Goal: Task Accomplishment & Management: Complete application form

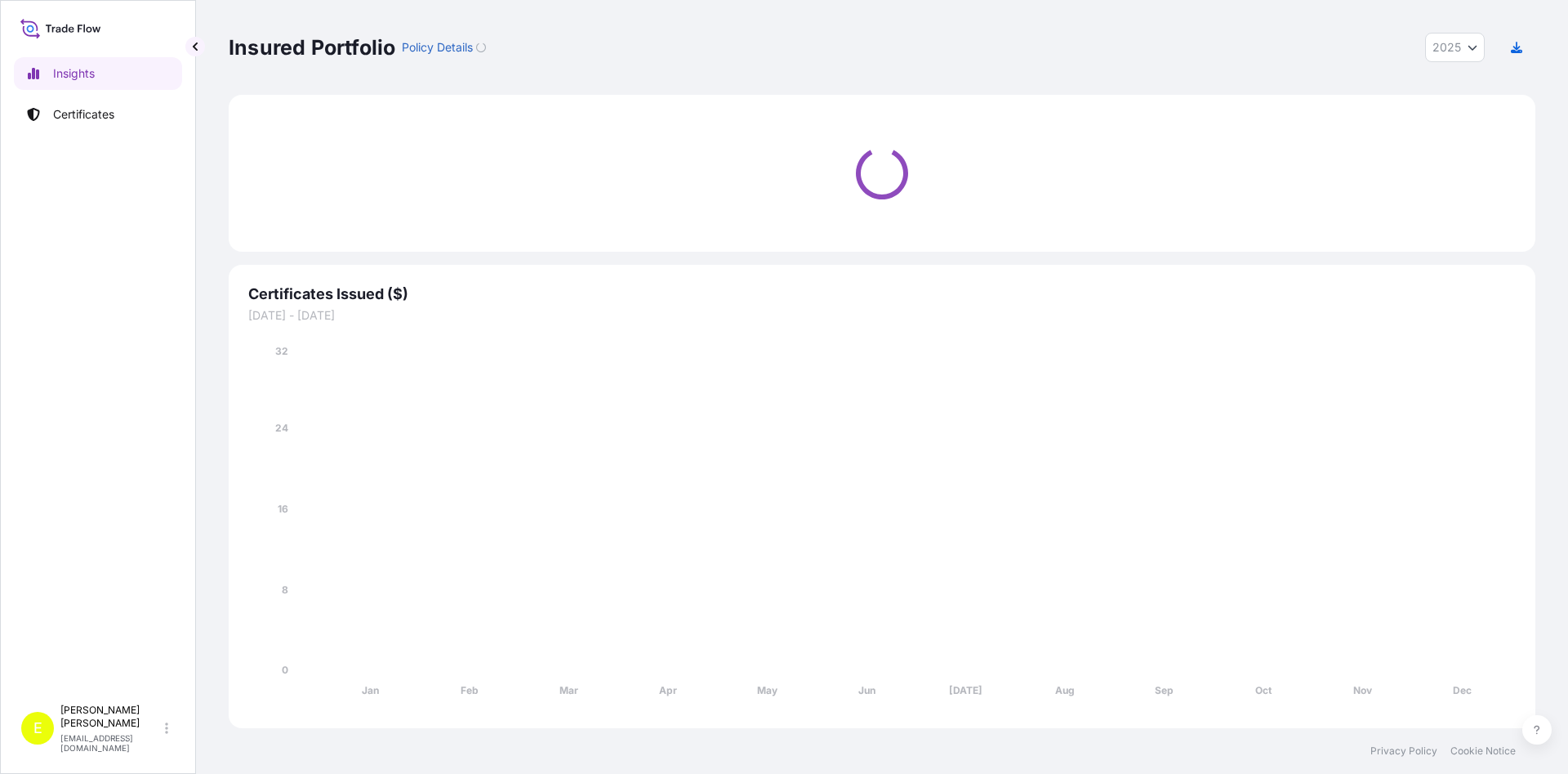
select select "2025"
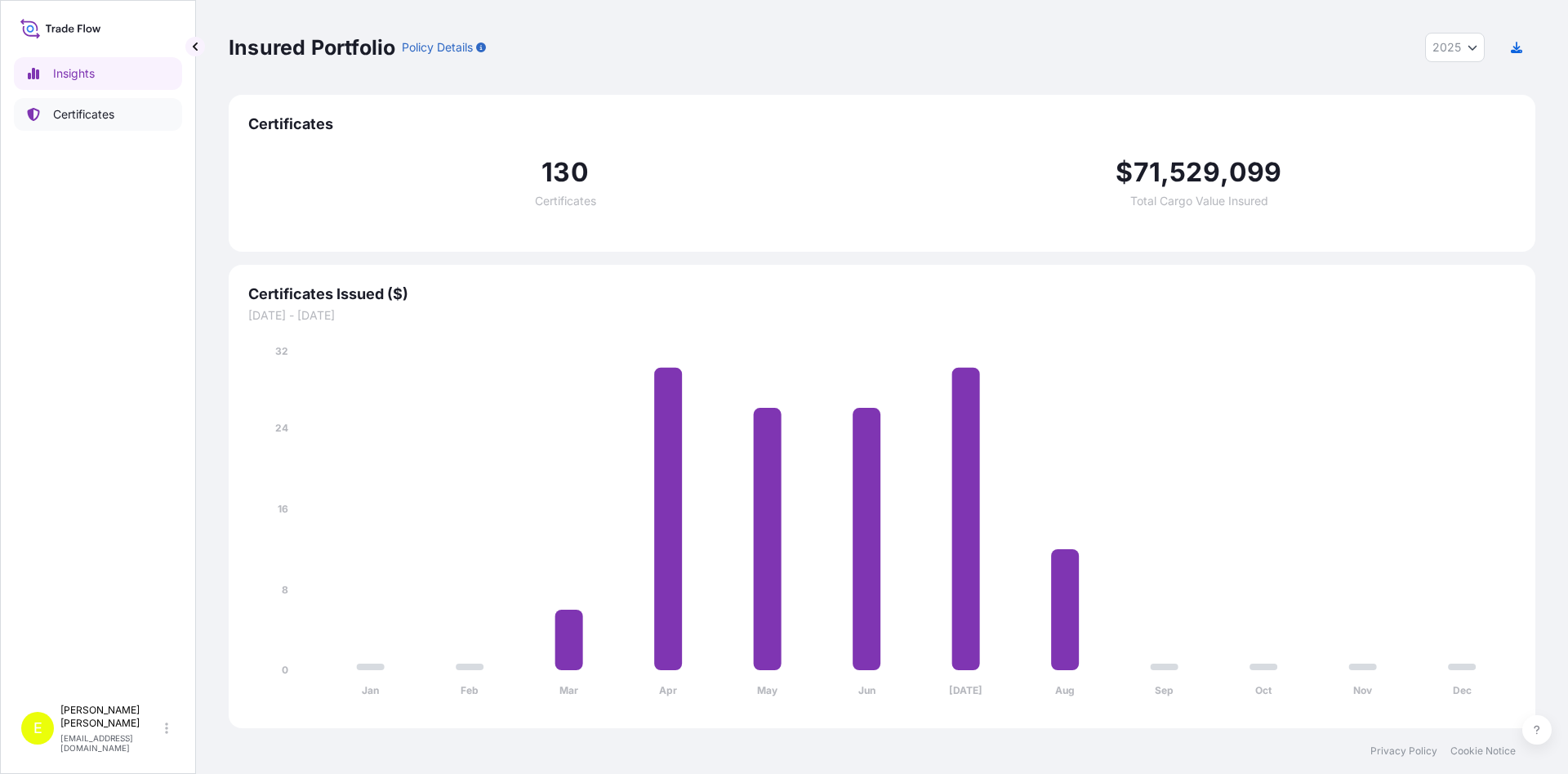
click at [65, 114] on p "Certificates" at bounding box center [84, 114] width 61 height 16
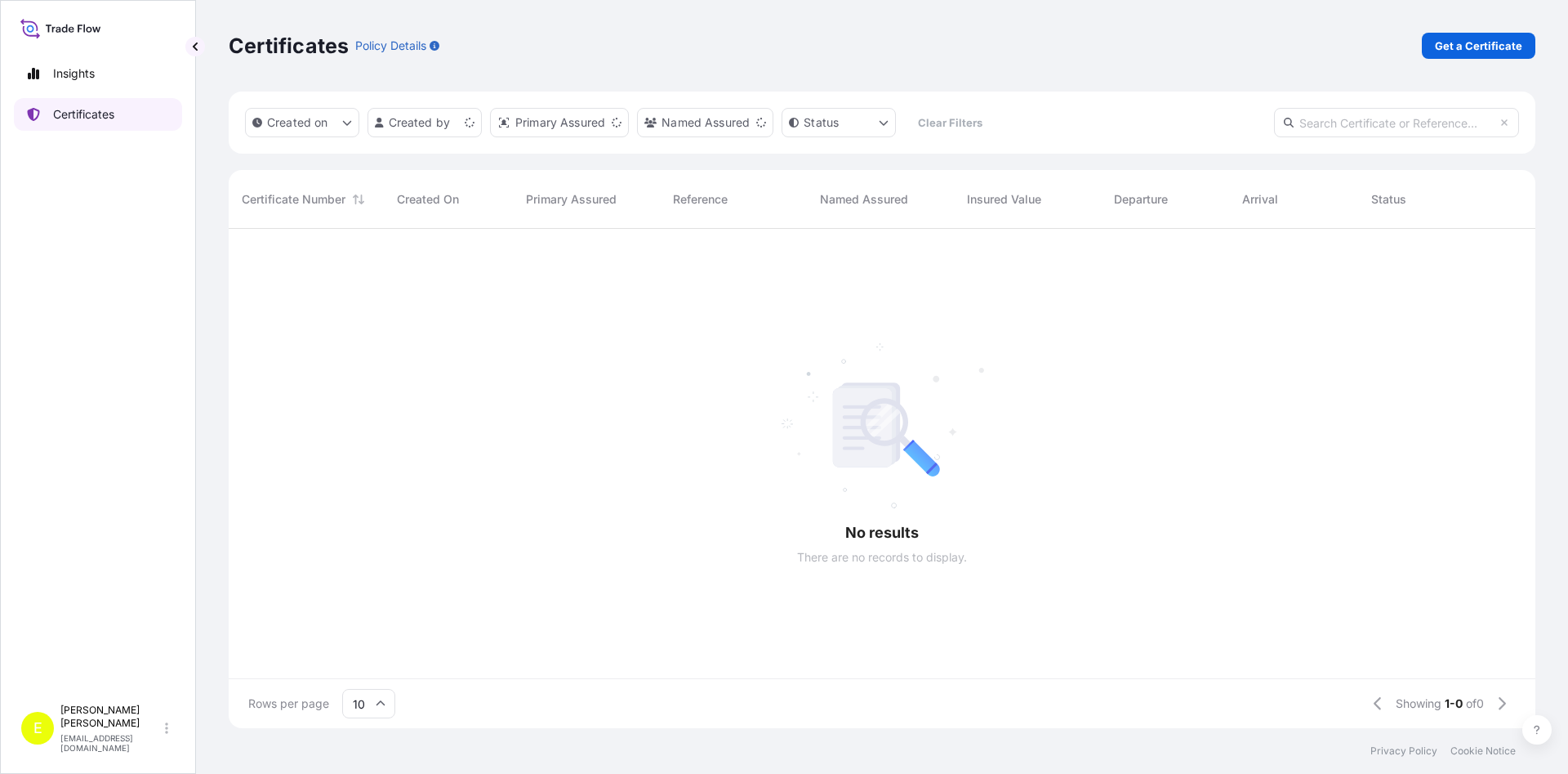
scroll to position [508, 1306]
click at [1470, 48] on p "Get a Certificate" at bounding box center [1478, 46] width 88 height 16
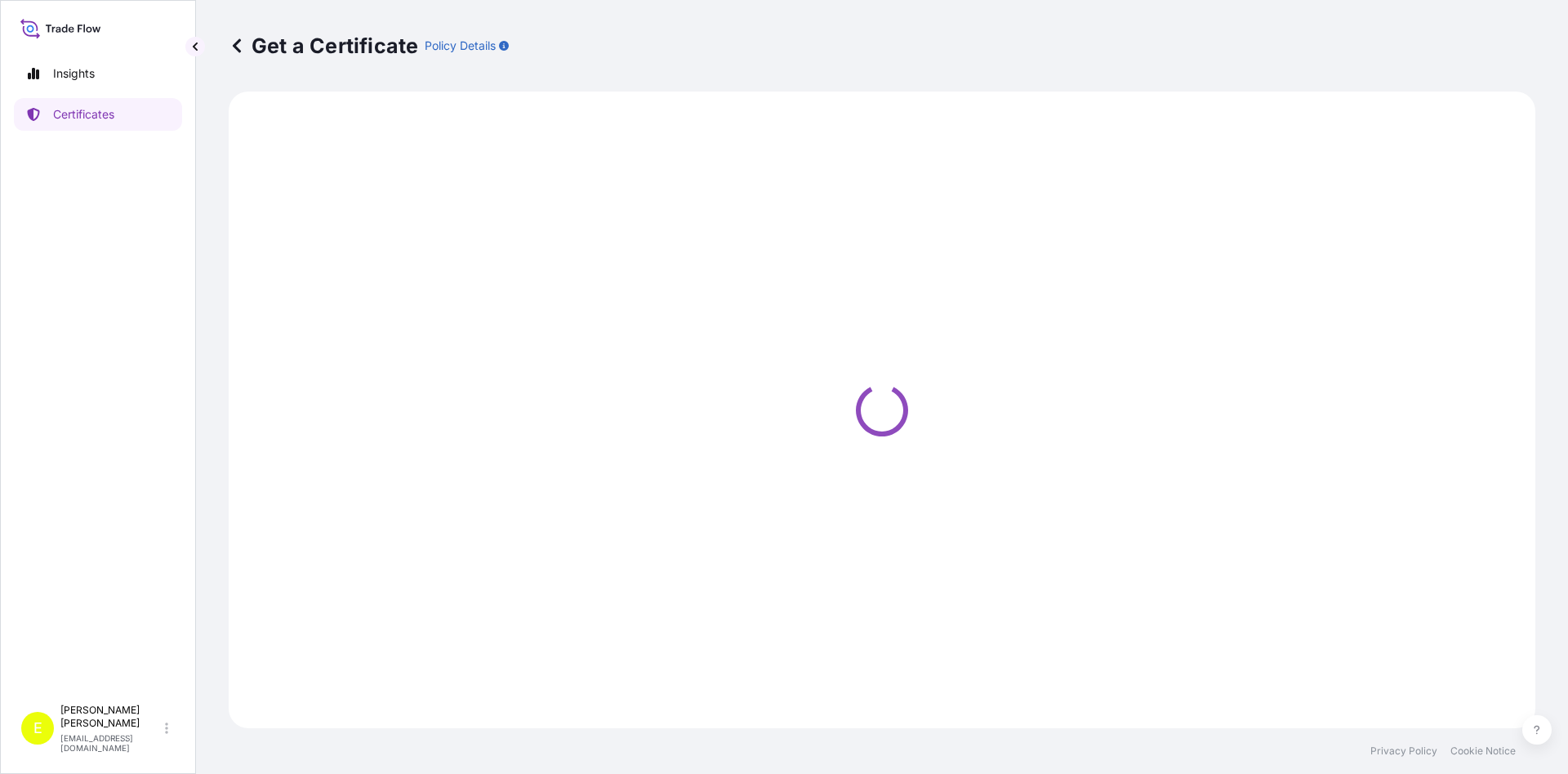
select select "Barge"
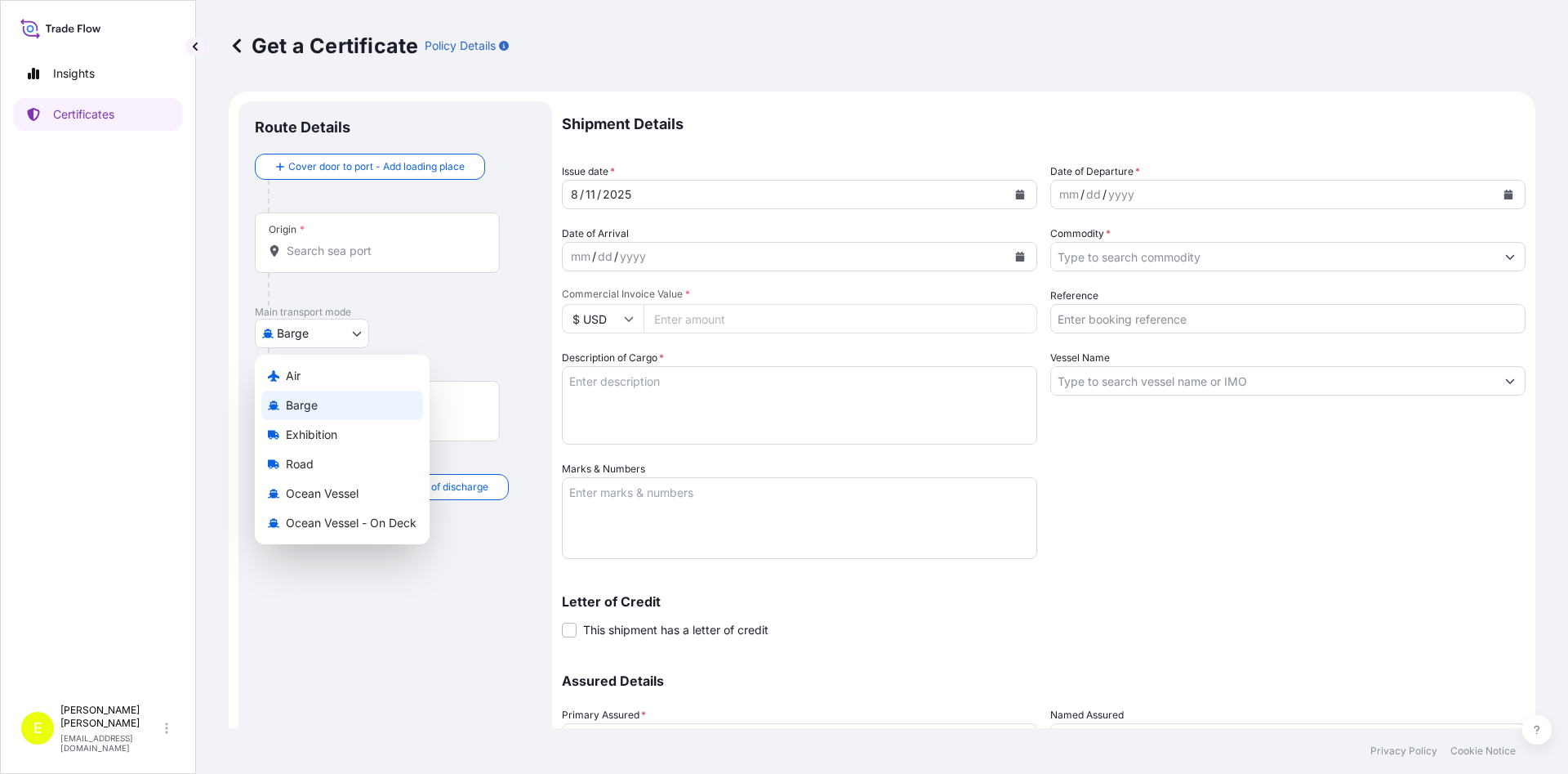
click at [334, 333] on body "Insights Certificates E [PERSON_NAME] [EMAIL_ADDRESS][DOMAIN_NAME] Get a Certif…" at bounding box center [784, 387] width 1568 height 774
click at [317, 382] on div "Air" at bounding box center [342, 375] width 162 height 30
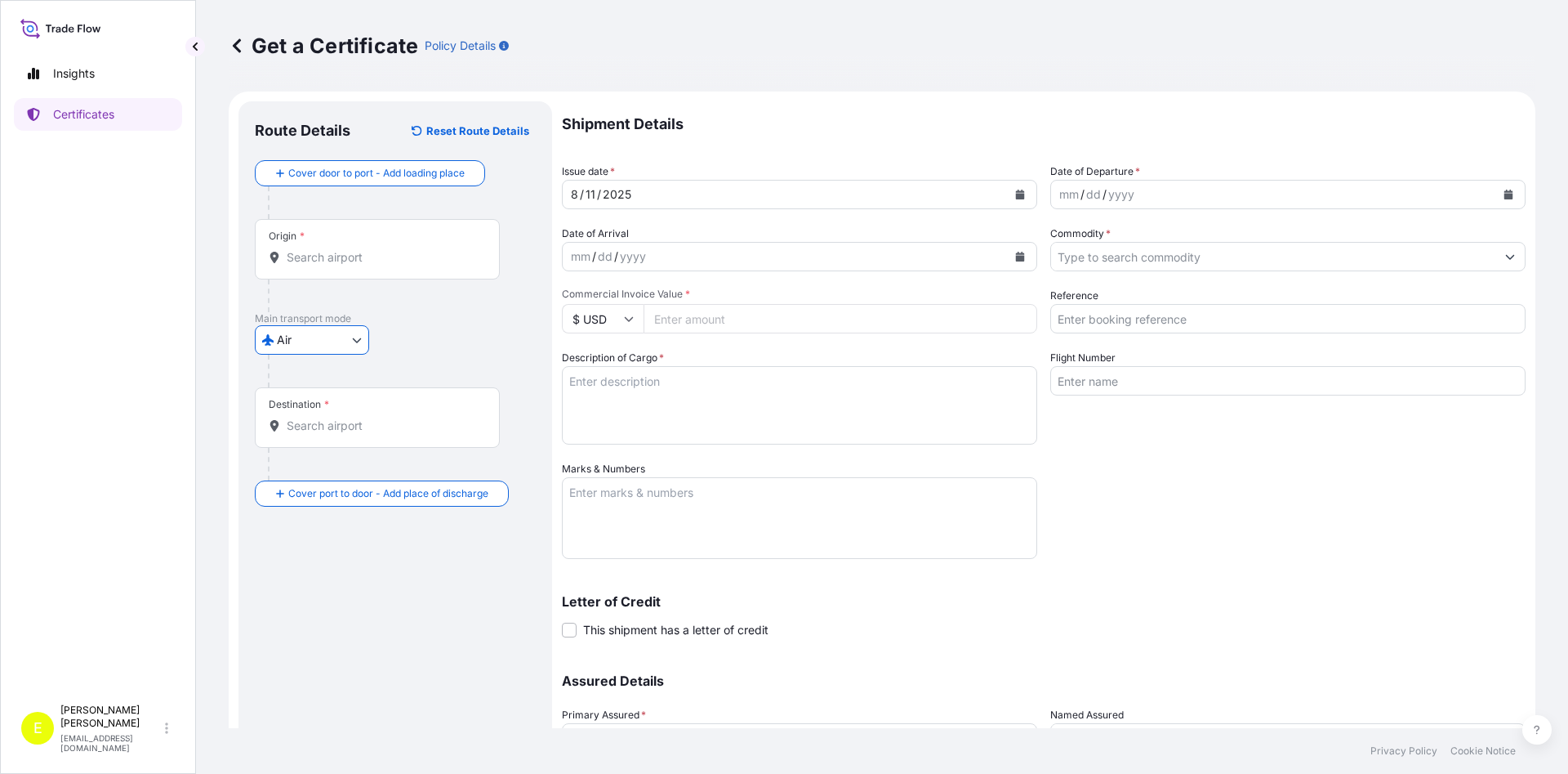
click at [352, 257] on input "Origin *" at bounding box center [382, 258] width 192 height 16
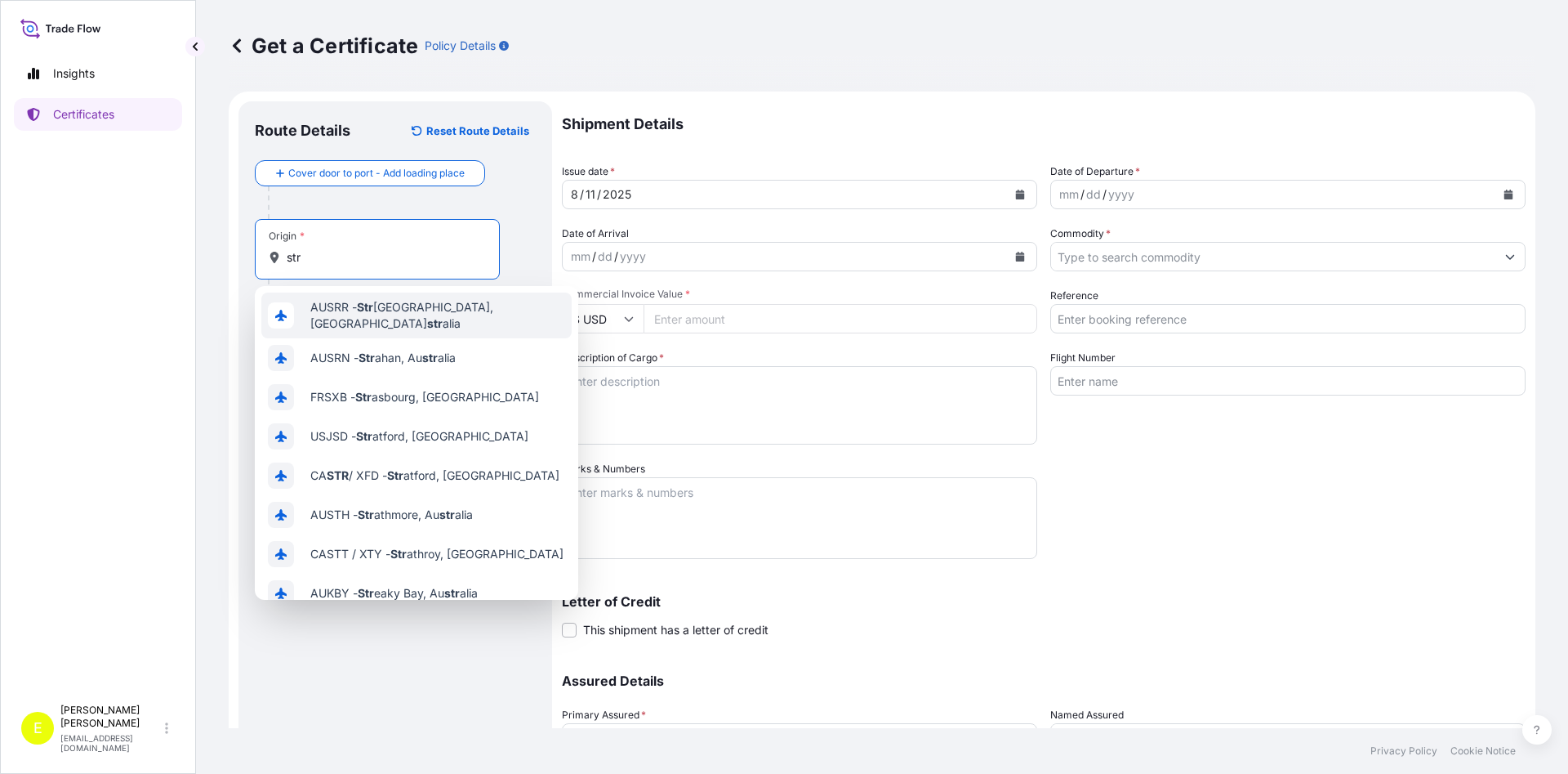
drag, startPoint x: 330, startPoint y: 260, endPoint x: 232, endPoint y: 249, distance: 98.6
click at [286, 250] on input "str" at bounding box center [382, 258] width 192 height 16
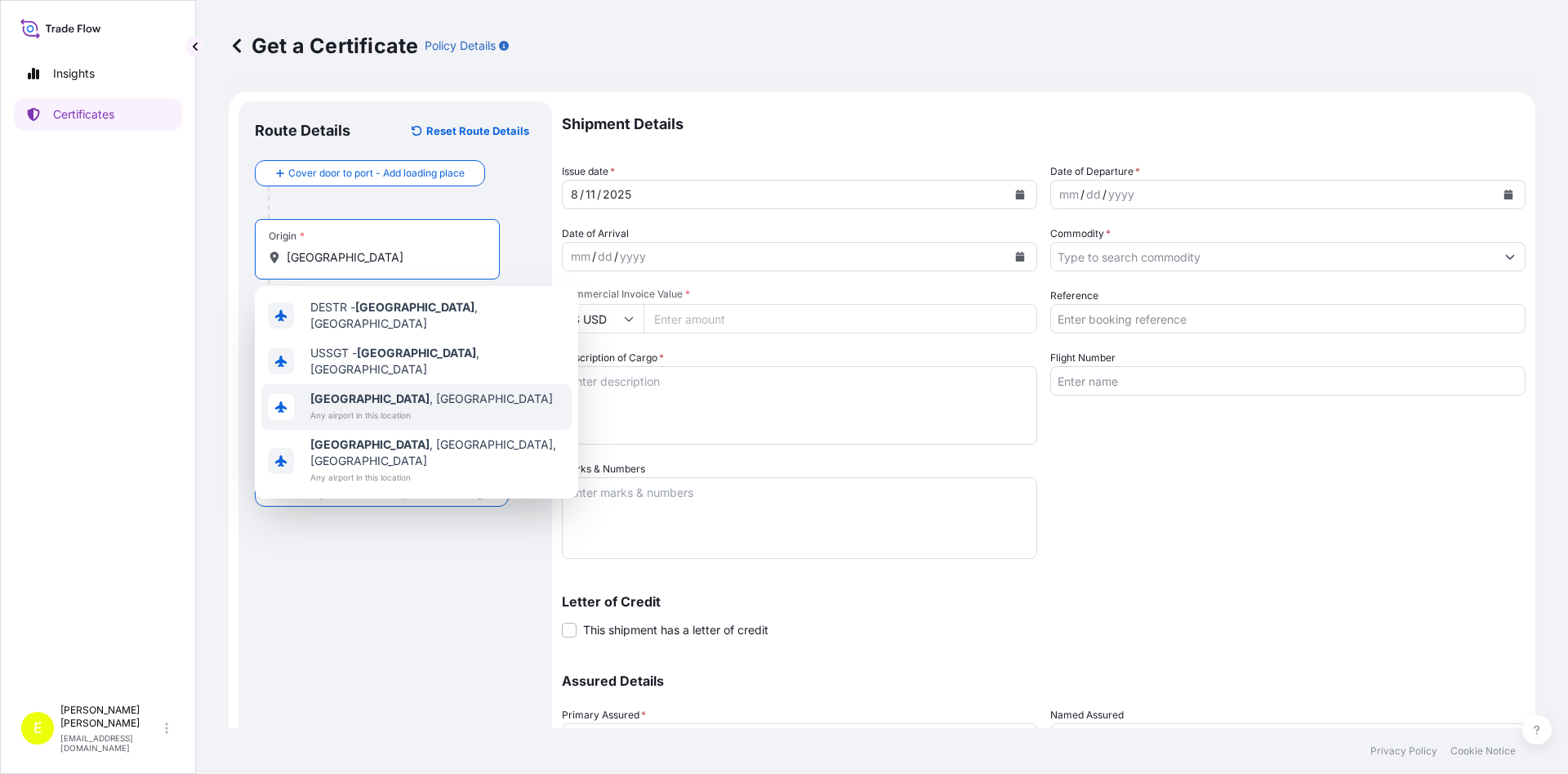
click at [421, 394] on div "[GEOGRAPHIC_DATA] , [GEOGRAPHIC_DATA] Any airport in this location" at bounding box center [416, 407] width 310 height 46
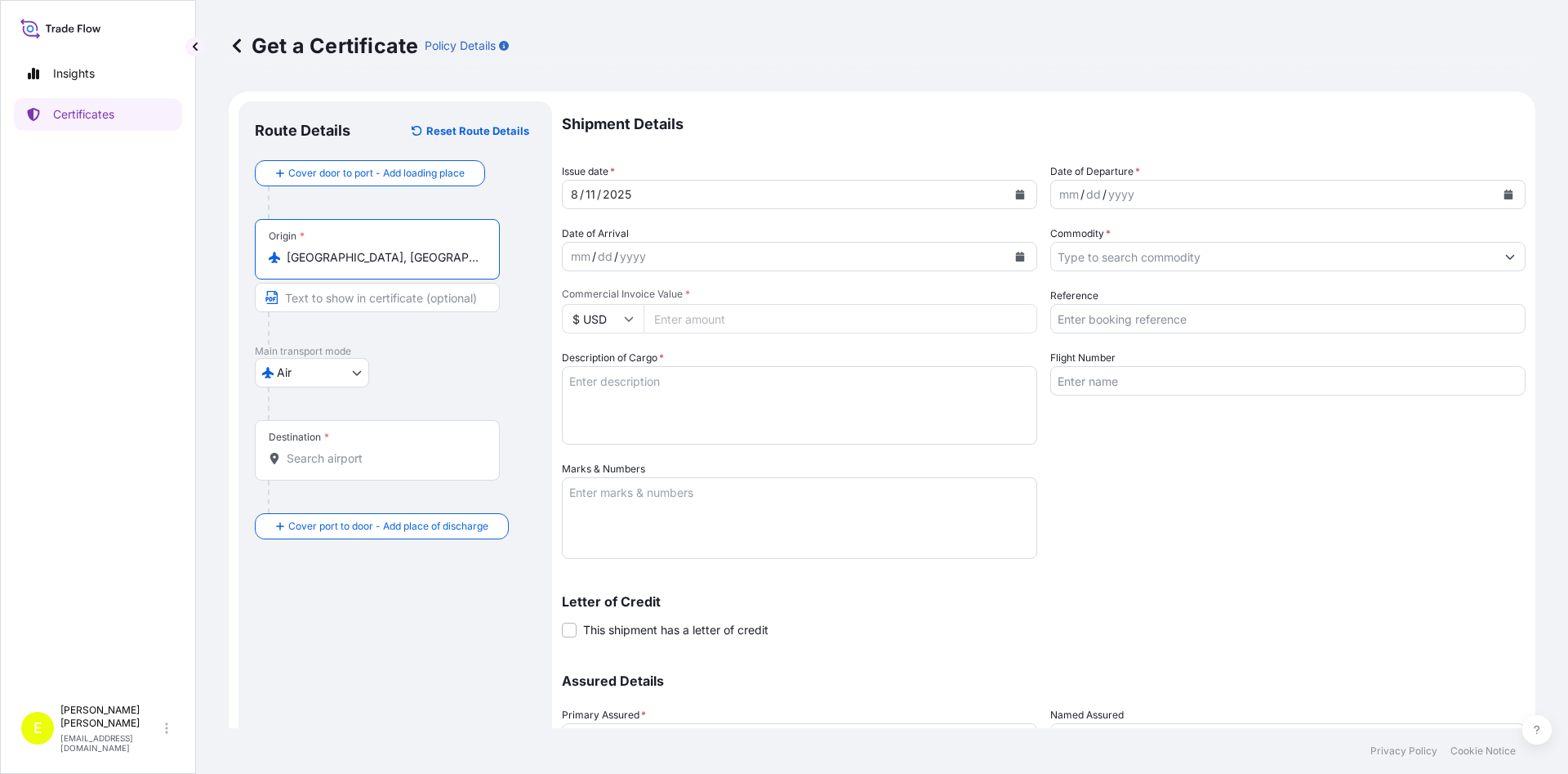
type input "[GEOGRAPHIC_DATA], [GEOGRAPHIC_DATA]"
click at [332, 468] on div "Destination *" at bounding box center [377, 449] width 245 height 61
click at [332, 467] on input "Destination *" at bounding box center [382, 458] width 192 height 16
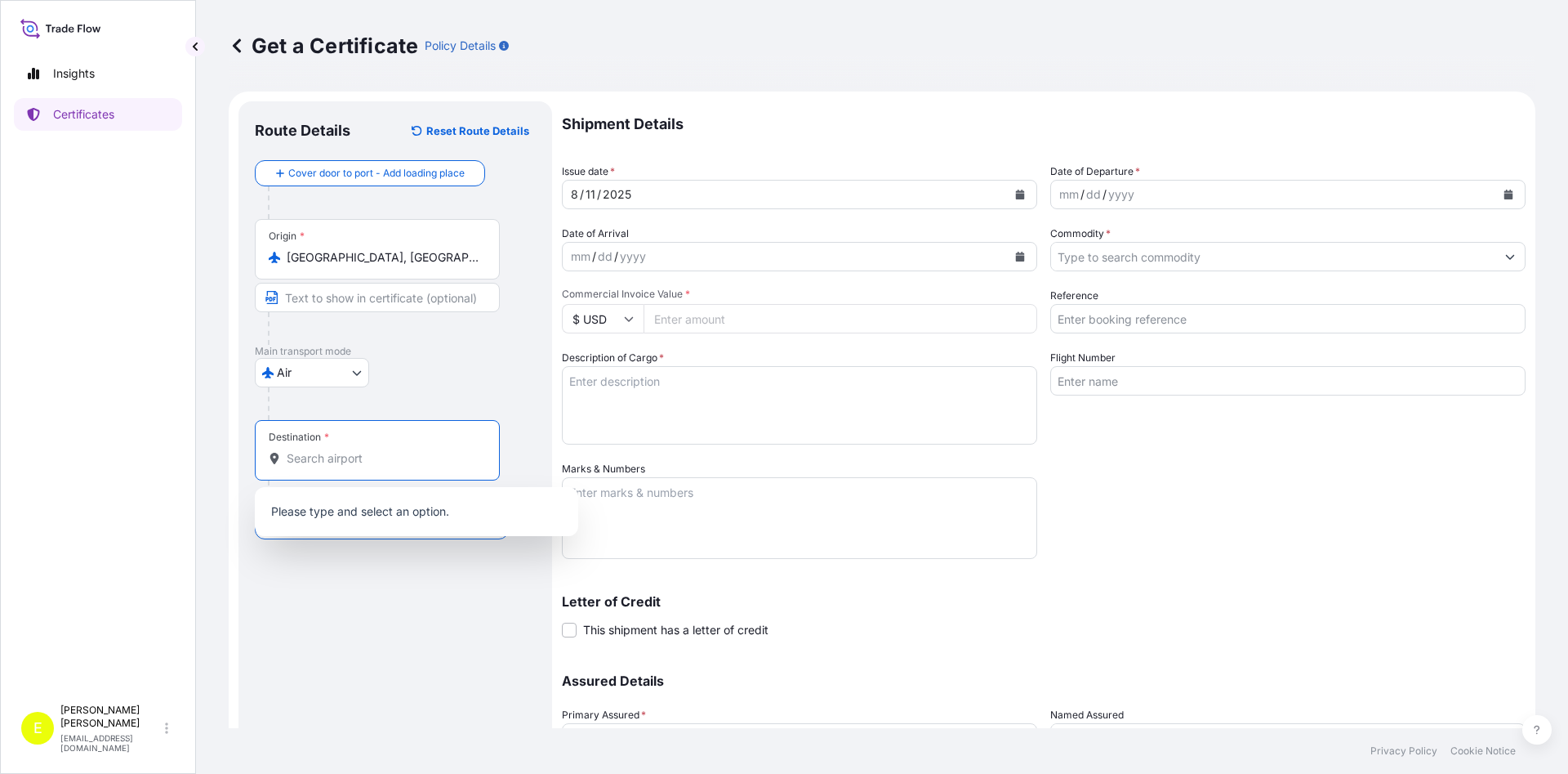
type input "T"
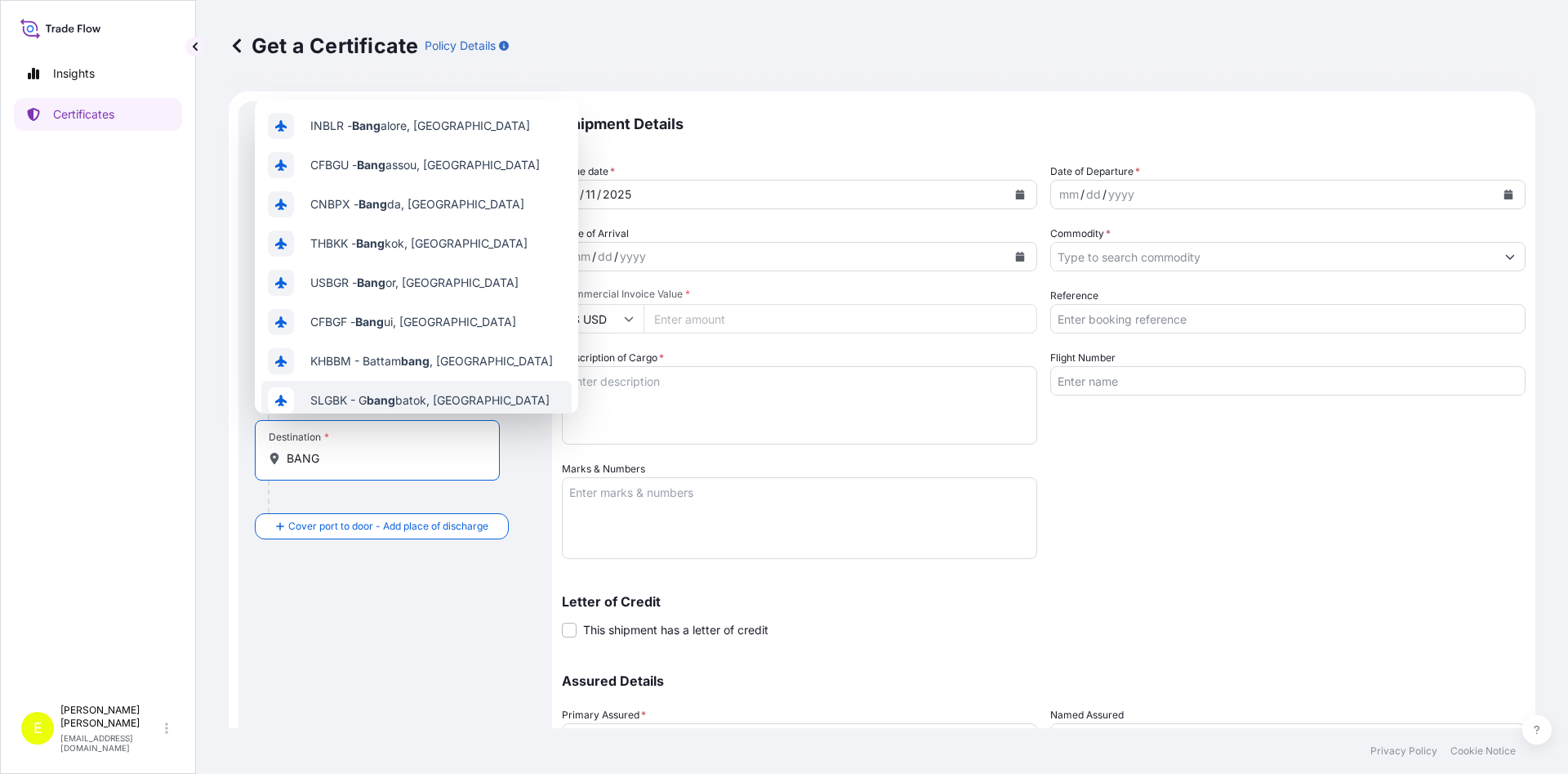
click at [333, 460] on input "BANG" at bounding box center [382, 458] width 192 height 16
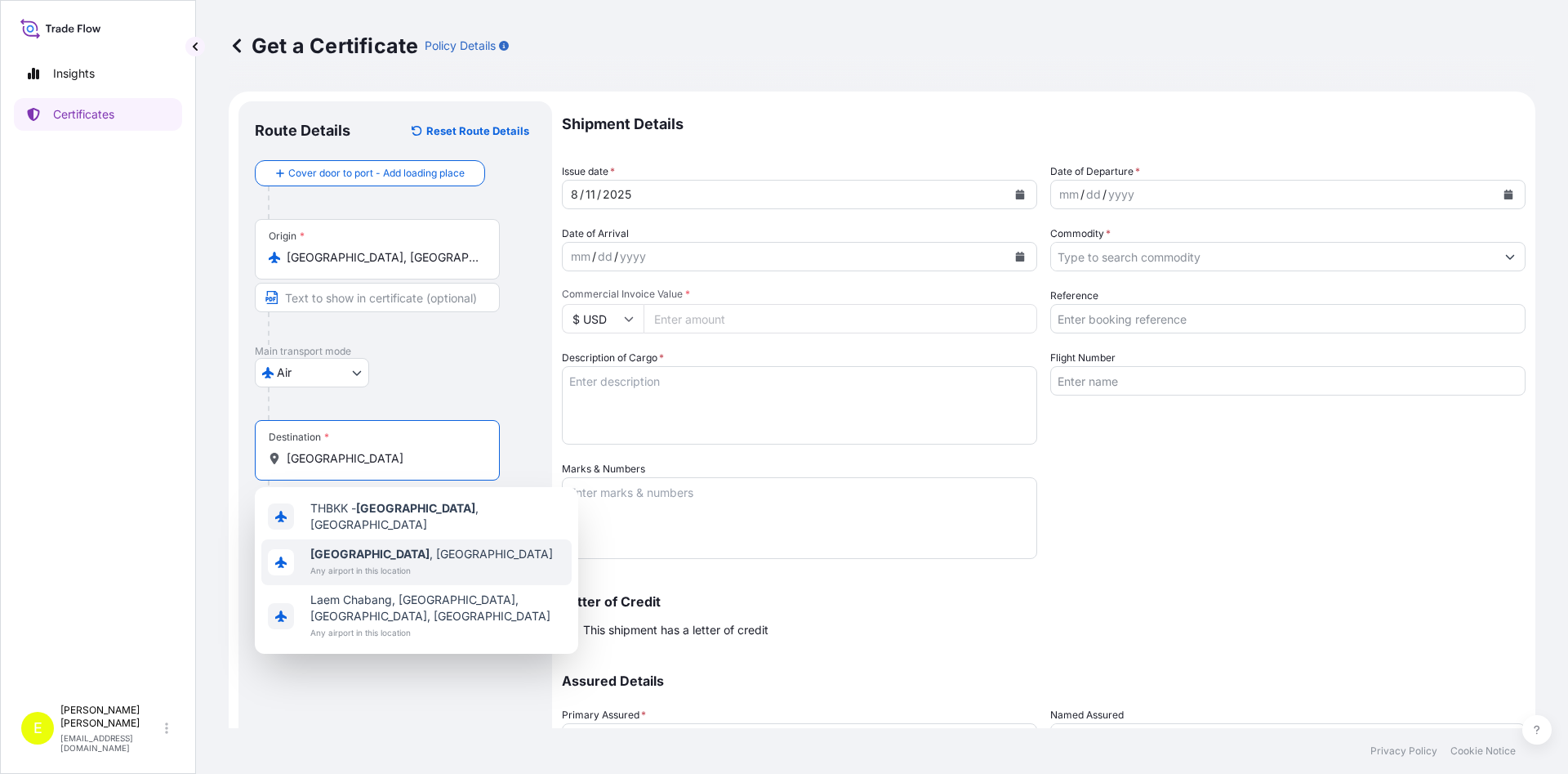
click at [392, 554] on span "[GEOGRAPHIC_DATA] , [GEOGRAPHIC_DATA]" at bounding box center [431, 553] width 242 height 16
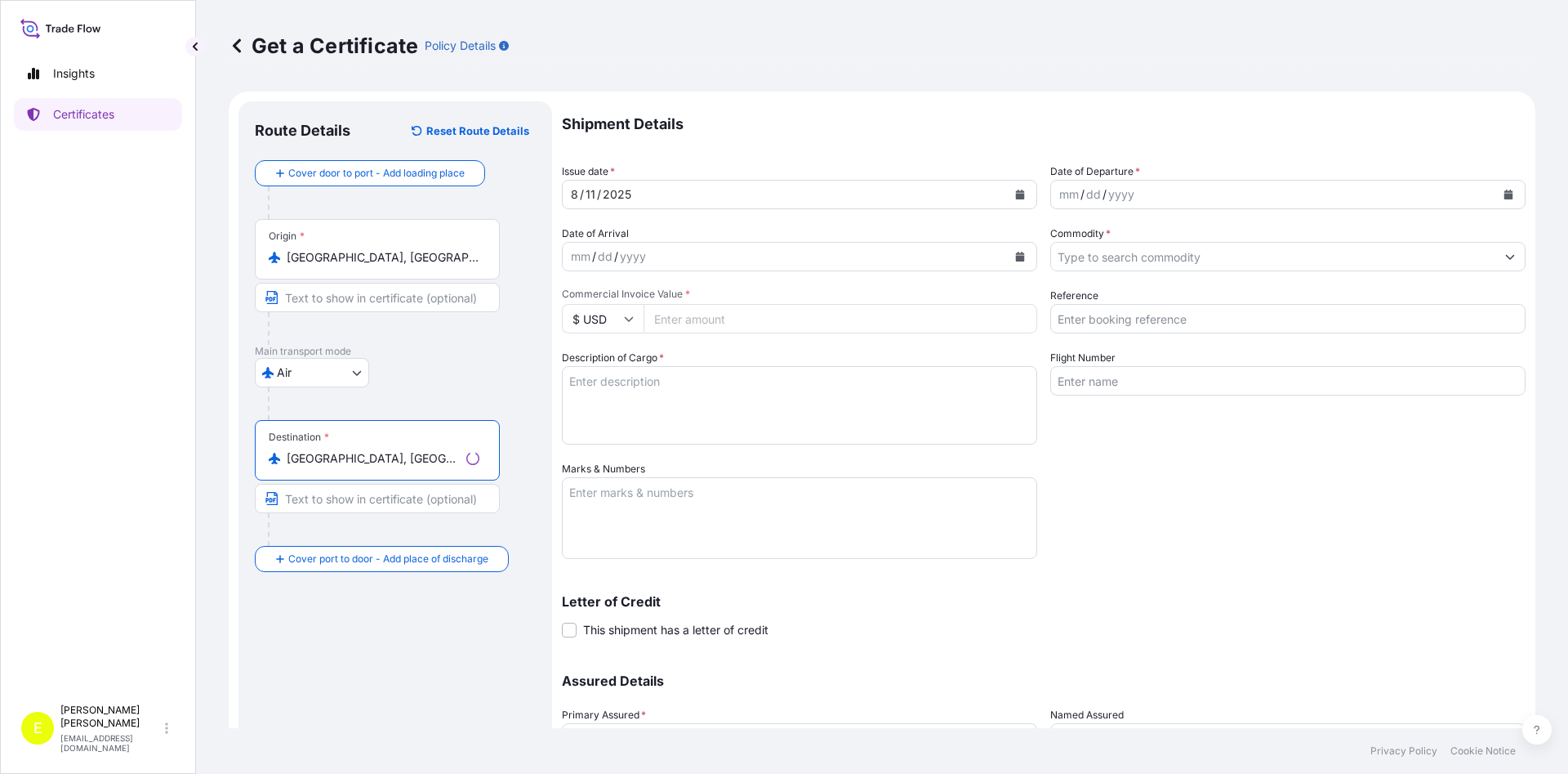
type input "[GEOGRAPHIC_DATA], [GEOGRAPHIC_DATA]"
click at [355, 506] on input "Text to appear on certificate" at bounding box center [377, 498] width 245 height 30
type input "[GEOGRAPHIC_DATA] [GEOGRAPHIC_DATA]"
click at [402, 649] on div "Route Details Reset Route Details Cover door to port - Add loading place Place …" at bounding box center [395, 482] width 281 height 730
click at [1018, 192] on icon "Calendar" at bounding box center [1020, 194] width 9 height 10
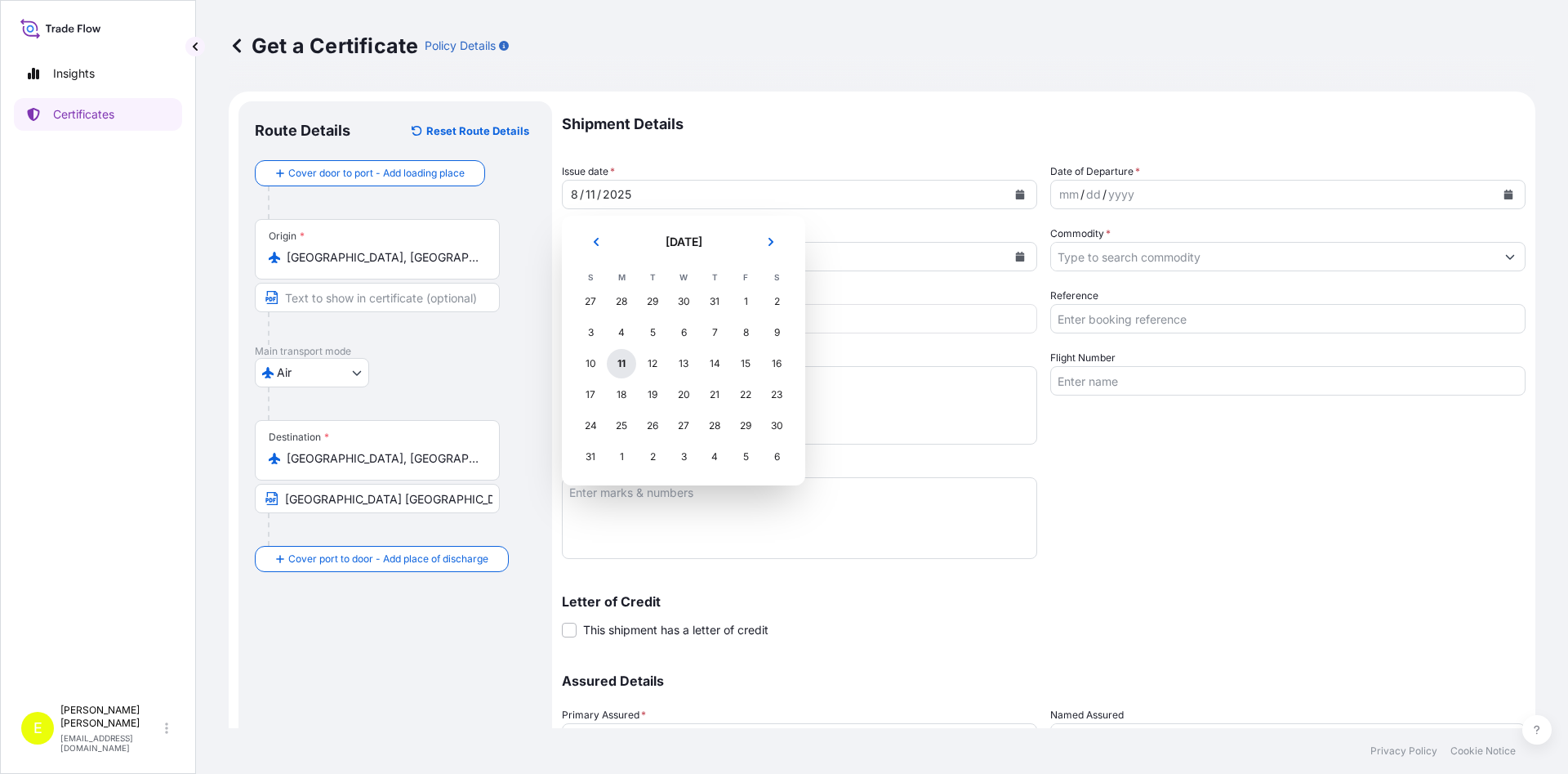
click at [623, 366] on div "11" at bounding box center [621, 363] width 30 height 30
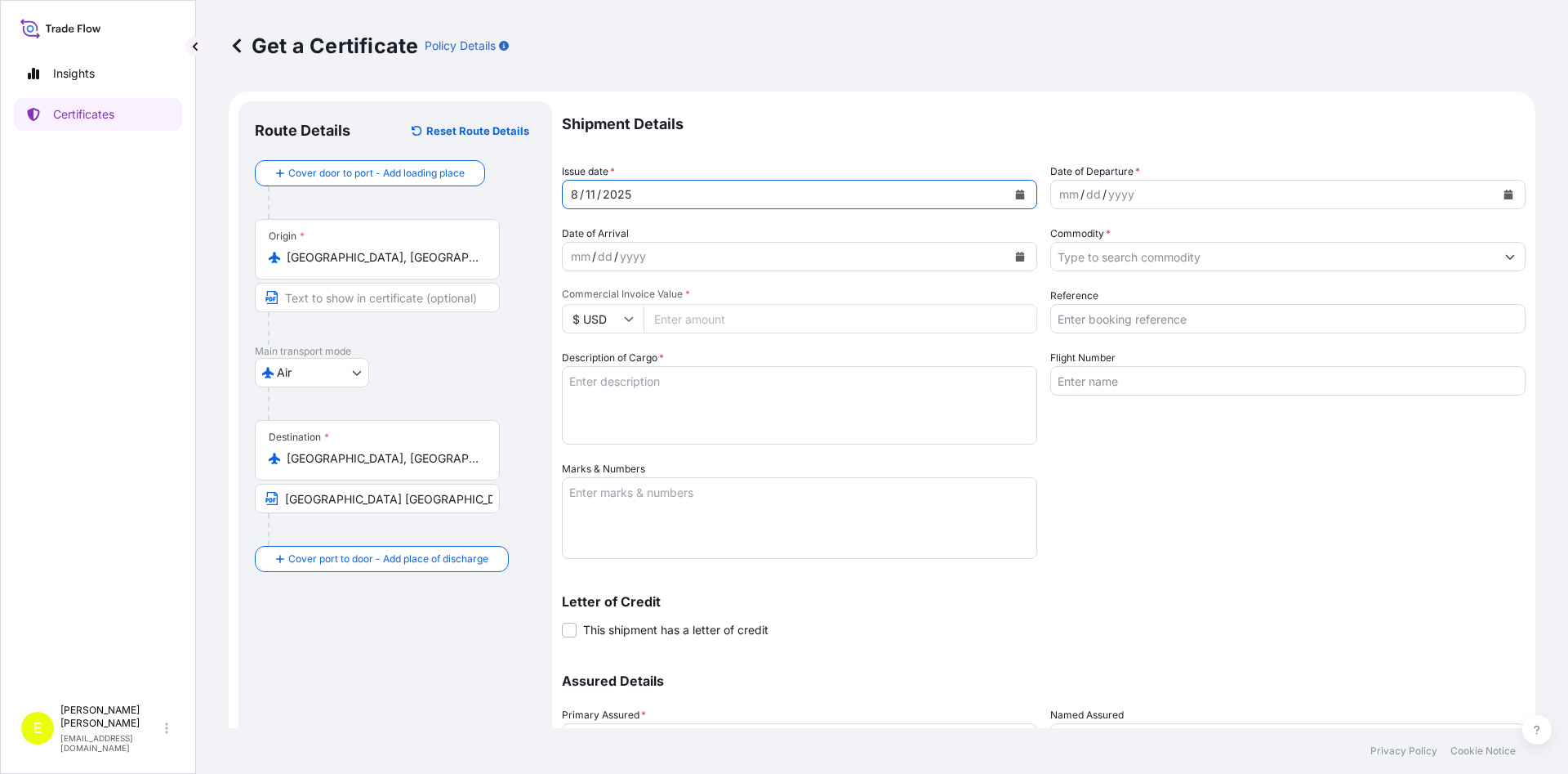
click at [1511, 191] on icon "Calendar" at bounding box center [1508, 194] width 9 height 10
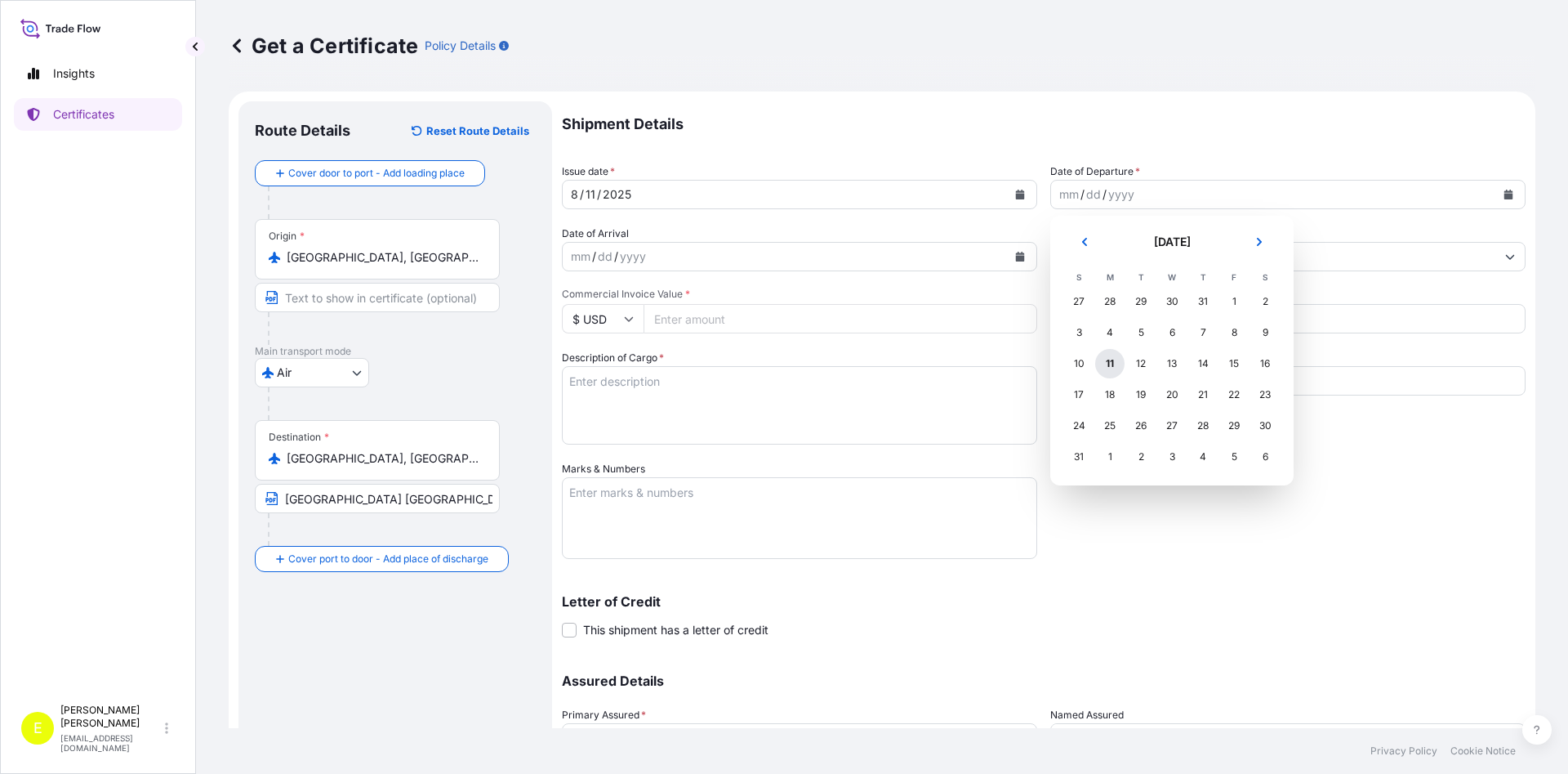
click at [1111, 368] on div "11" at bounding box center [1109, 363] width 30 height 30
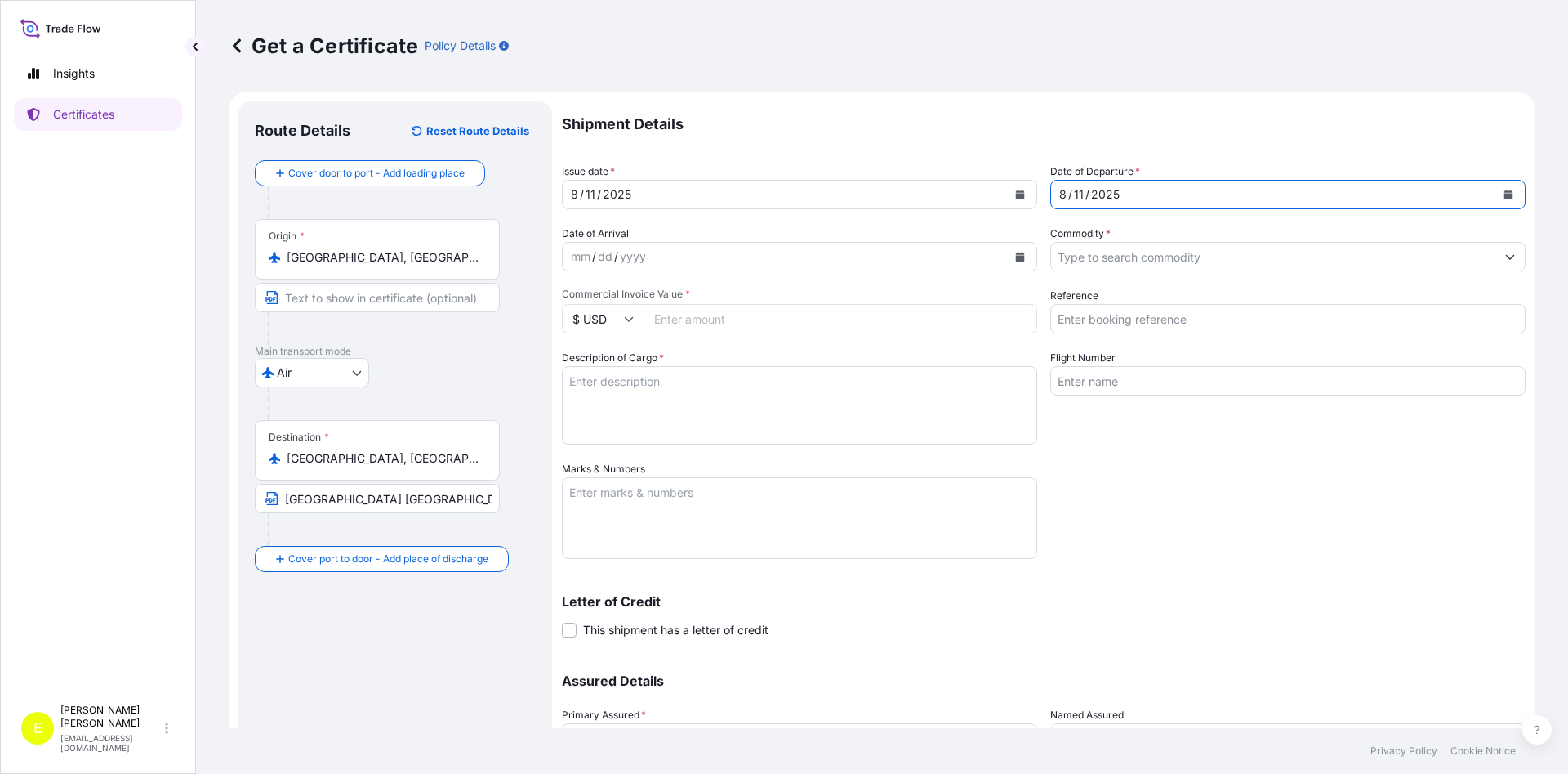
click at [1129, 254] on input "Commodity *" at bounding box center [1272, 256] width 444 height 30
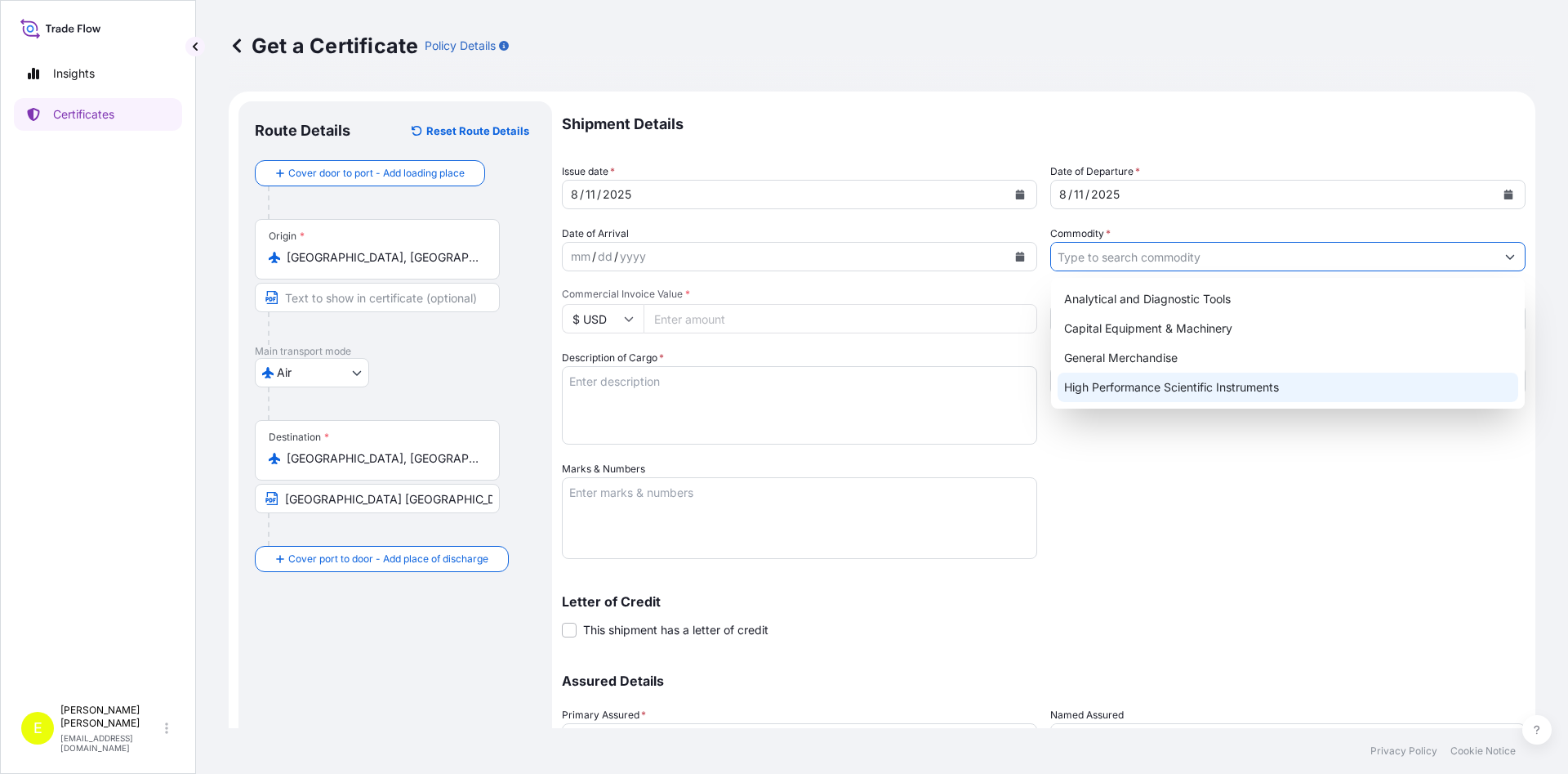
click at [1143, 384] on div "High Performance Scientific Instruments" at bounding box center [1288, 387] width 461 height 30
type input "High Performance Scientific Instruments"
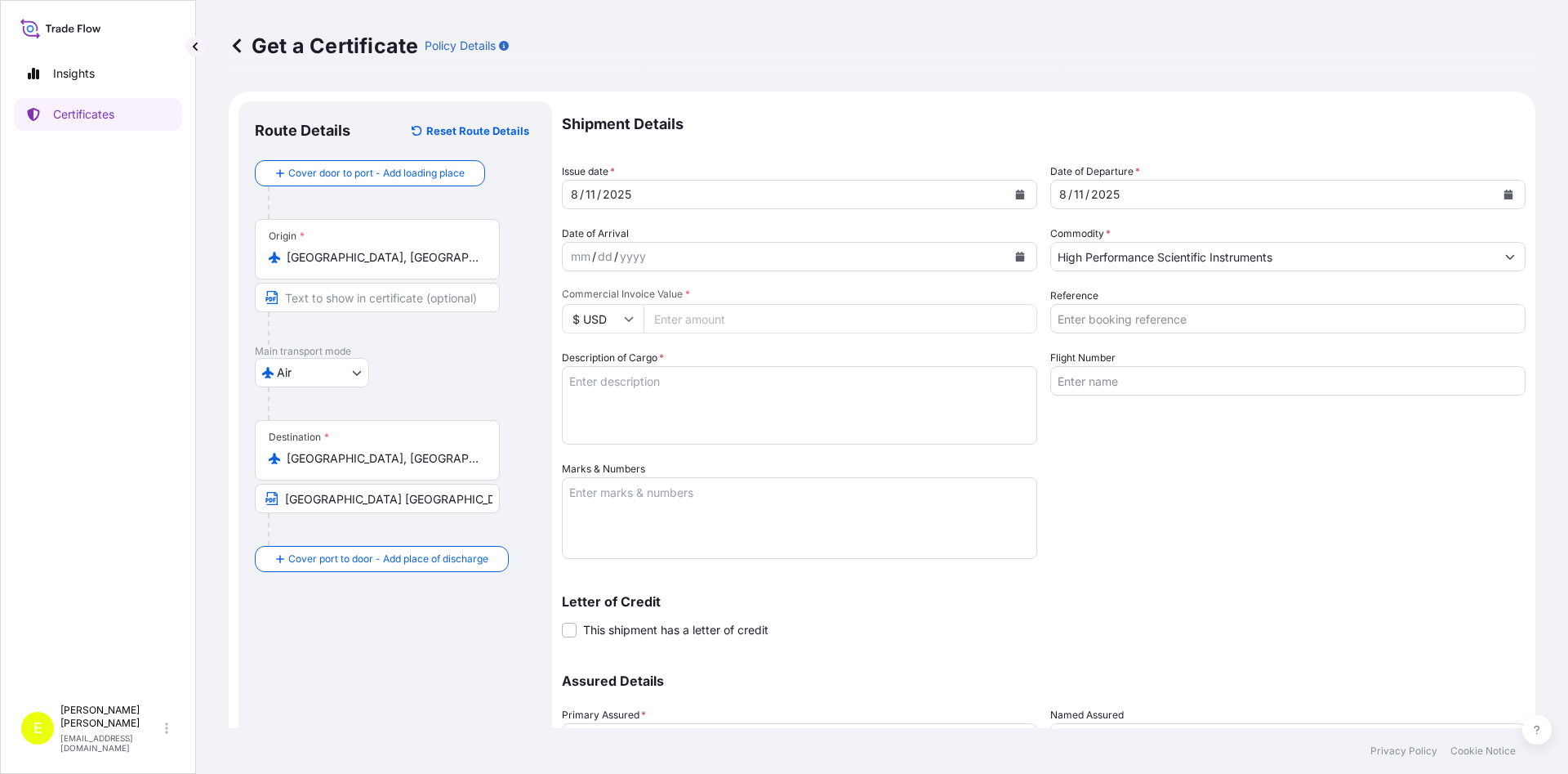
click at [696, 320] on input "Commercial Invoice Value *" at bounding box center [840, 318] width 393 height 30
type input "50000"
click at [718, 429] on textarea "Description of Cargo *" at bounding box center [800, 405] width 475 height 79
click at [570, 629] on span at bounding box center [569, 629] width 14 height 14
click at [562, 621] on input "This shipment has a letter of credit" at bounding box center [562, 621] width 0 height 0
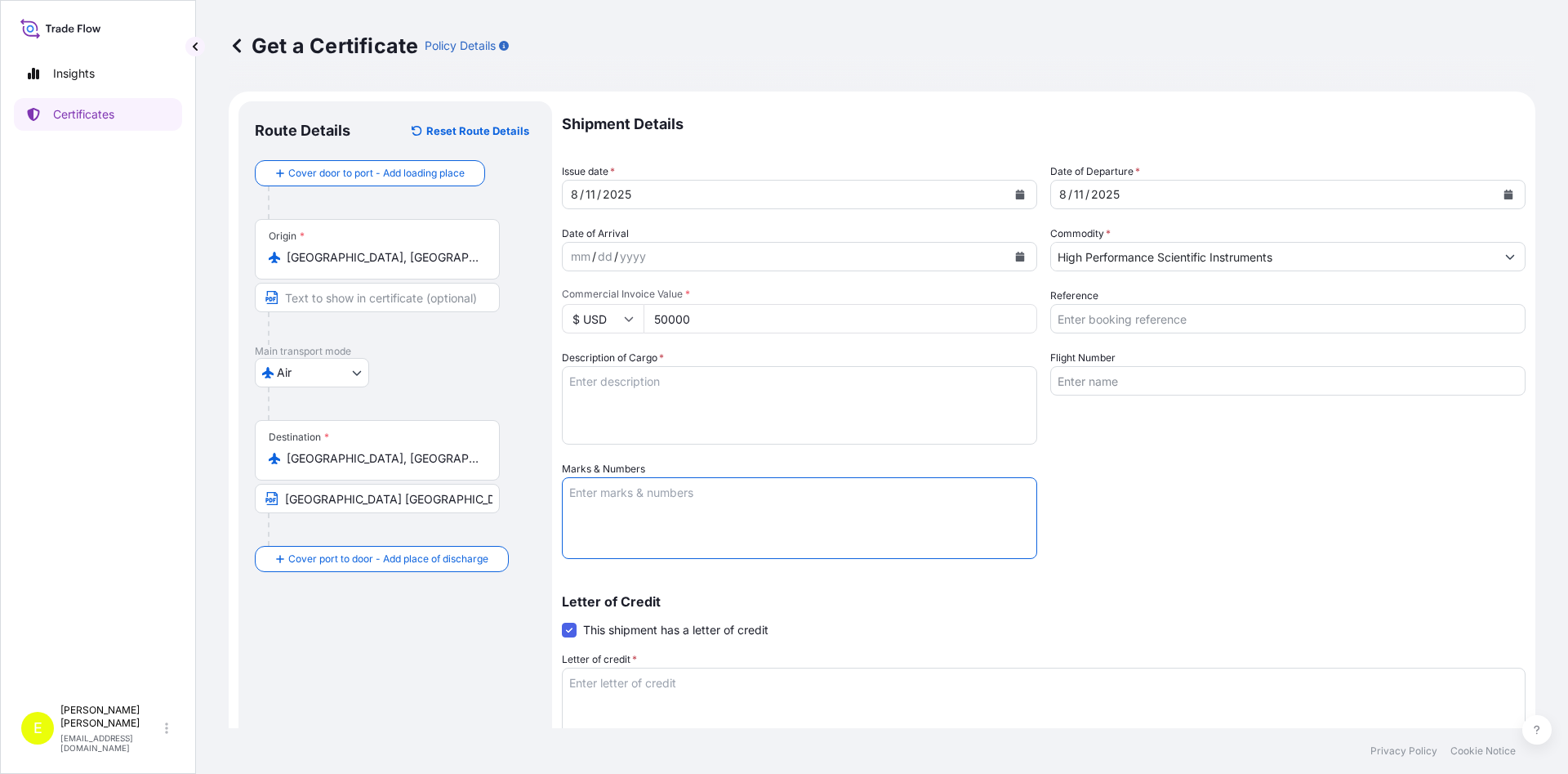
click at [644, 509] on textarea "Marks & Numbers" at bounding box center [800, 518] width 475 height 81
click at [644, 412] on textarea "Description of Cargo *" at bounding box center [800, 405] width 475 height 79
paste textarea "+INVENIO-S SYSTEM 1 PC AS PER CI NO. 90838826 DATE [DATE]"
type textarea "+INVENIO-S SYSTEM 1 PC AS PER CI NO. 90838826 DATE [DATE]"
click at [1103, 315] on input "Reference" at bounding box center [1288, 318] width 475 height 30
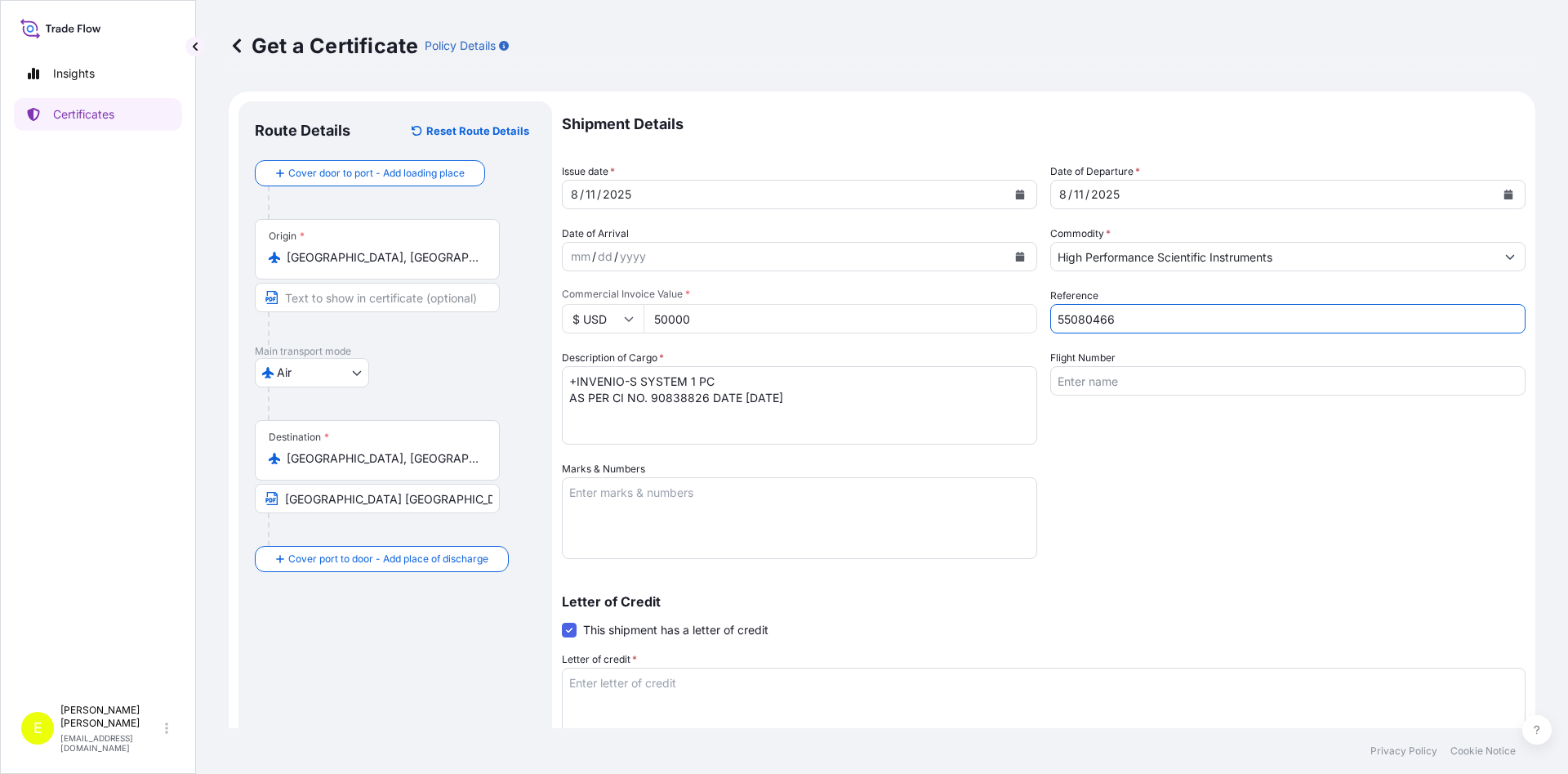
type input "55080466"
click at [1128, 376] on input "Flight Number" at bounding box center [1288, 381] width 475 height 30
paste input "KL8320"
paste input "KL0843"
type input "KL8320 , KL0843"
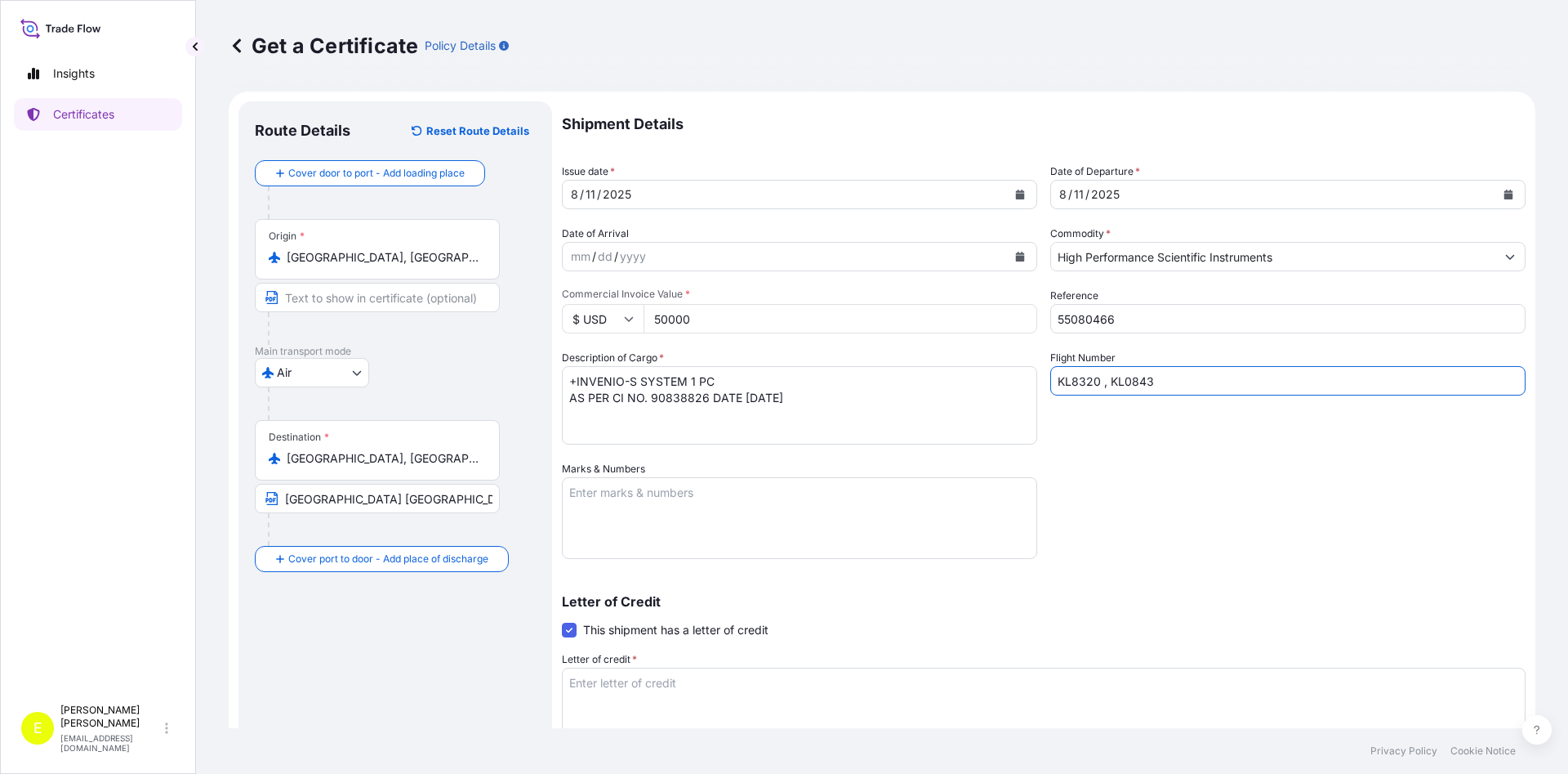
click at [1230, 504] on div "Shipment Details Issue date * [DATE] Date of Departure * [DATE] Date of Arrival…" at bounding box center [1044, 522] width 963 height 841
click at [709, 506] on textarea "Marks & Numbers" at bounding box center [800, 518] width 475 height 81
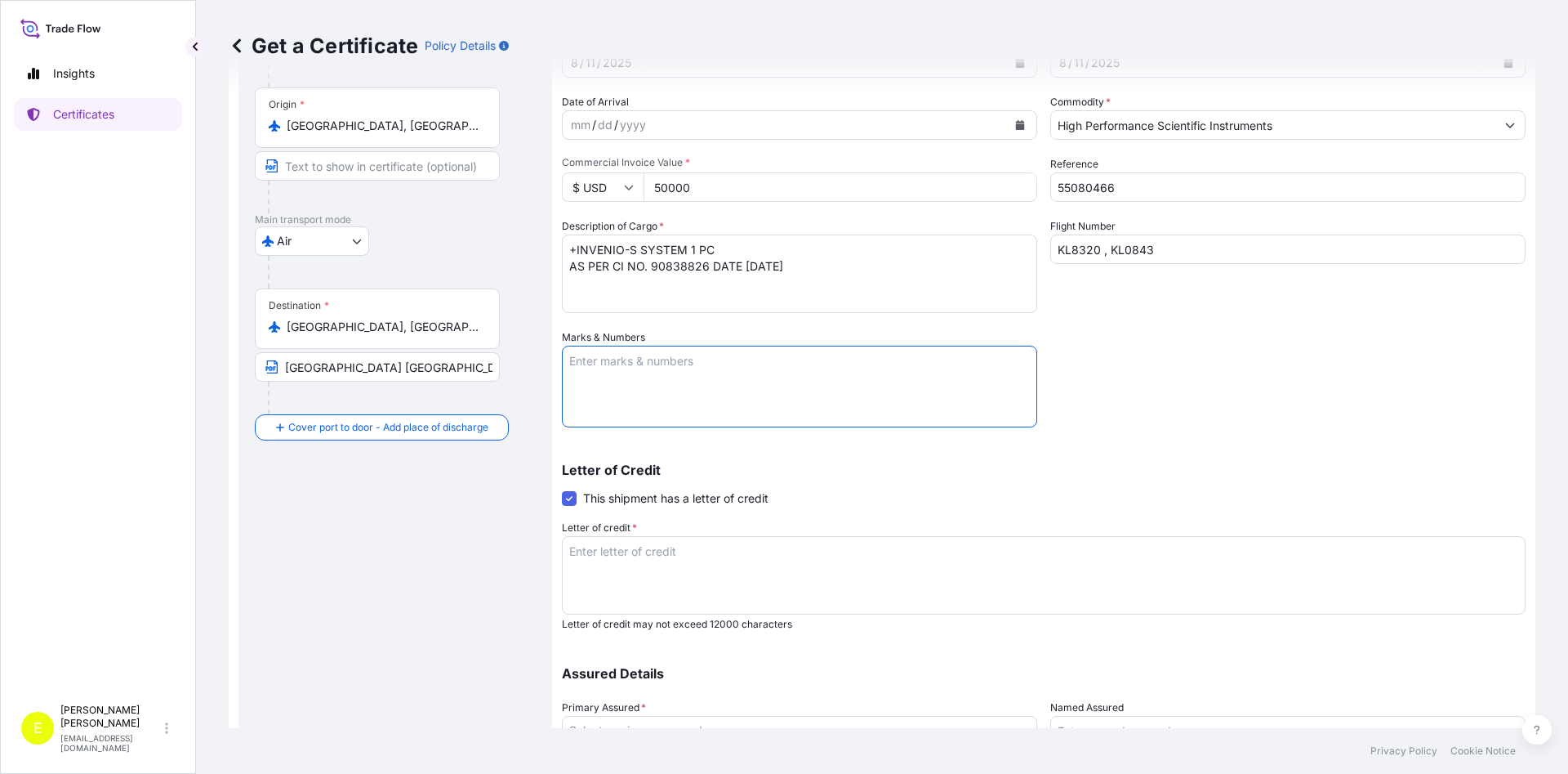
scroll to position [260, 0]
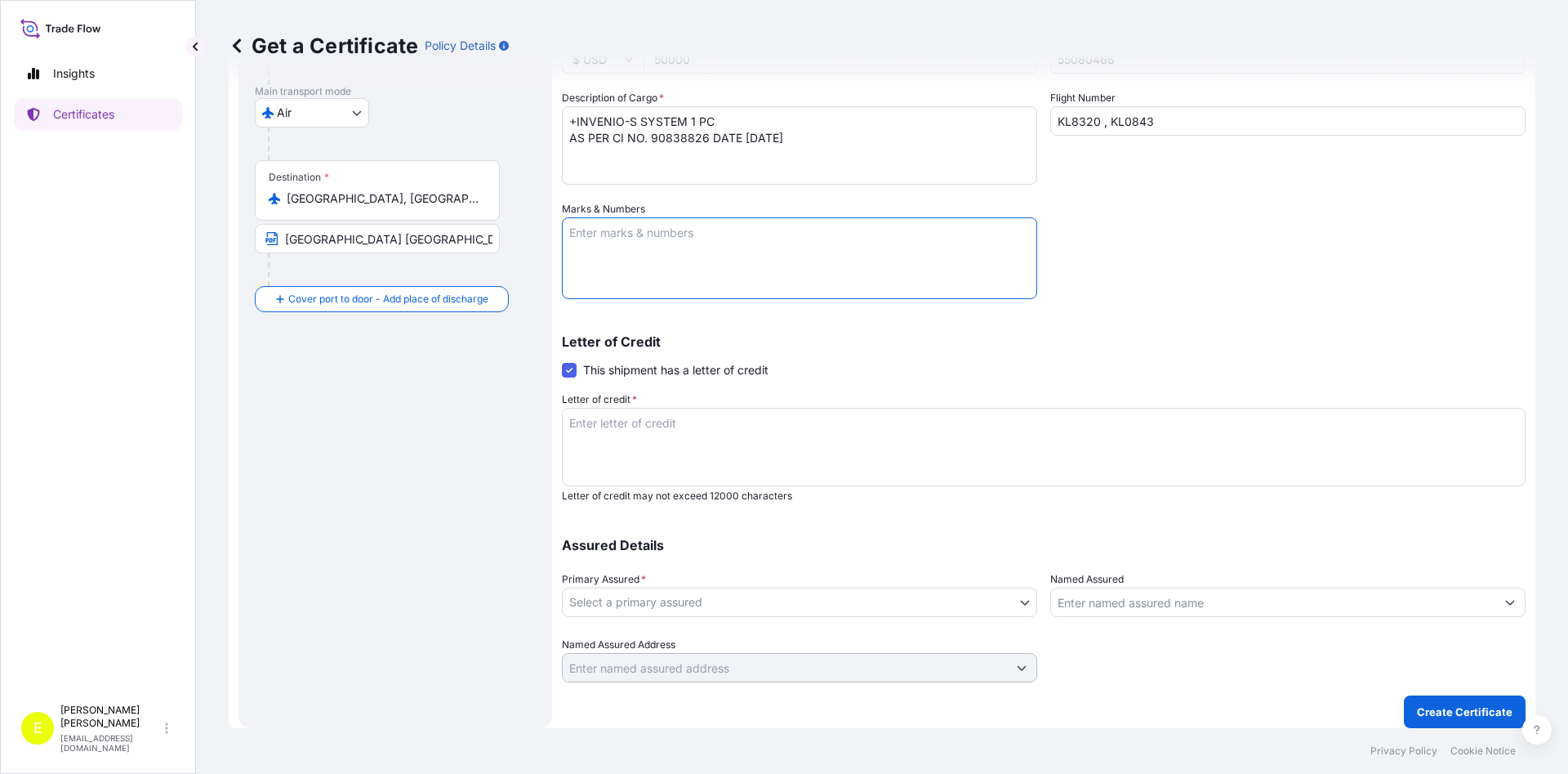
click at [644, 452] on textarea "Letter of credit *" at bounding box center [1044, 447] width 963 height 79
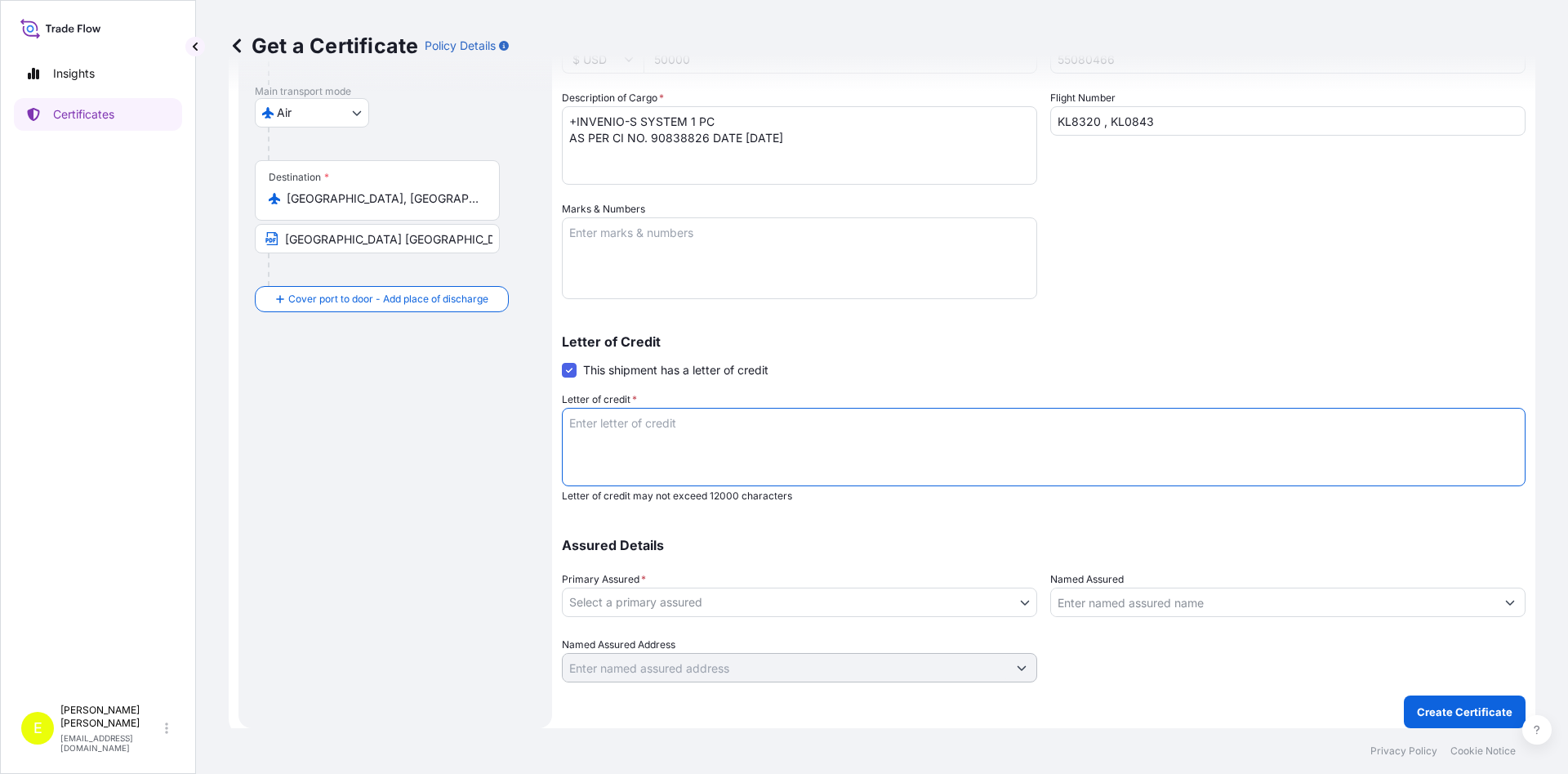
paste textarea "+INSURANCE POLICY/CERTIFICATE FOR 110 PERCENT OF INVOICE VALUE STATING CLAIMS P…"
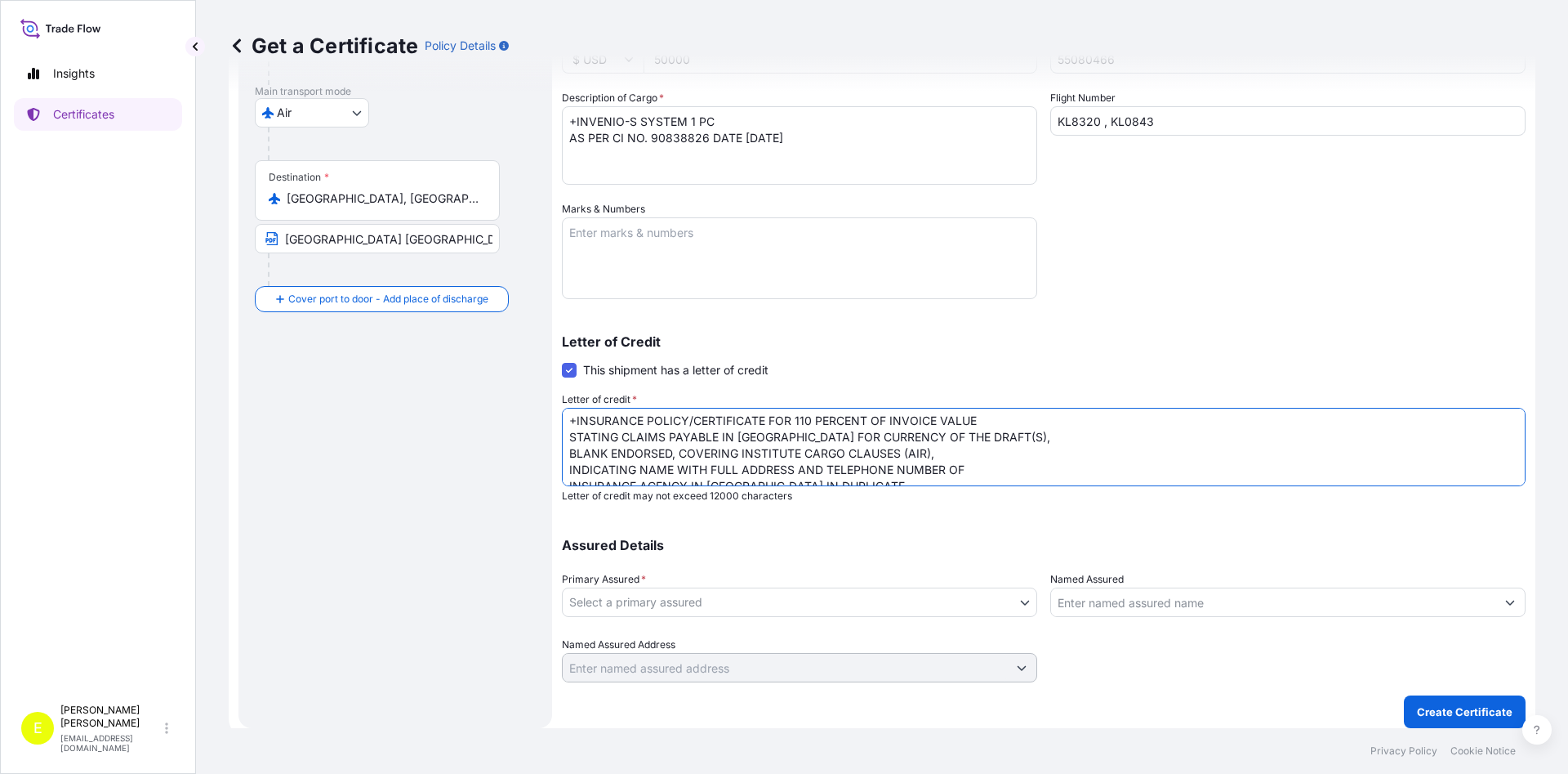
scroll to position [0, 0]
click at [660, 420] on textarea "+INSURANCE POLICY/CERTIFICATE FOR 110 PERCENT OF INVOICE VALUE STATING CLAIMS P…" at bounding box center [1044, 447] width 963 height 79
click at [951, 416] on textarea "+INSURANCE CERTIFICATE FOR 110 PERCENT OF INVOICE VALUE STATING CLAIMS PAYABLE …" at bounding box center [1044, 447] width 963 height 79
click at [1411, 424] on textarea "+INSURANCE CERTIFICATE FOR 110 PERCENT OF INVOICE VALUE STATING CLAIMS PAYABLE …" at bounding box center [1044, 447] width 963 height 79
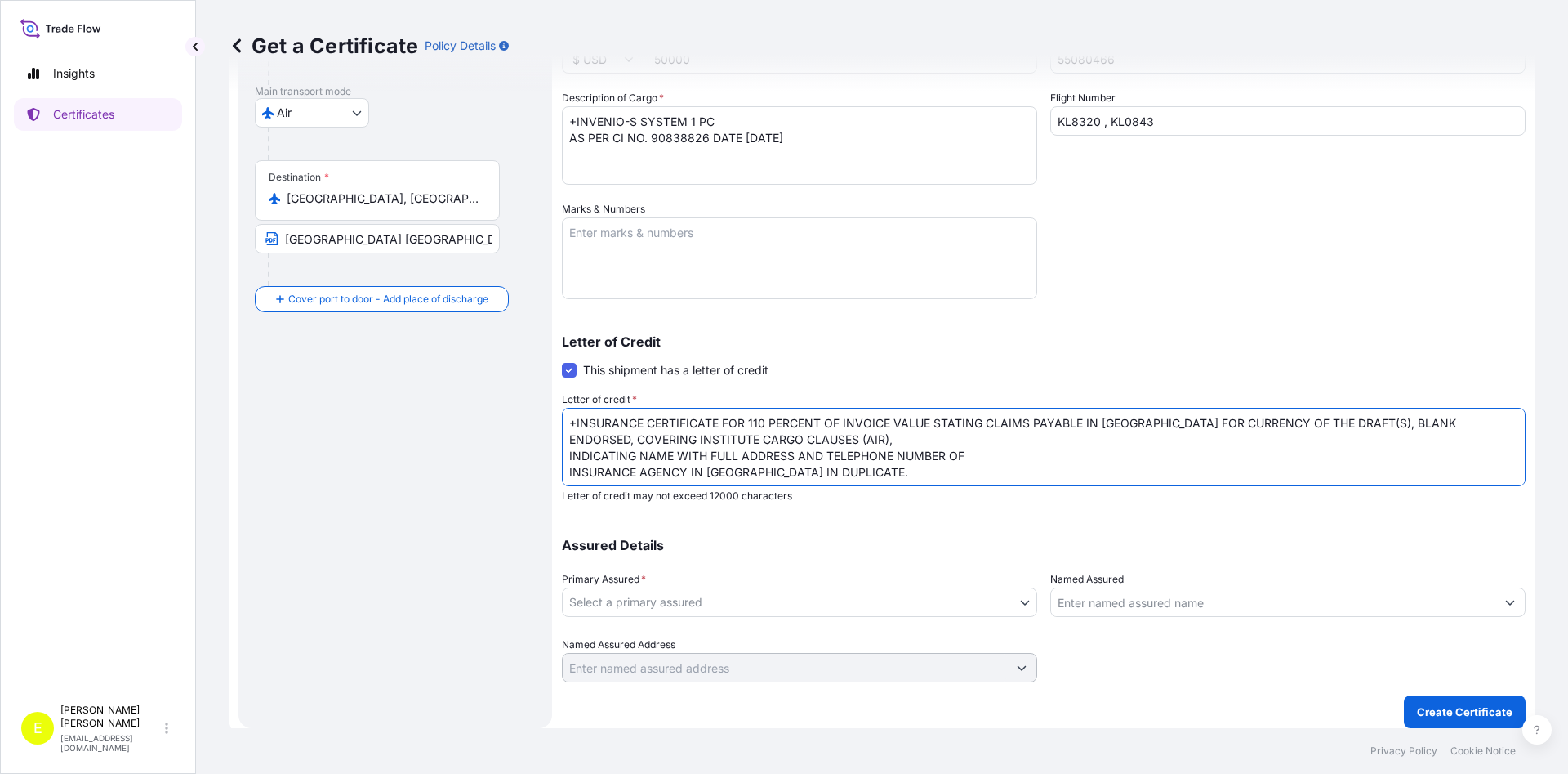
click at [845, 448] on textarea "+INSURANCE CERTIFICATE FOR 110 PERCENT OF INVOICE VALUE STATING CLAIMS PAYABLE …" at bounding box center [1044, 447] width 963 height 79
click at [845, 439] on textarea "+INSURANCE CERTIFICATE FOR 110 PERCENT OF INVOICE VALUE STATING CLAIMS PAYABLE …" at bounding box center [1044, 447] width 963 height 79
click at [1244, 434] on textarea "+INSURANCE CERTIFICATE FOR 110 PERCENT OF INVOICE VALUE STATING CLAIMS PAYABLE …" at bounding box center [1044, 447] width 963 height 79
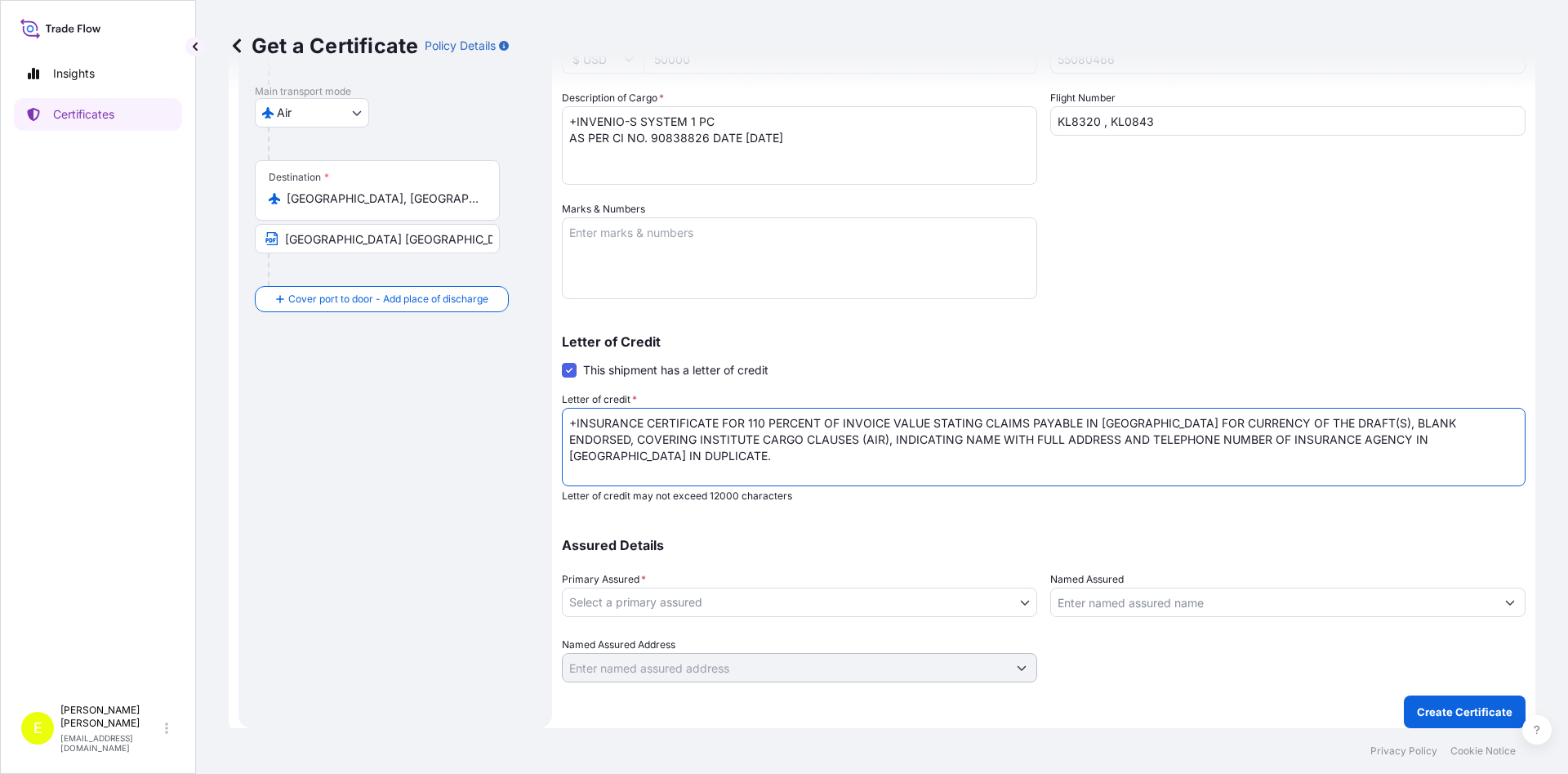
type textarea "+INSURANCE CERTIFICATE FOR 110 PERCENT OF INVOICE VALUE STATING CLAIMS PAYABLE …"
click at [613, 604] on body "Insights Certificates E [PERSON_NAME] [EMAIL_ADDRESS][DOMAIN_NAME] Get a Certif…" at bounding box center [784, 387] width 1568 height 774
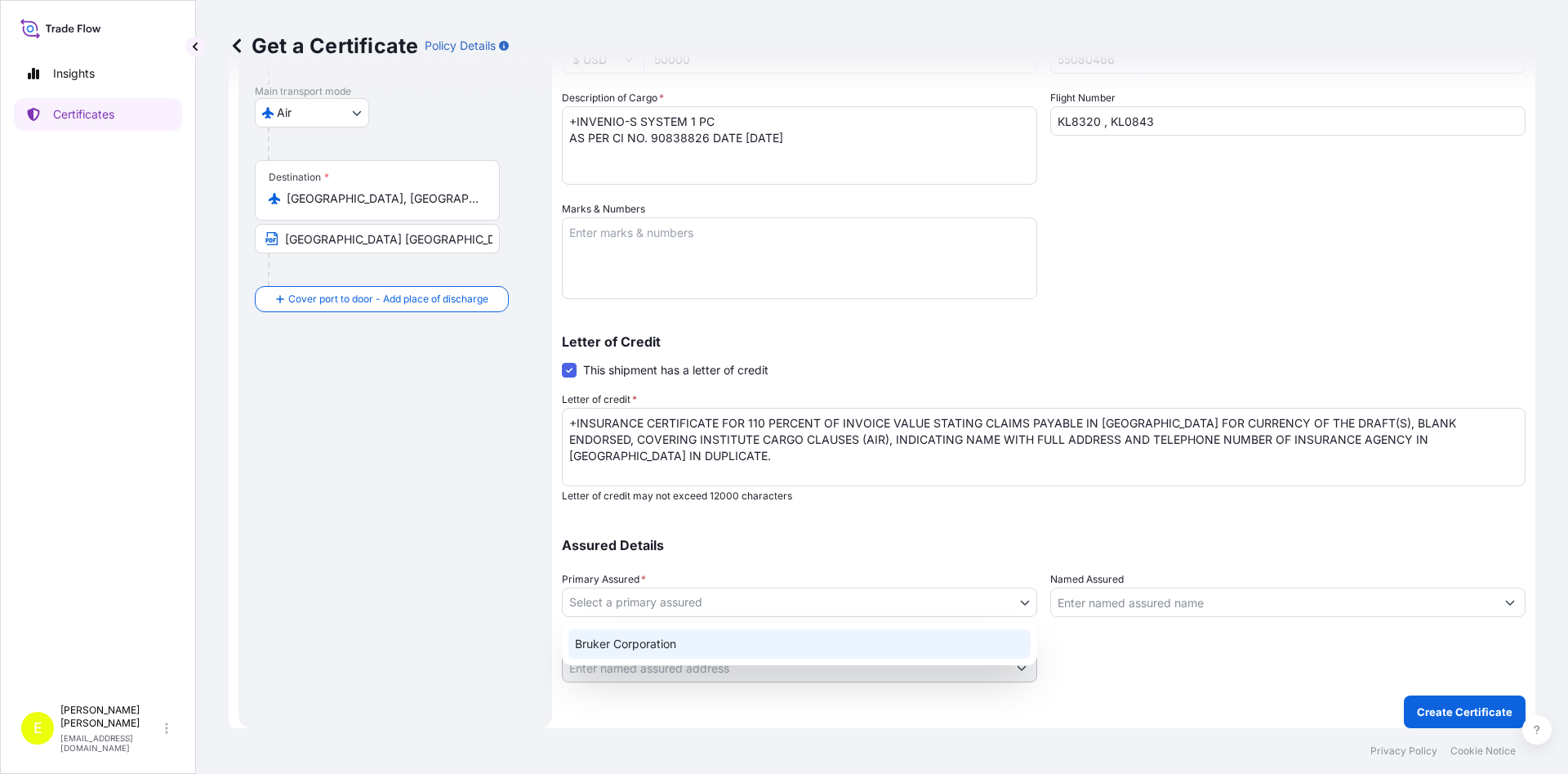
click at [630, 644] on div "Bruker Corporation" at bounding box center [799, 644] width 462 height 30
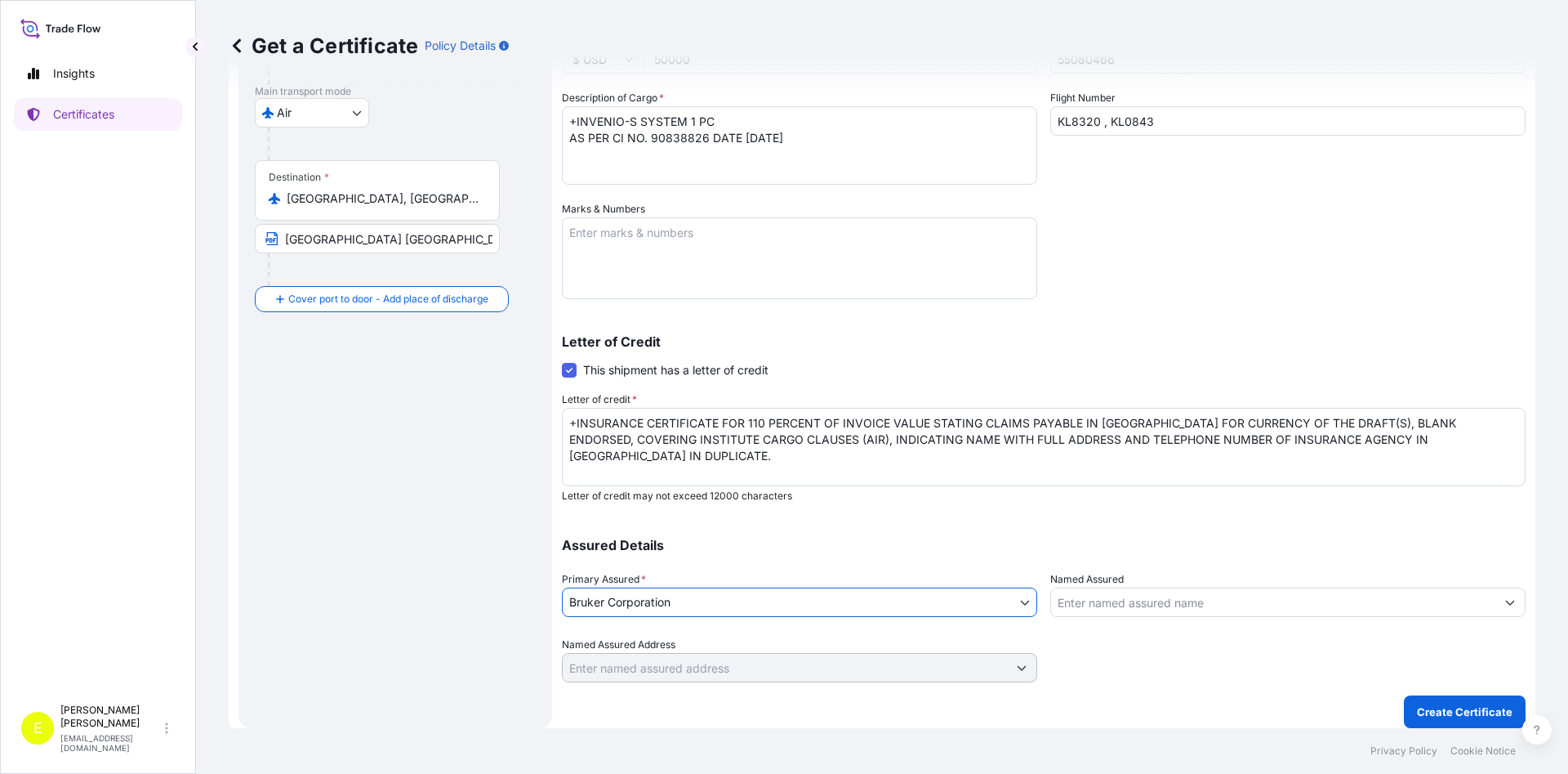
click at [1110, 598] on input "Named Assured" at bounding box center [1272, 602] width 444 height 30
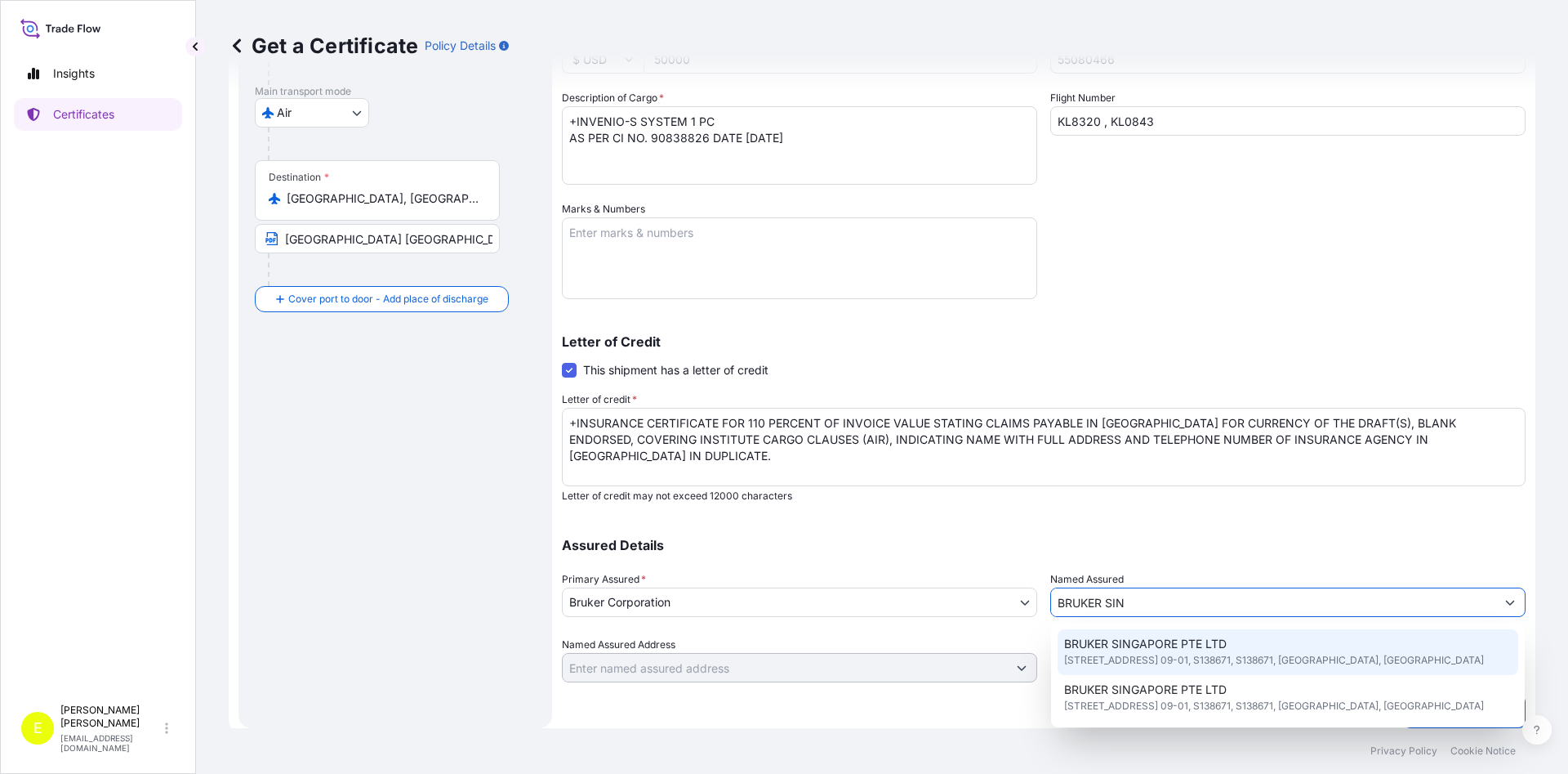
click at [1185, 656] on span "[STREET_ADDRESS] 09-01, S138671, S138671, [GEOGRAPHIC_DATA], [GEOGRAPHIC_DATA]" at bounding box center [1273, 660] width 419 height 16
type input "BRUKER SINGAPORE PTE LTD"
type input "[STREET_ADDRESS] 09-01, S138671"
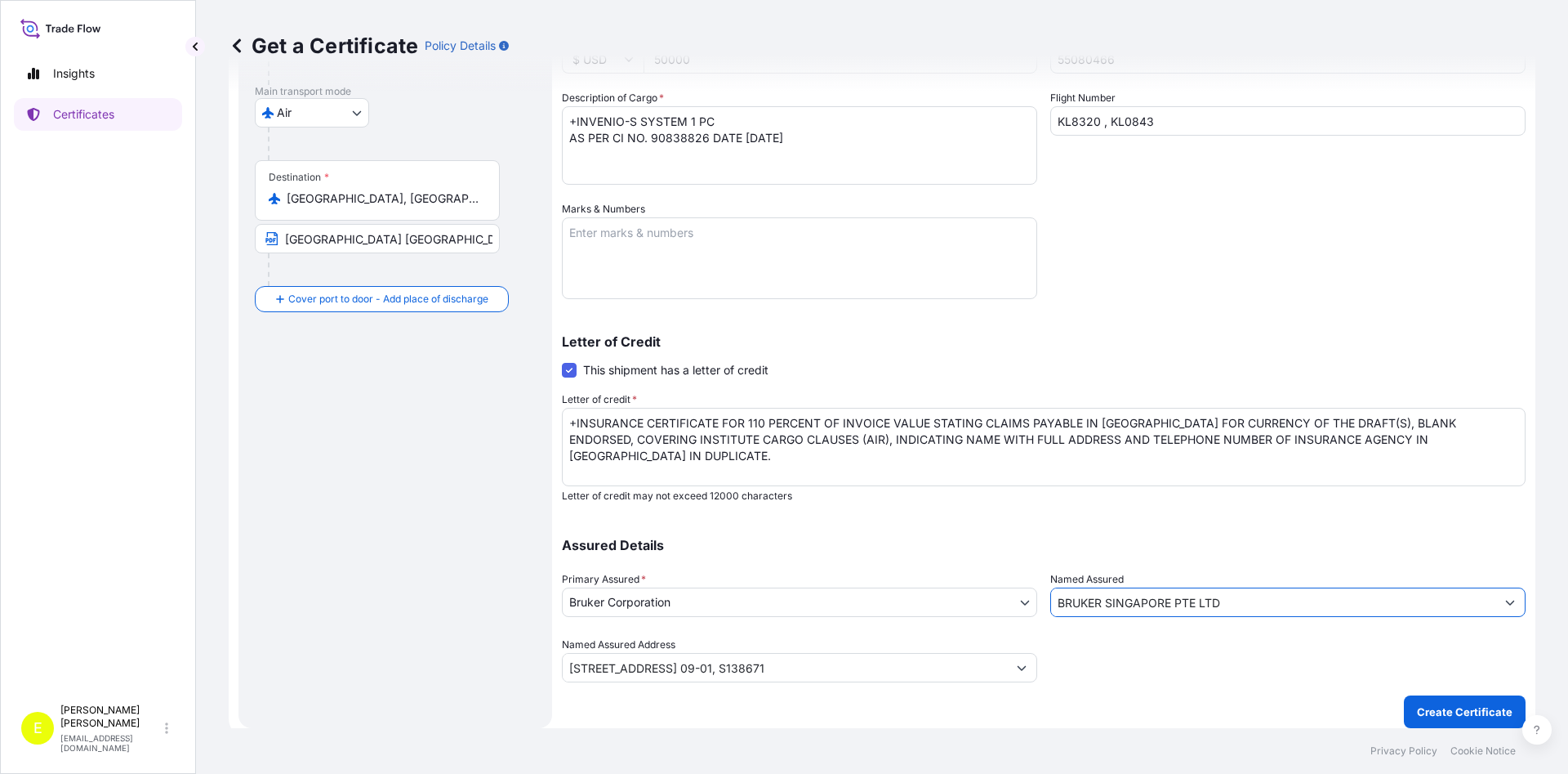
type input "BRUKER SINGAPORE PTE LTD"
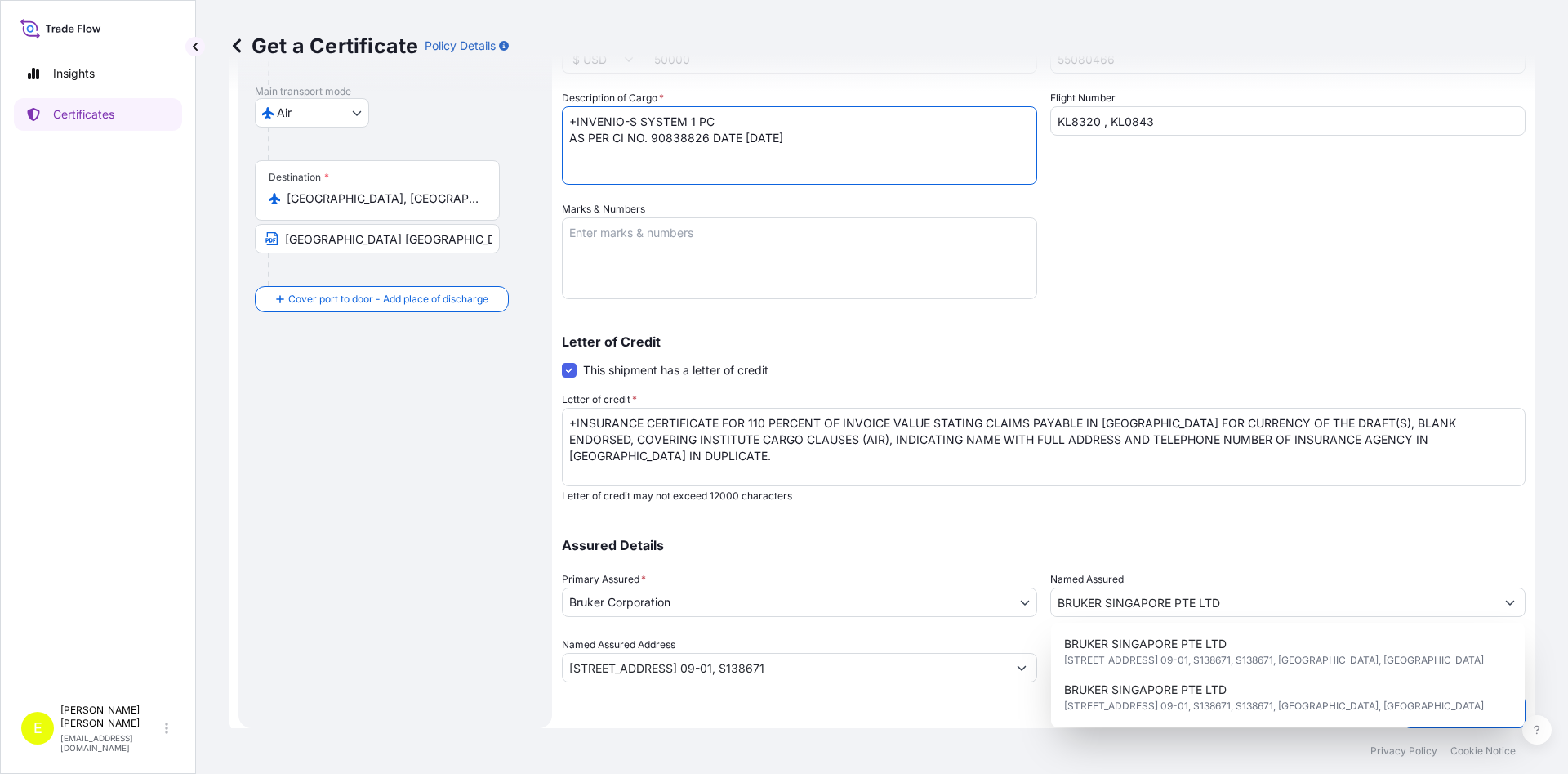
click at [815, 143] on textarea "+INVENIO-S SYSTEM 1 PC AS PER CI NO. 90838826 DATE [DATE]" at bounding box center [800, 145] width 475 height 79
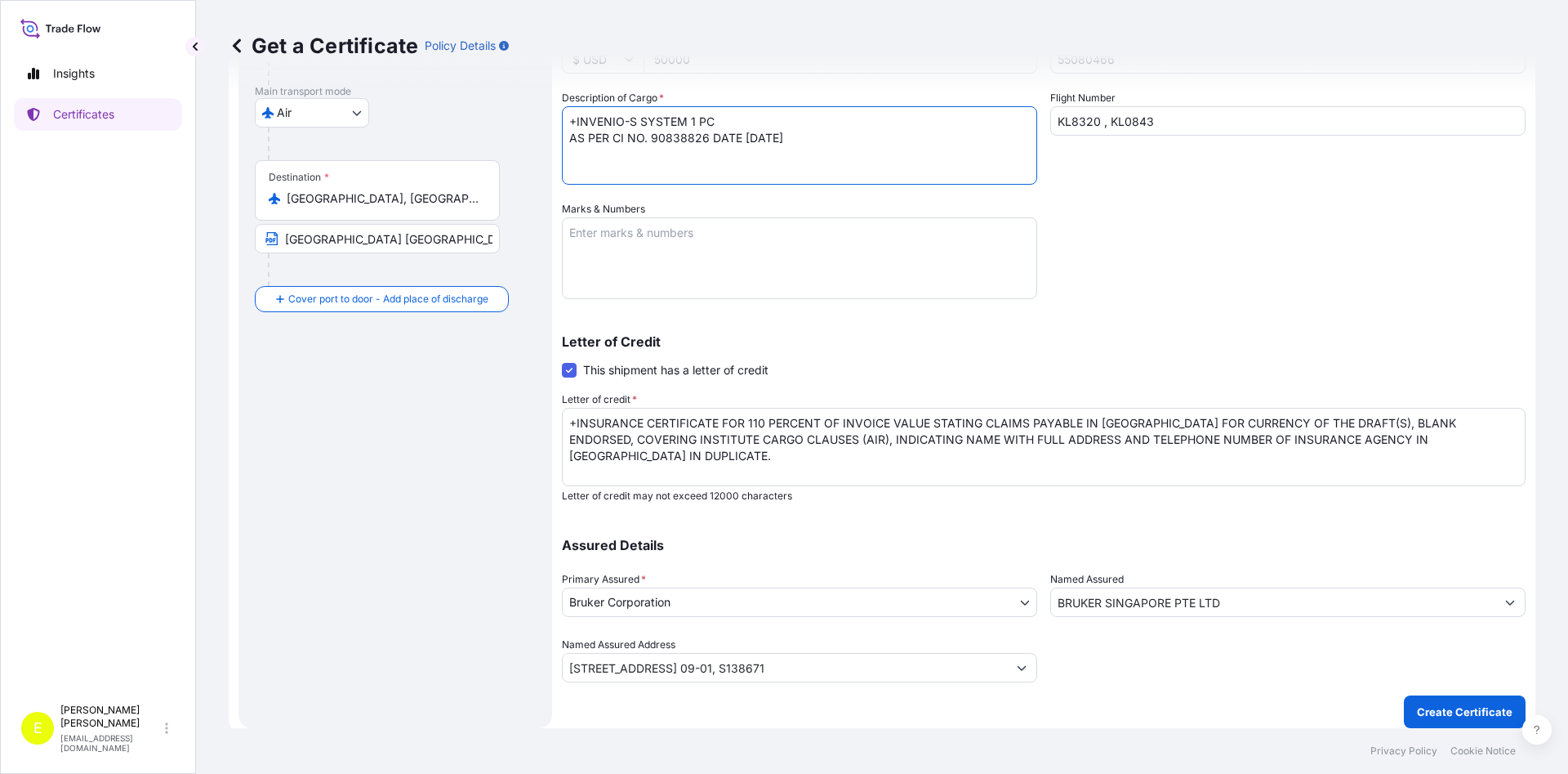
paste textarea "LC NUMBER THF090576 DATED 250804 ISSUED BY KASIKORNBANK PUBLIC COMPANY LIMITED,…"
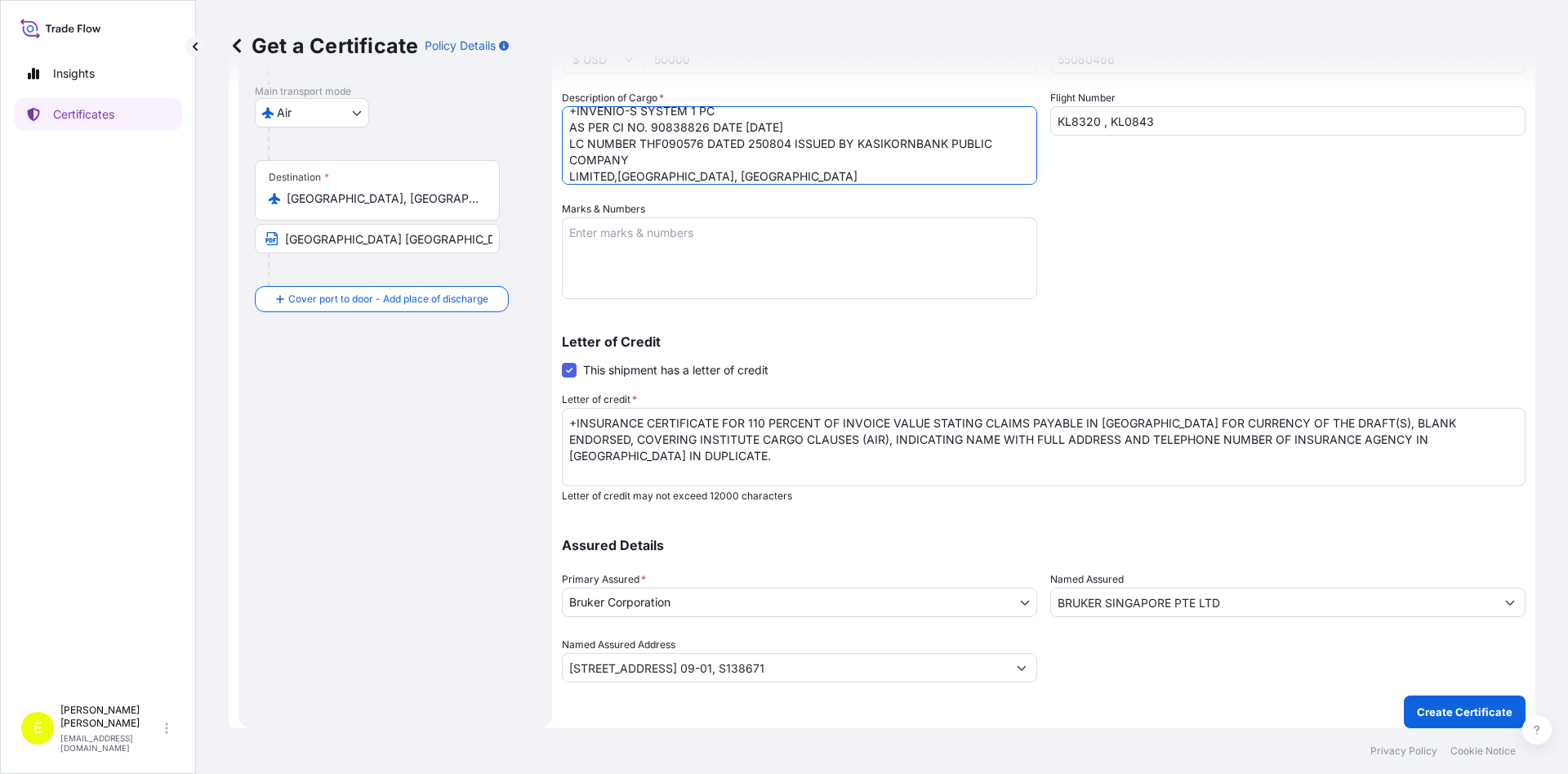
click at [688, 157] on textarea "+INVENIO-S SYSTEM 1 PC AS PER CI NO. 90838826 DATE [DATE] LC NUMBER THF090576 D…" at bounding box center [800, 145] width 475 height 79
type textarea "+INVENIO-S SYSTEM 1 PC AS PER CI NO. 90838826 DATE [DATE] LC NUMBER THF090576 D…"
click at [977, 249] on textarea "Marks & Numbers" at bounding box center [800, 258] width 475 height 81
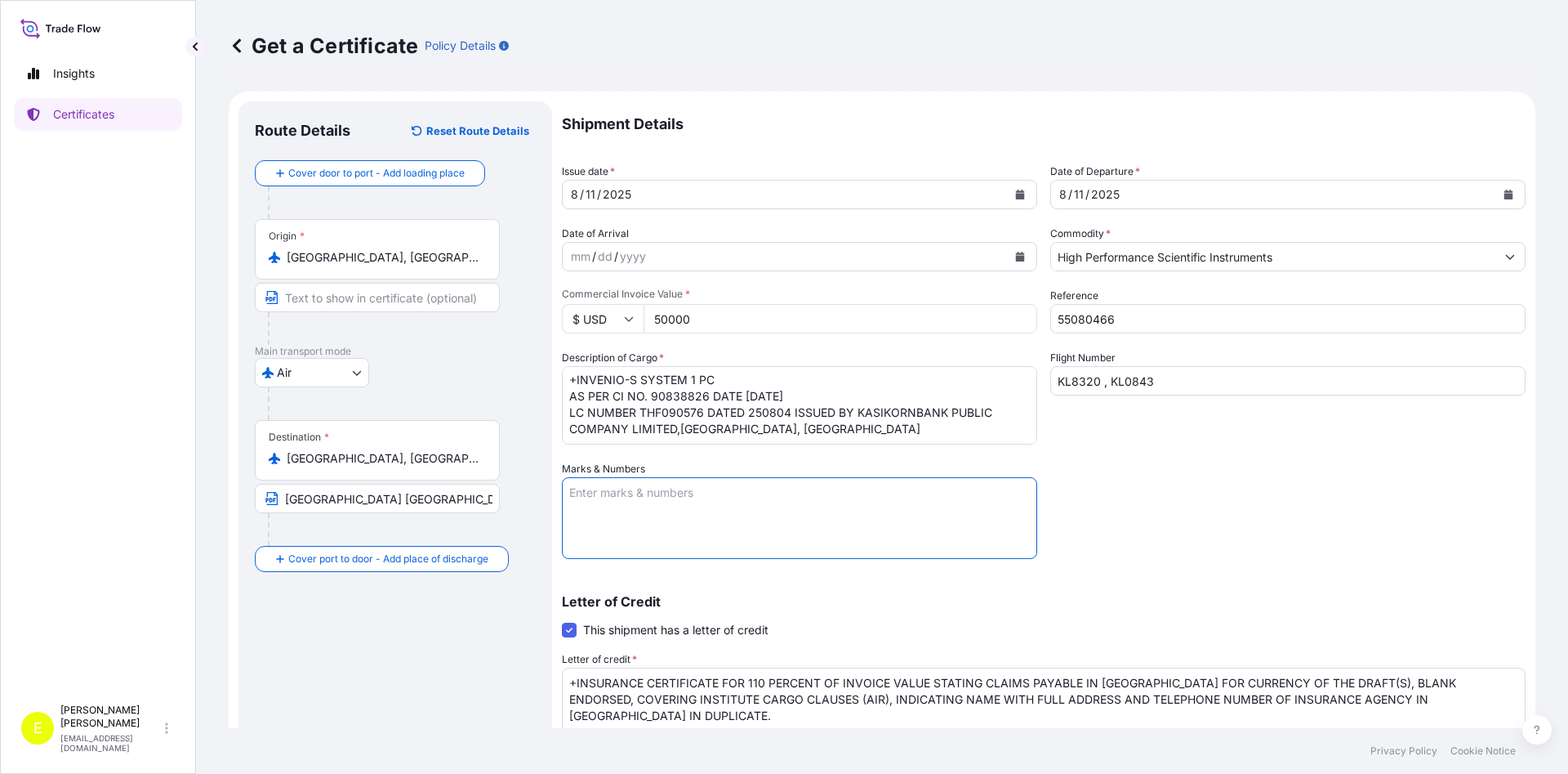
scroll to position [260, 0]
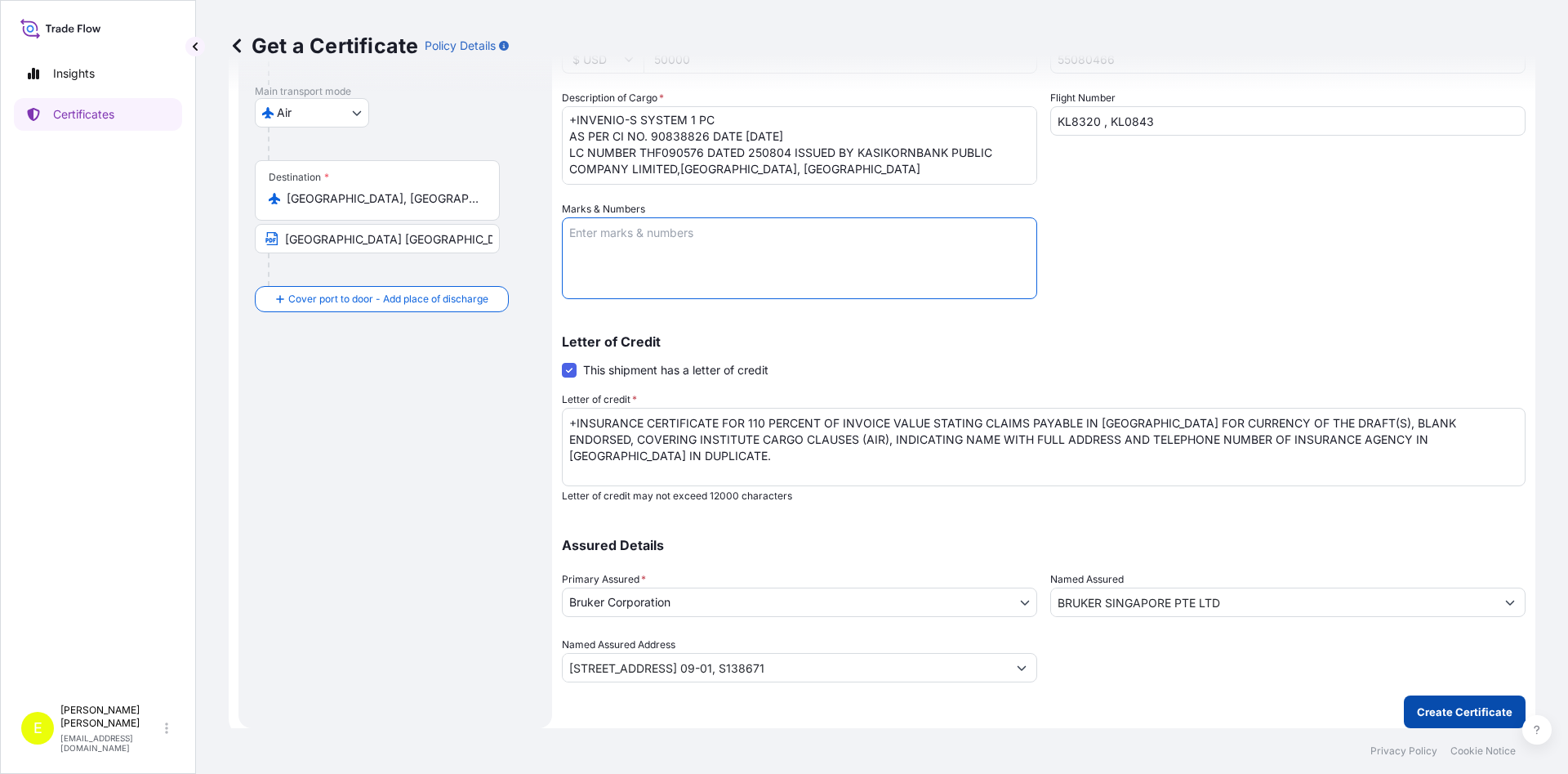
click at [1472, 719] on p "Create Certificate" at bounding box center [1464, 712] width 96 height 16
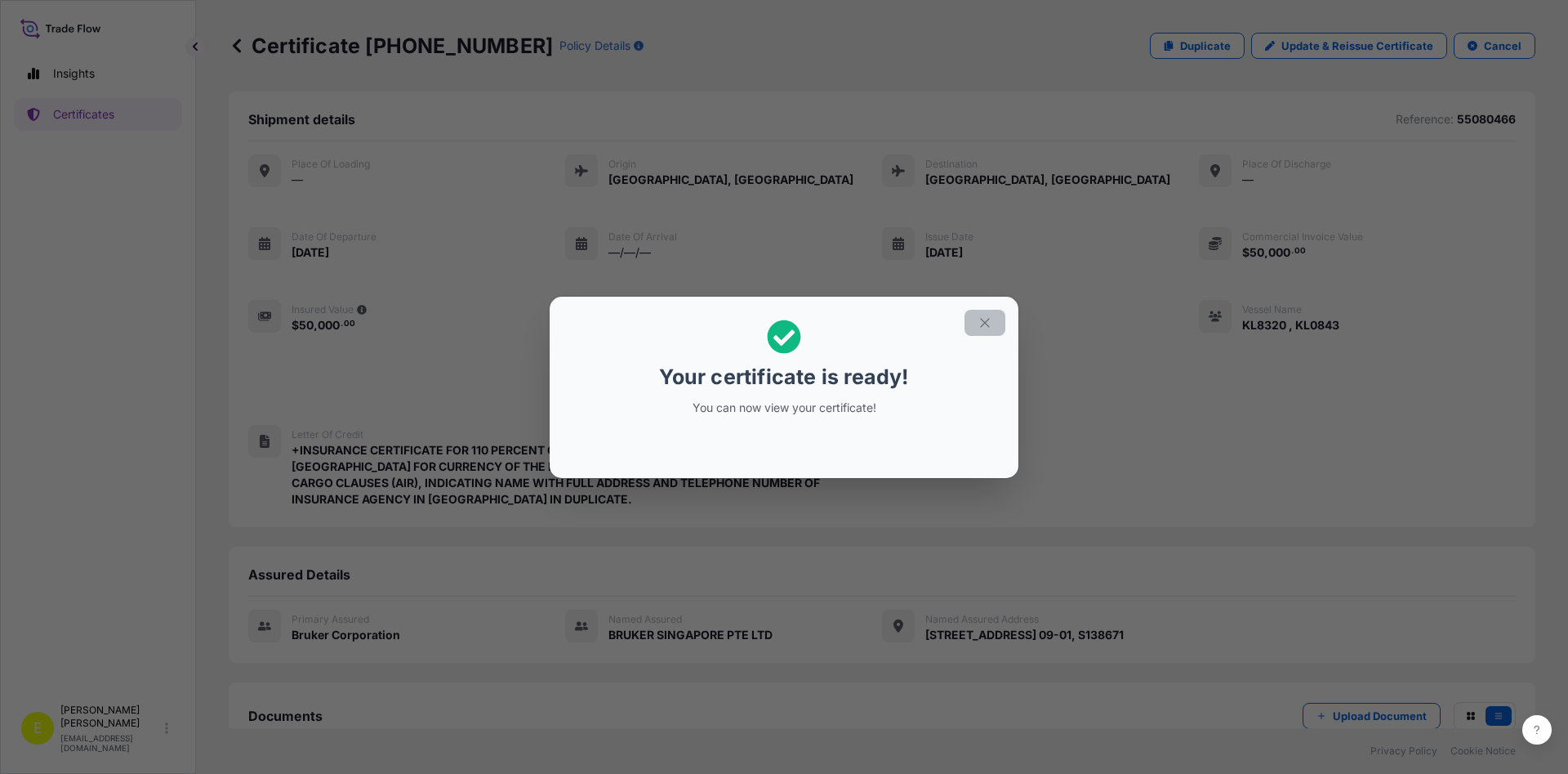
click at [990, 324] on icon "button" at bounding box center [984, 323] width 14 height 14
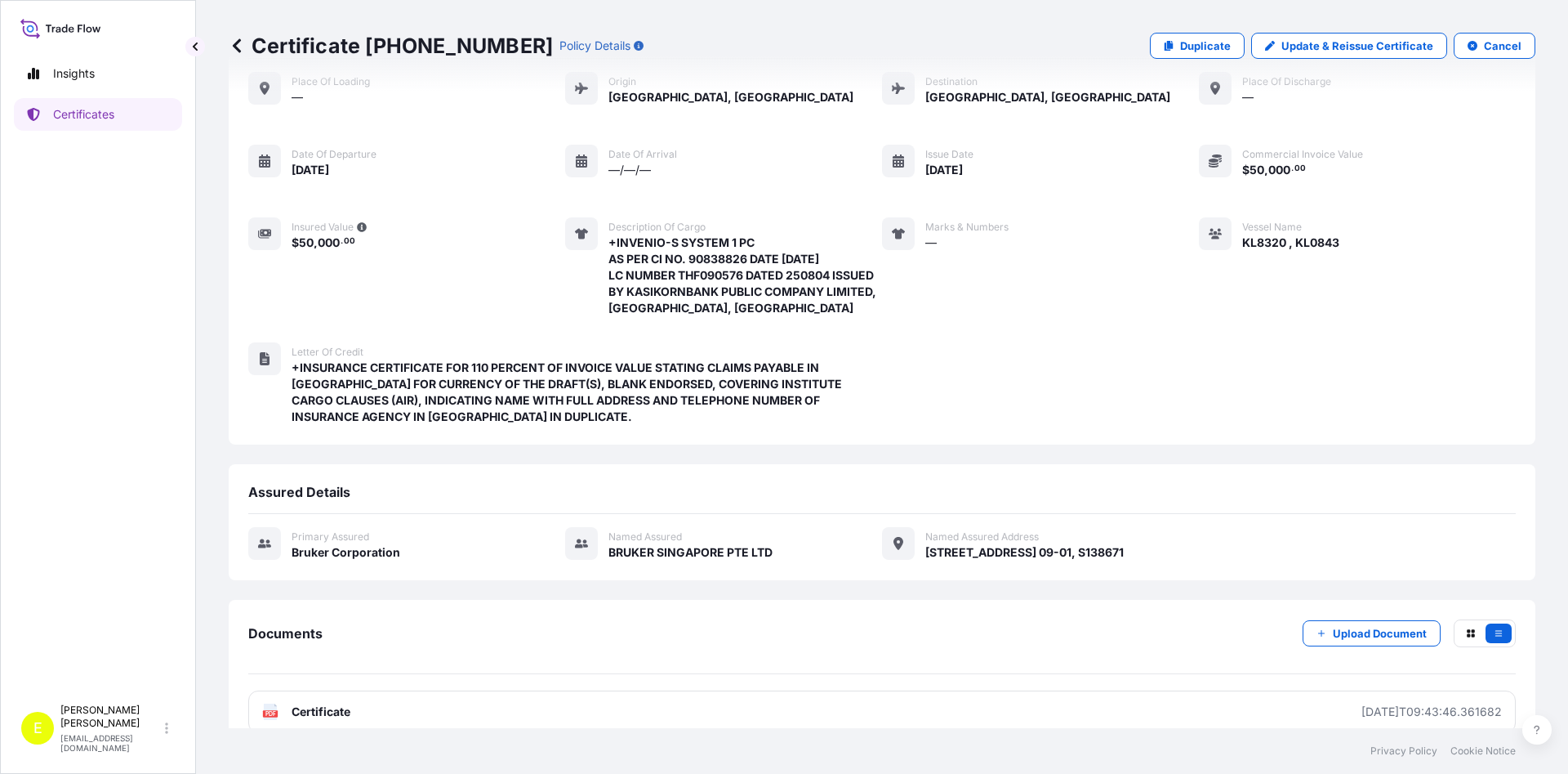
scroll to position [106, 0]
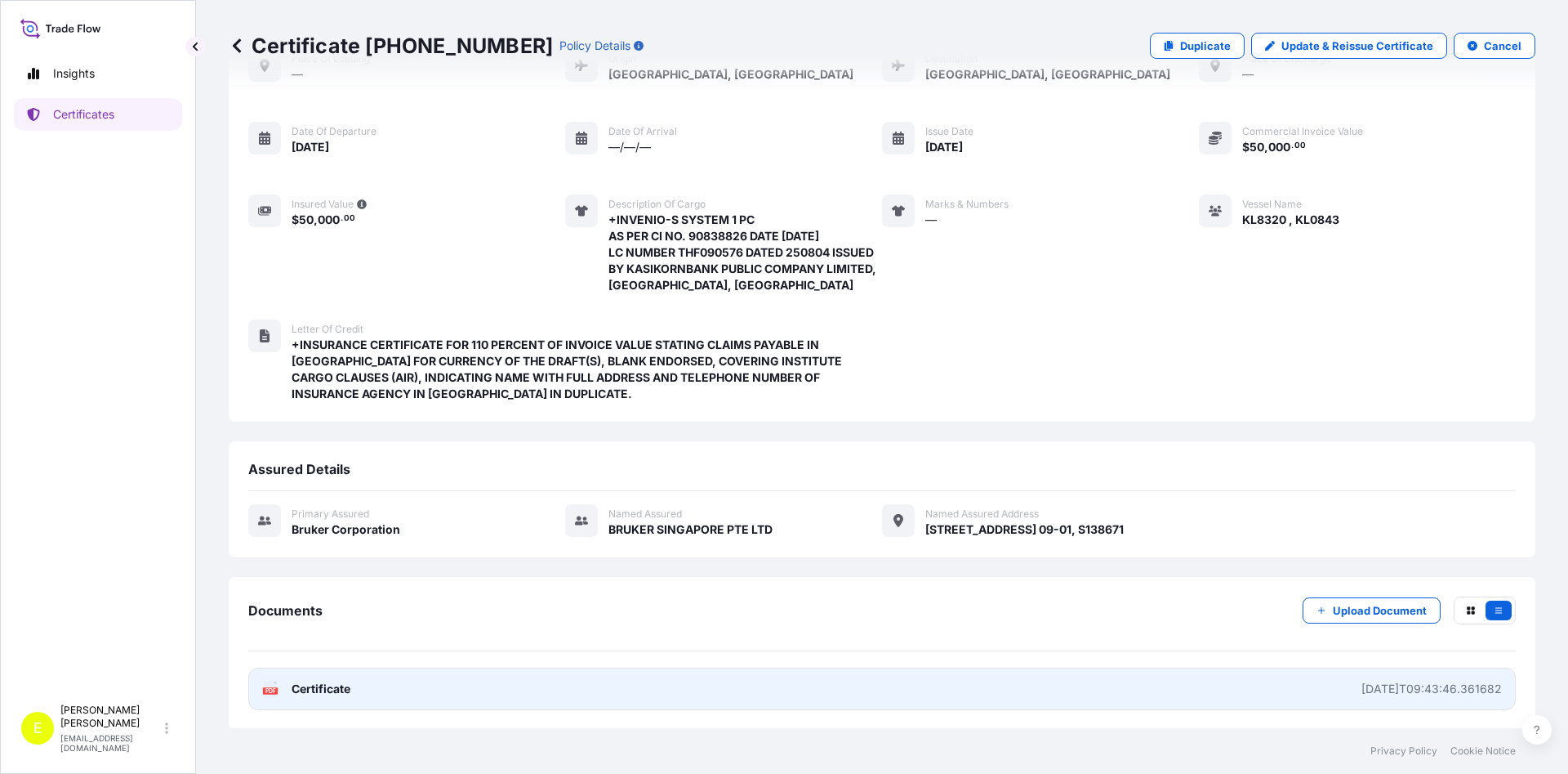
click at [347, 689] on span "Certificate" at bounding box center [321, 689] width 59 height 16
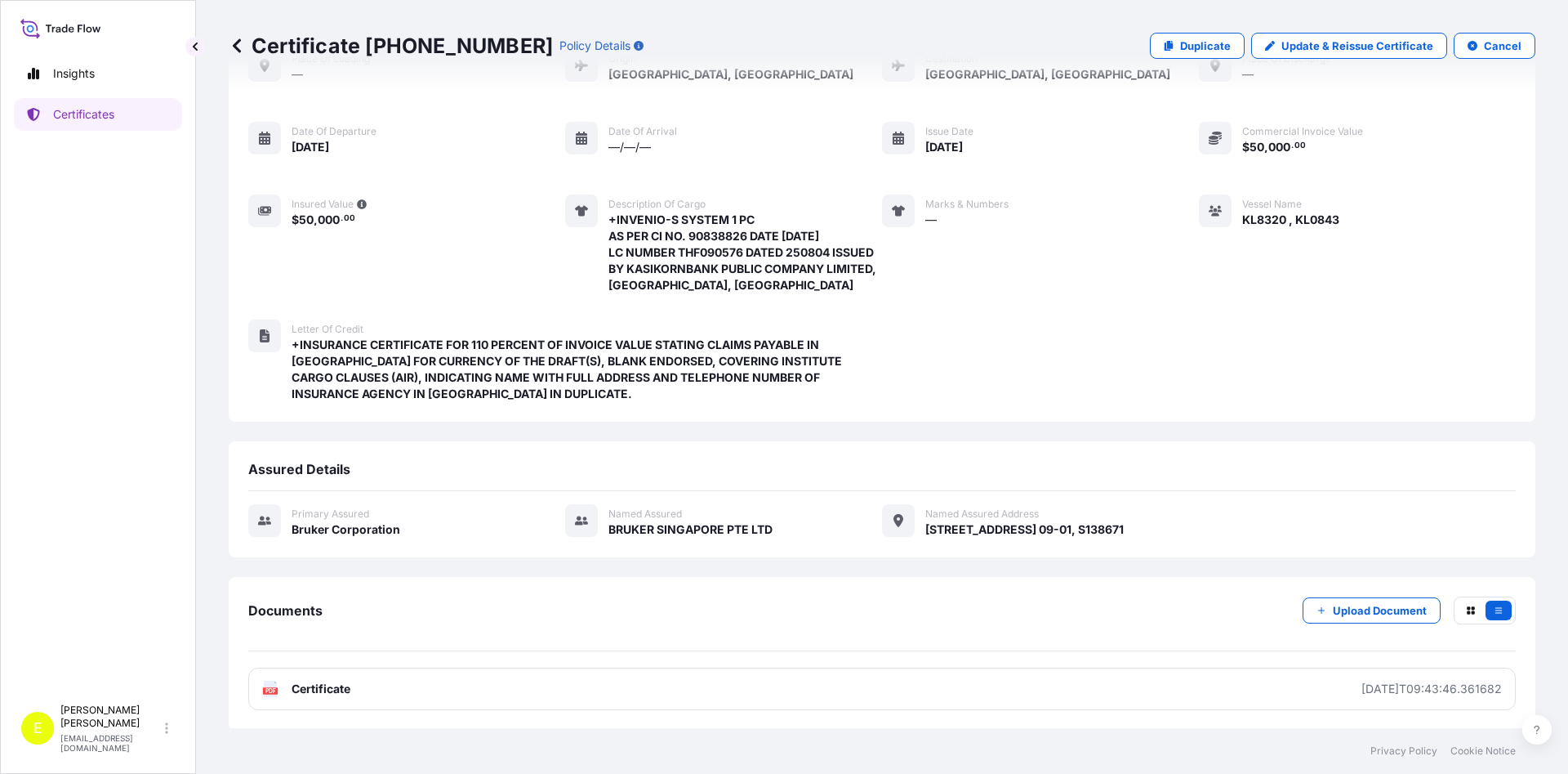
scroll to position [0, 0]
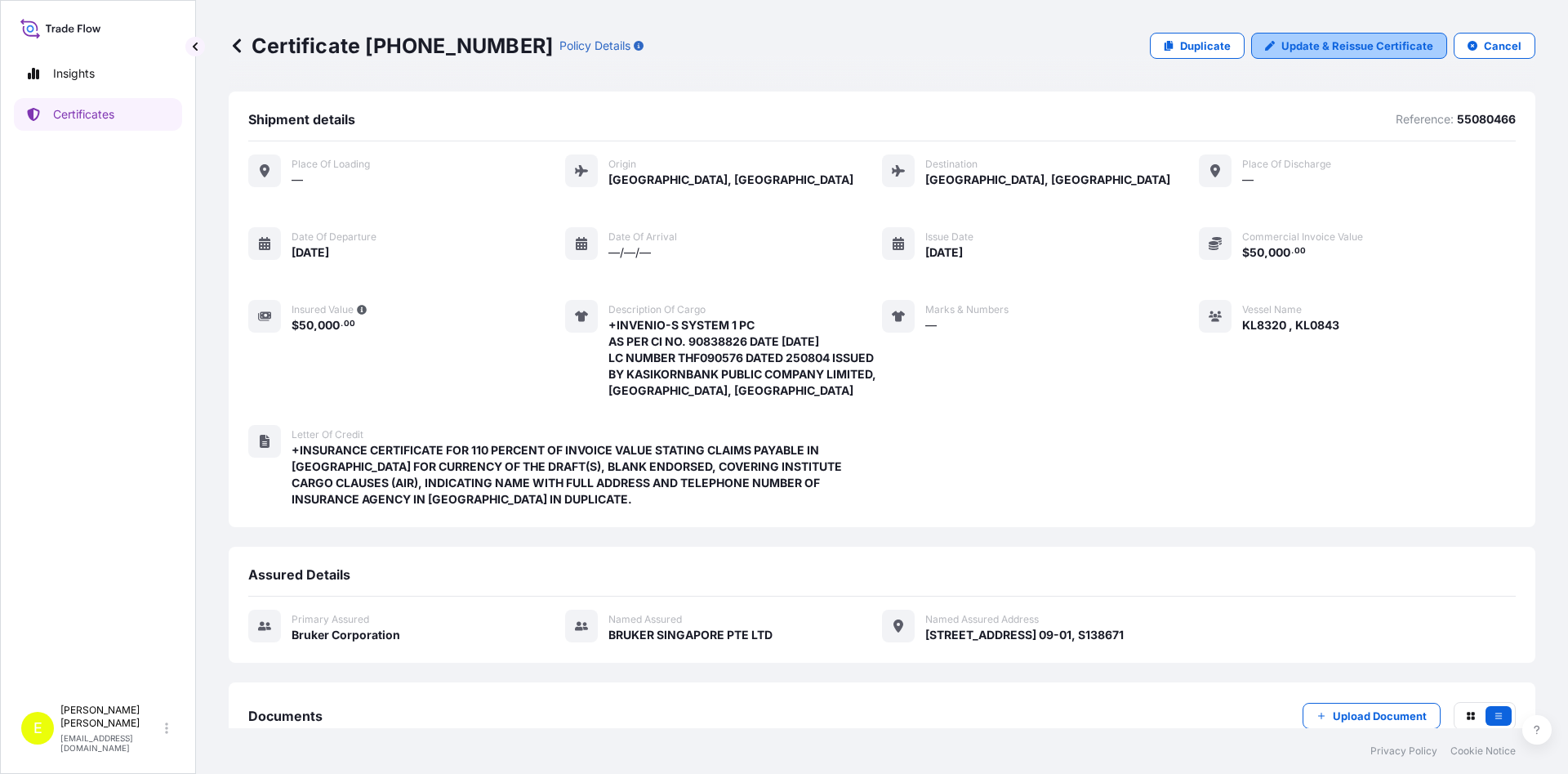
click at [1345, 45] on p "Update & Reissue Certificate" at bounding box center [1357, 46] width 152 height 16
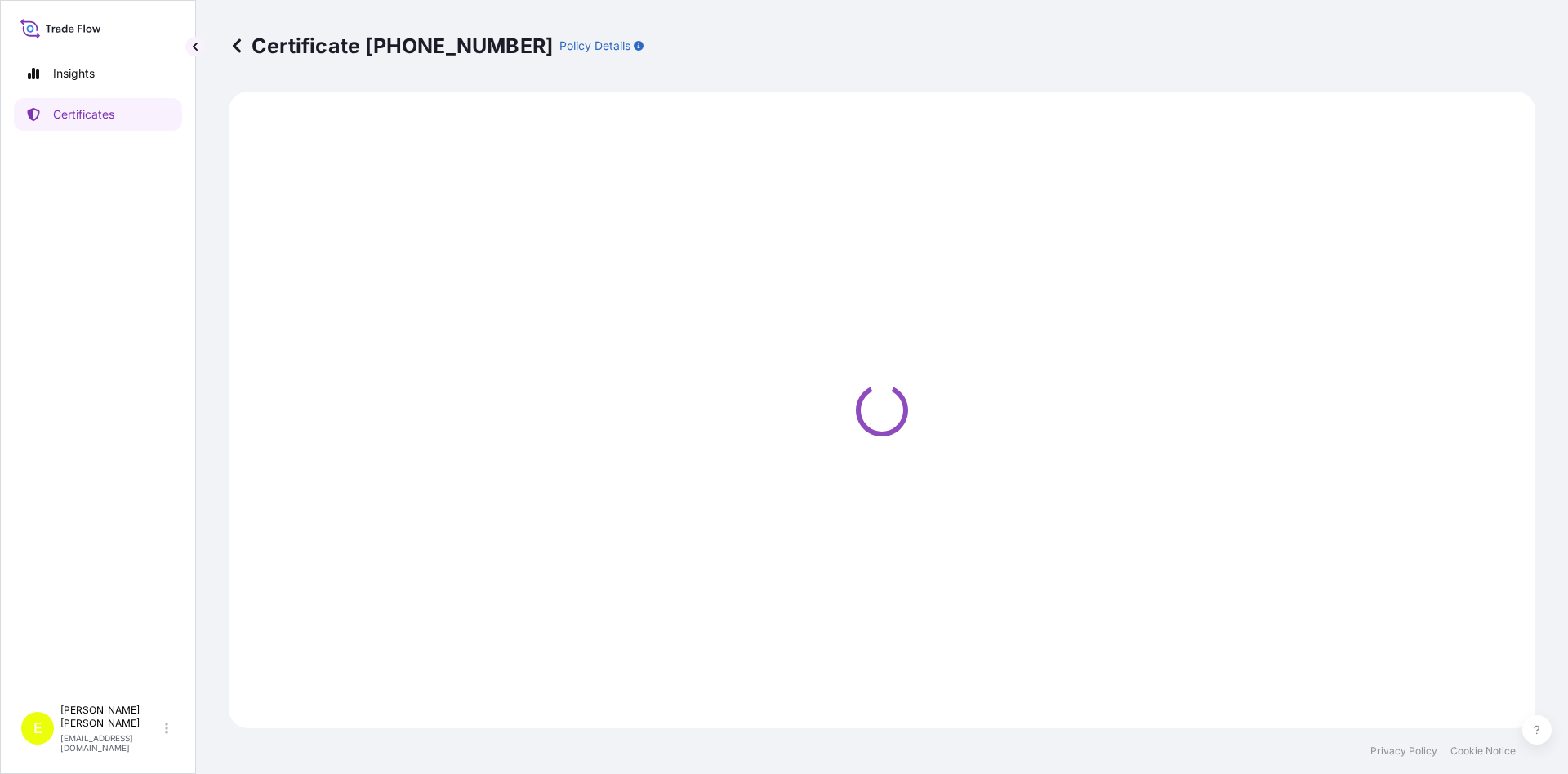
select select "Air"
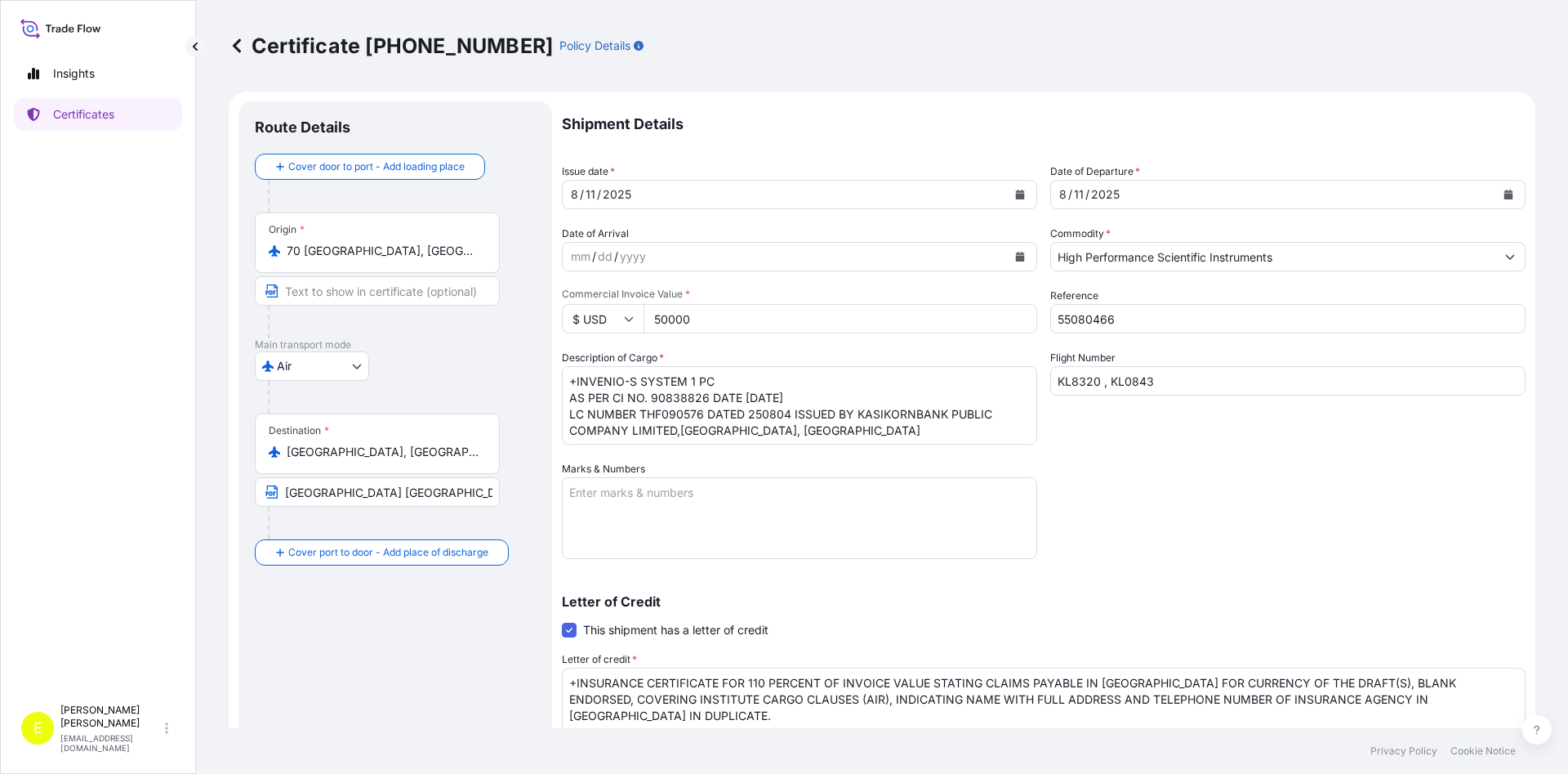
drag, startPoint x: 716, startPoint y: 316, endPoint x: 613, endPoint y: 317, distance: 103.0
click at [643, 317] on input "50000" at bounding box center [840, 318] width 393 height 30
type input "55000"
click at [1254, 557] on div "Shipment Details Issue date * [DATE] Date of Departure * [DATE] Date of Arrival…" at bounding box center [1044, 522] width 963 height 841
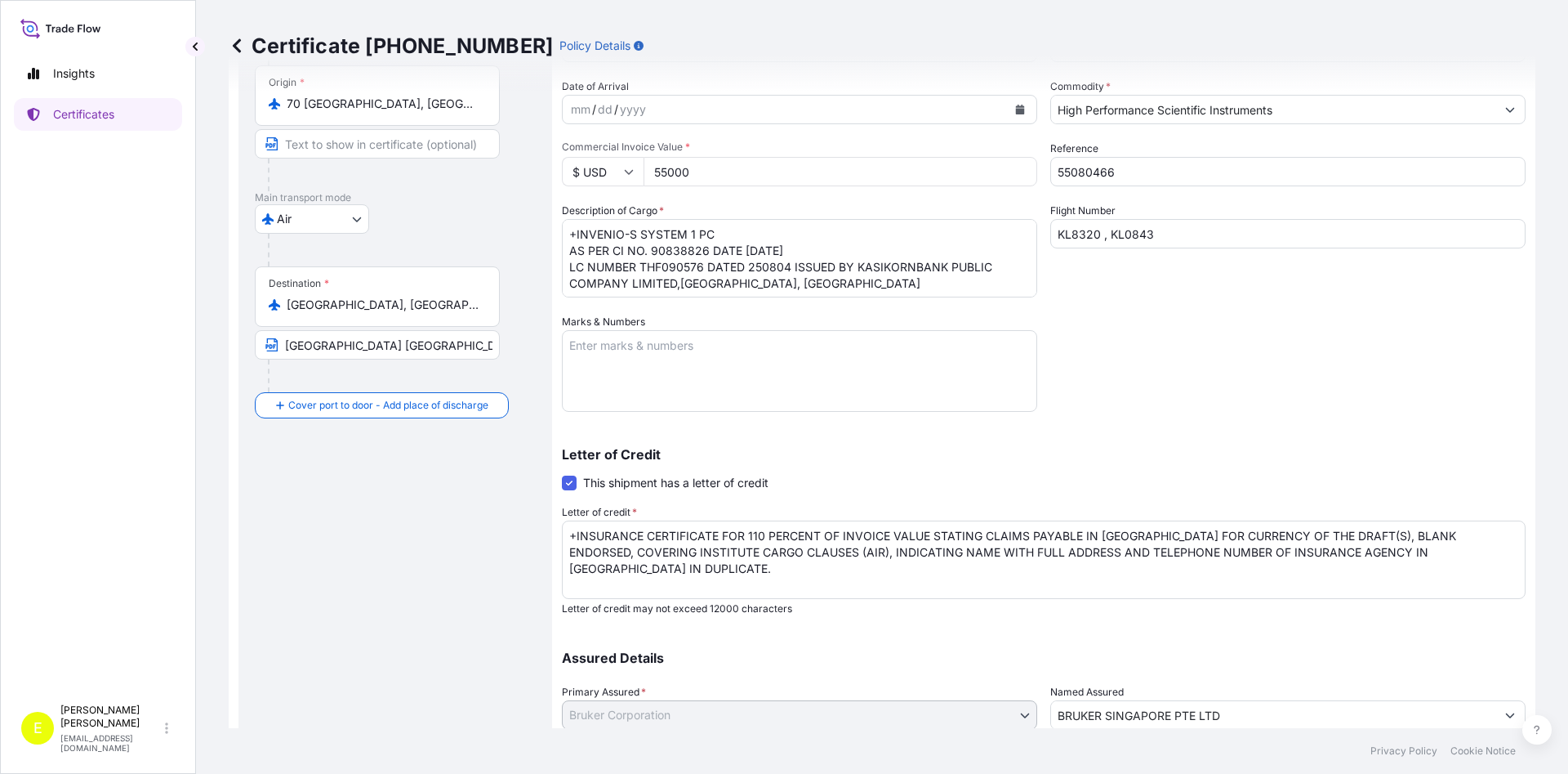
scroll to position [260, 0]
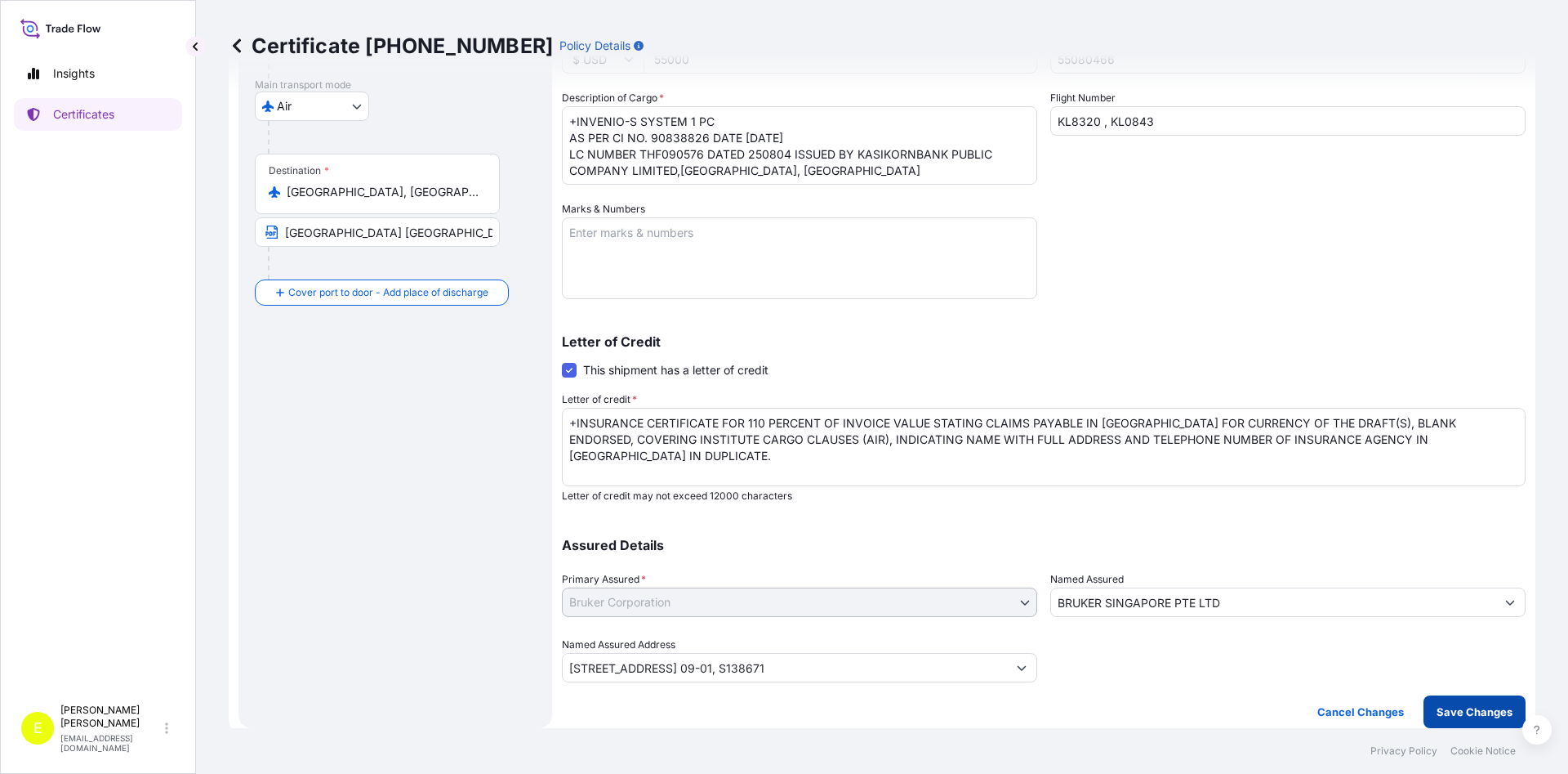
click at [1459, 712] on p "Save Changes" at bounding box center [1474, 712] width 76 height 16
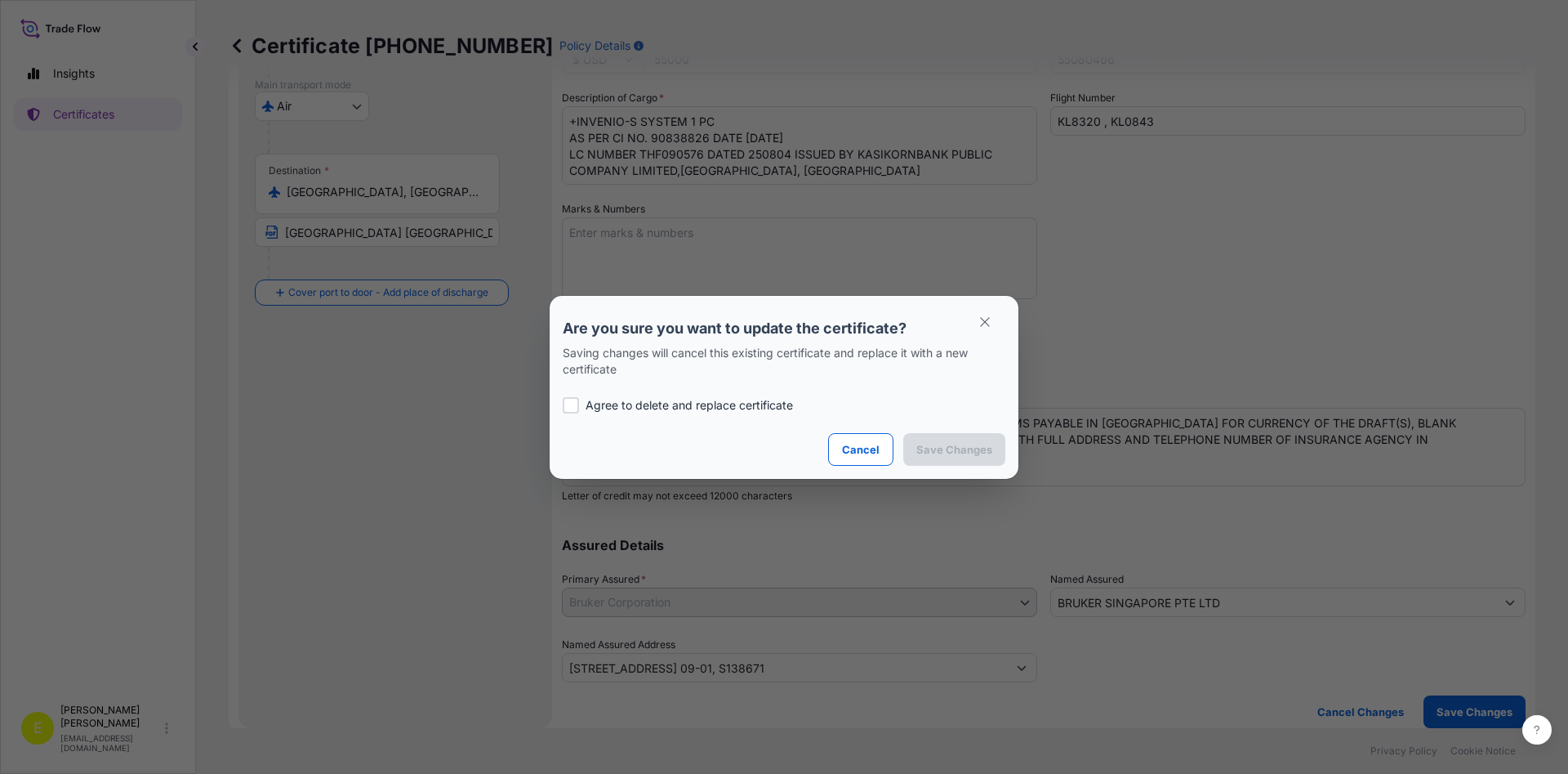
click at [611, 406] on p "Agree to delete and replace certificate" at bounding box center [689, 405] width 207 height 16
checkbox input "true"
click at [959, 452] on p "Save Changes" at bounding box center [954, 449] width 76 height 16
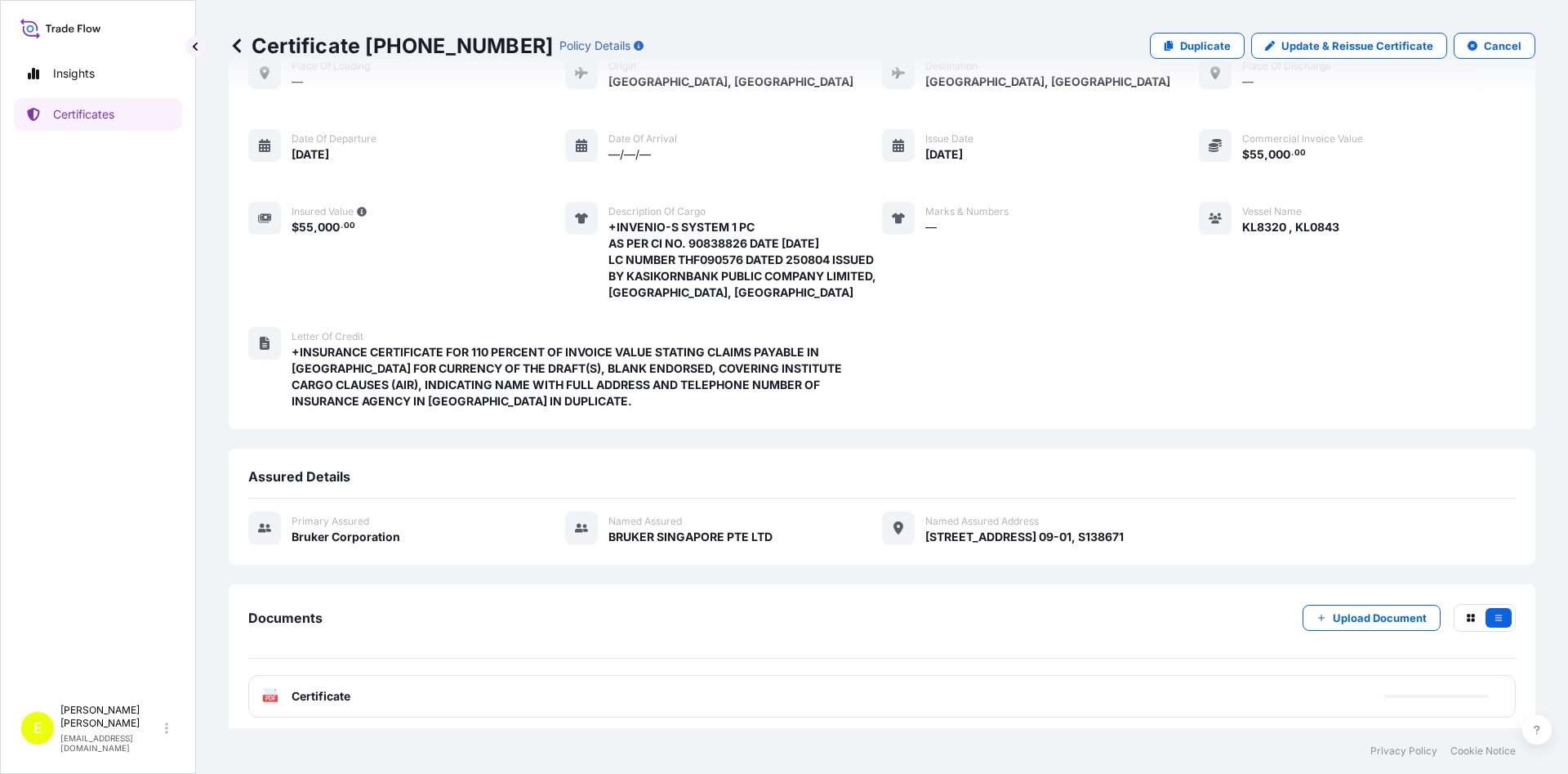
scroll to position [106, 0]
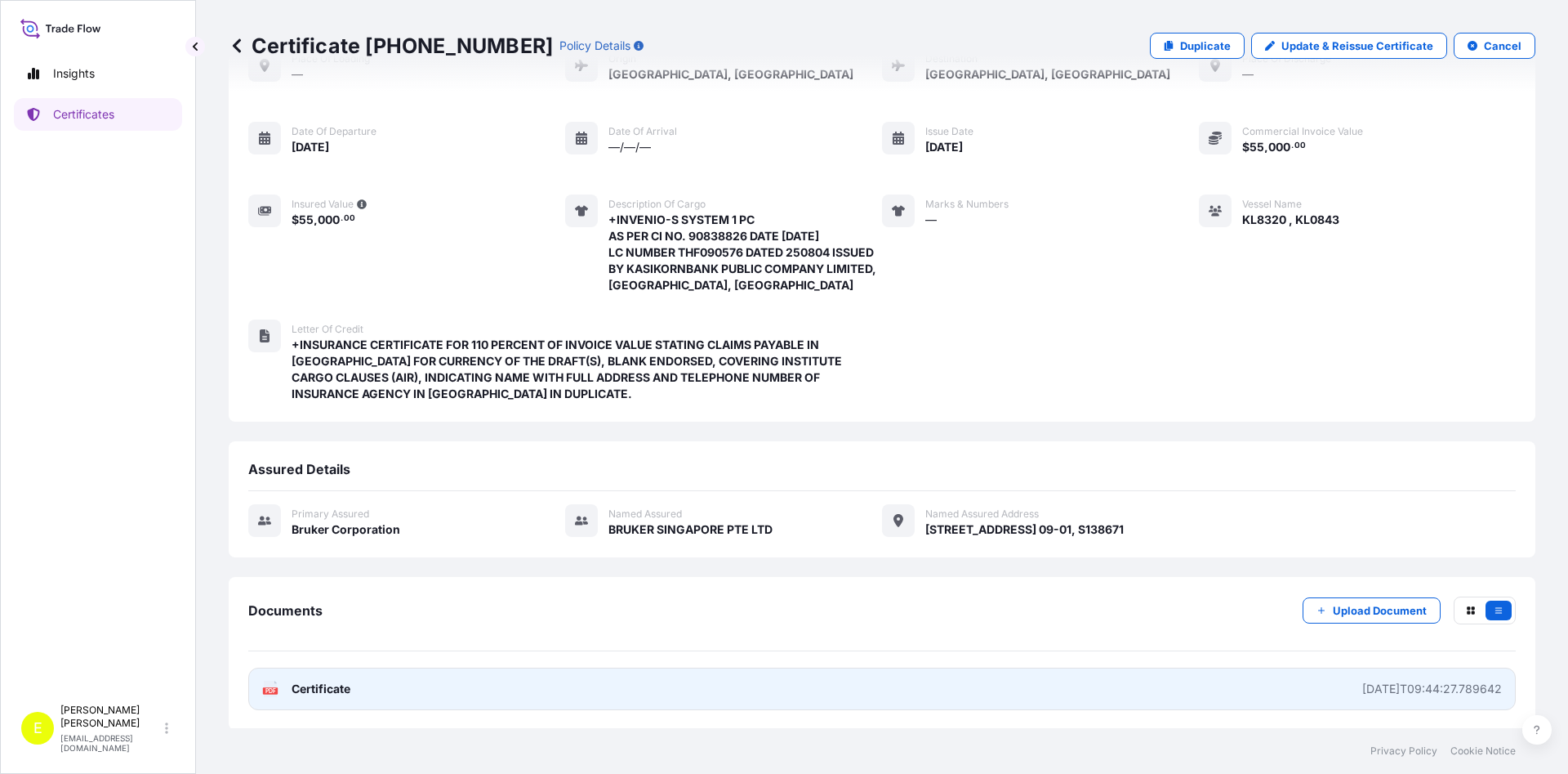
click at [321, 695] on link "PDF Certificate [DATE]T09:44:27.789642" at bounding box center [882, 688] width 1267 height 42
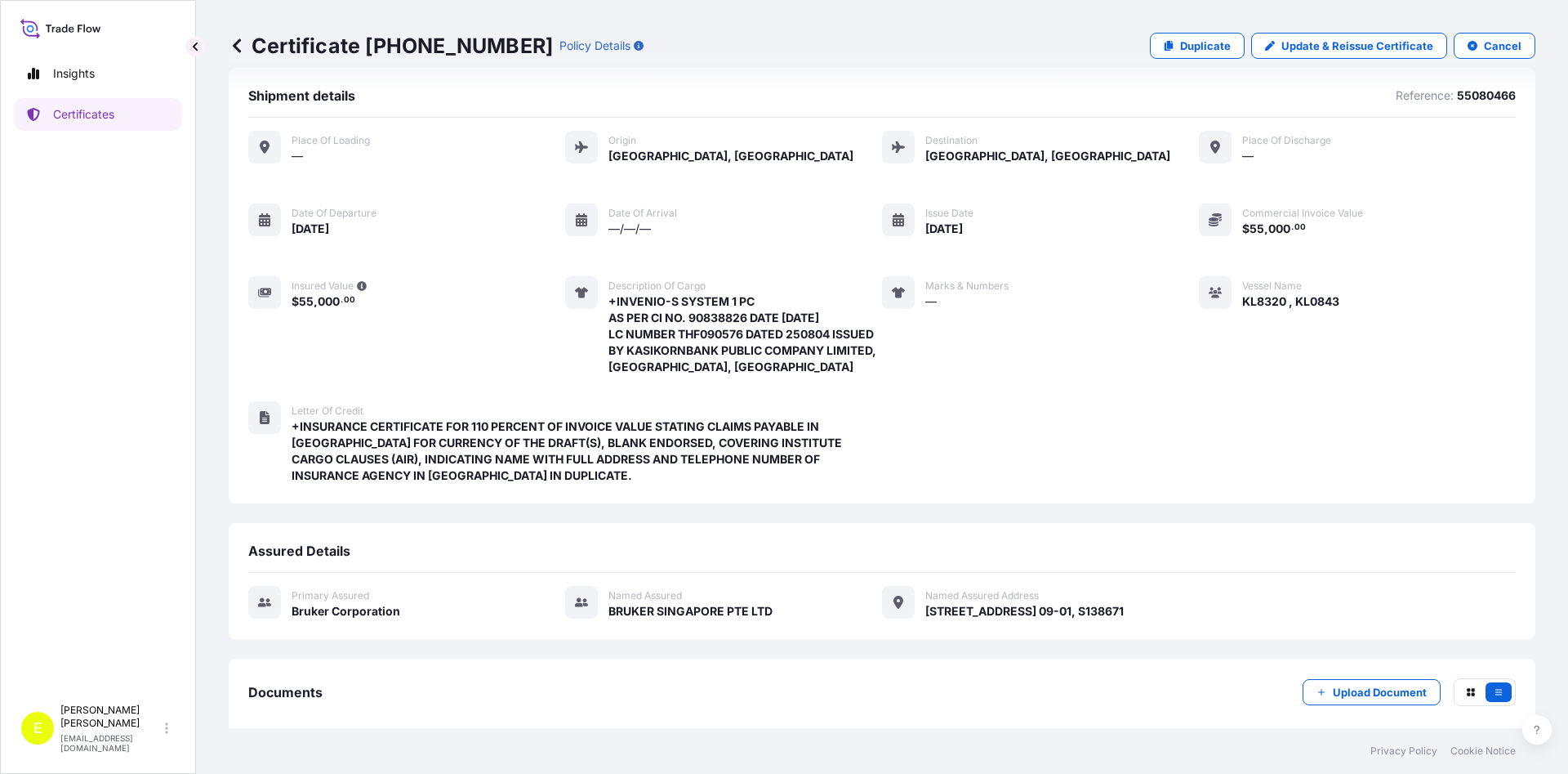
scroll to position [0, 0]
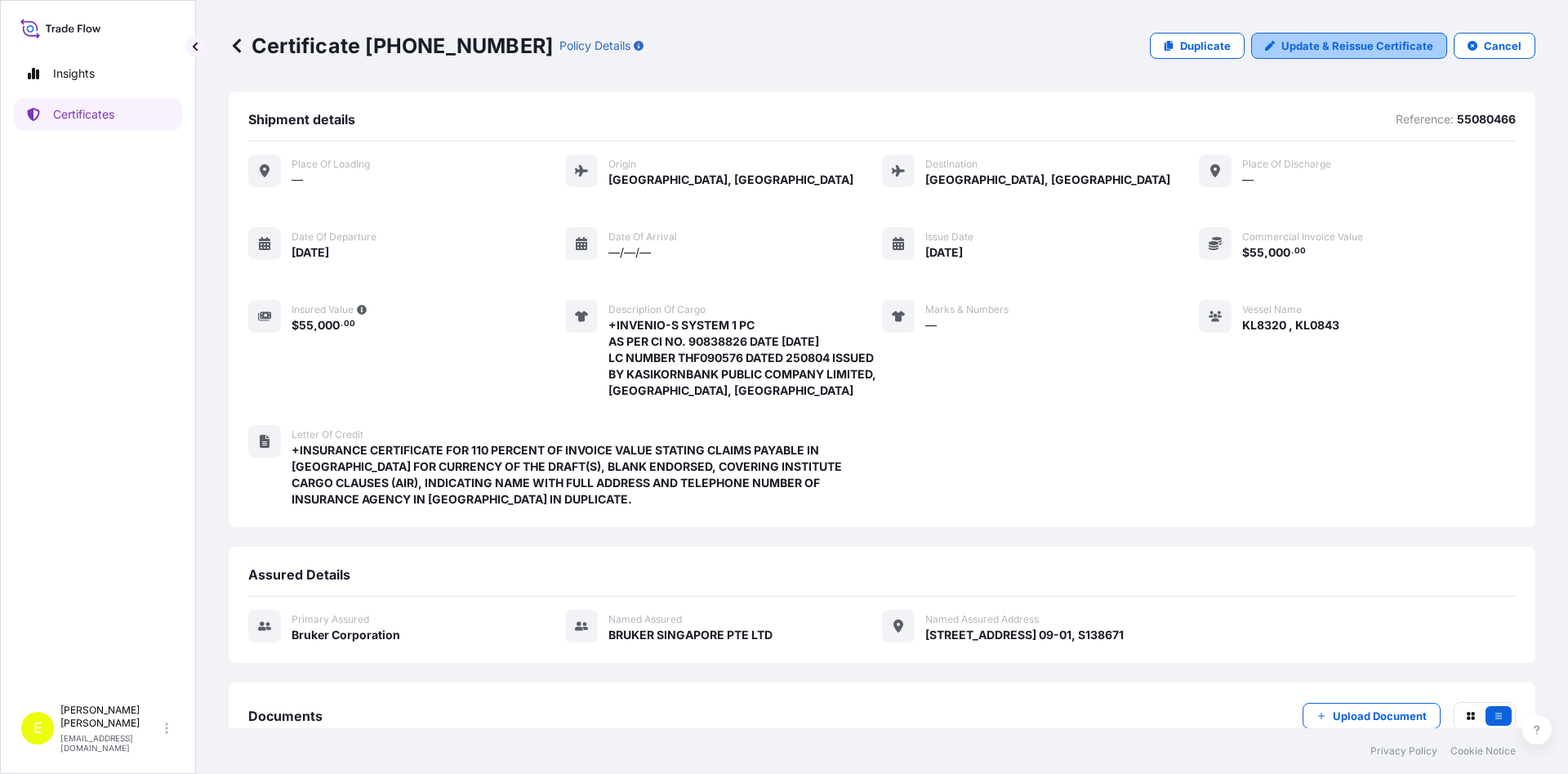
click at [1339, 45] on p "Update & Reissue Certificate" at bounding box center [1357, 46] width 152 height 16
select select "Air"
select select "31474"
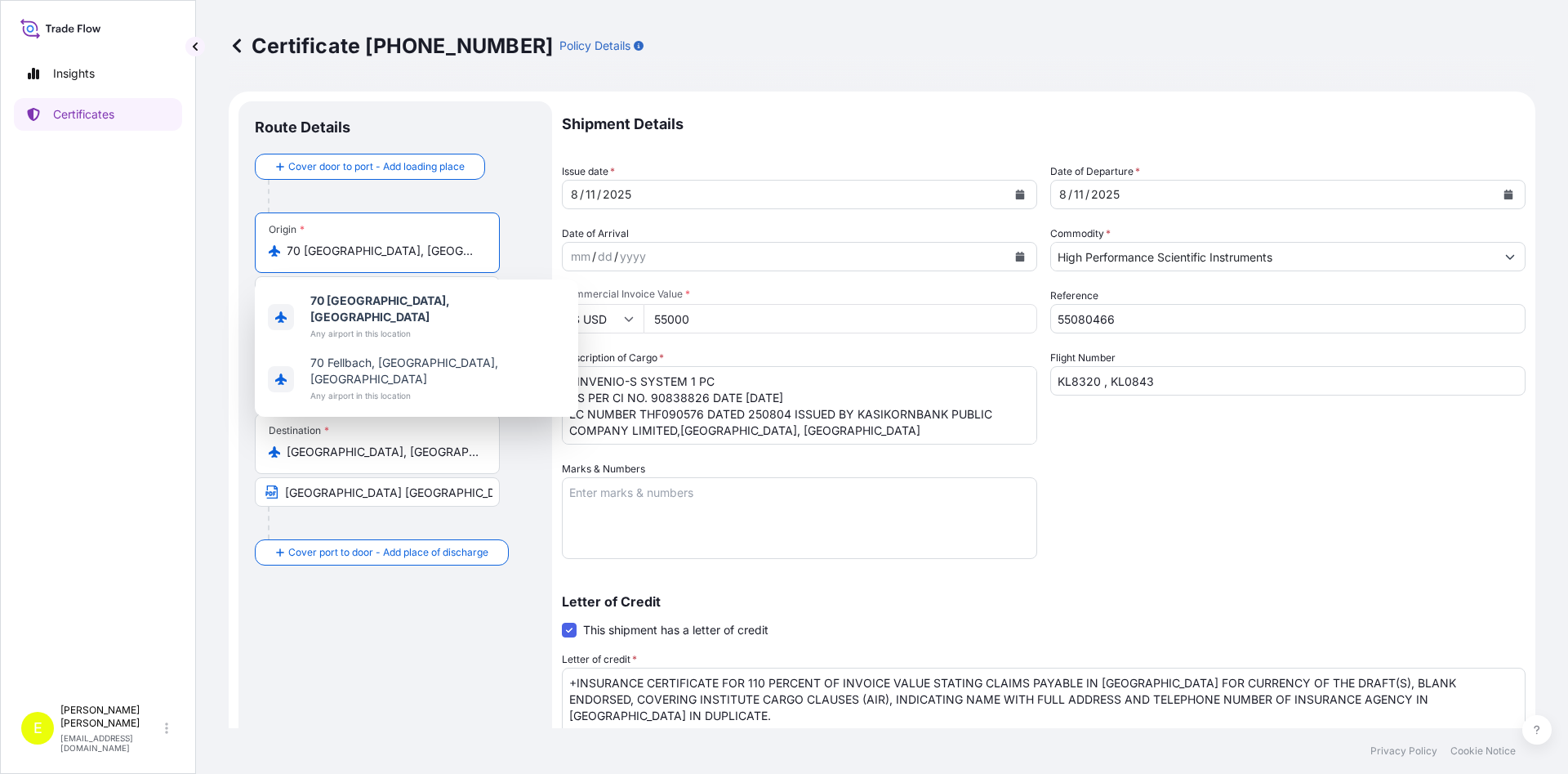
drag, startPoint x: 422, startPoint y: 253, endPoint x: 313, endPoint y: 257, distance: 109.1
click at [313, 257] on input "70 [GEOGRAPHIC_DATA], [GEOGRAPHIC_DATA]" at bounding box center [382, 250] width 192 height 16
click at [518, 432] on div "Destination * [GEOGRAPHIC_DATA], [GEOGRAPHIC_DATA] [GEOGRAPHIC_DATA] [GEOGRAPHI…" at bounding box center [395, 476] width 281 height 126
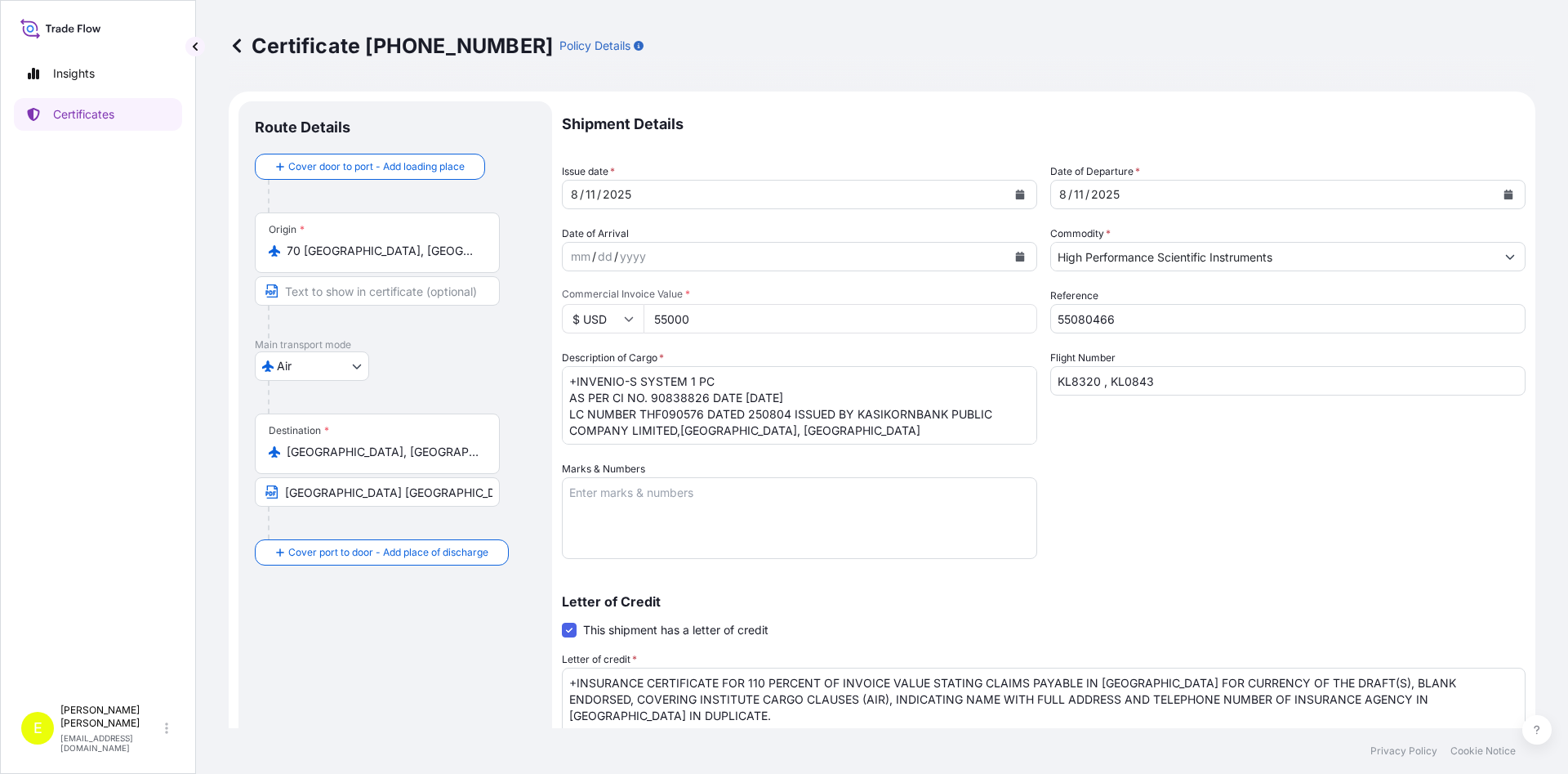
click at [333, 287] on input "Text to appear on certificate" at bounding box center [377, 290] width 245 height 30
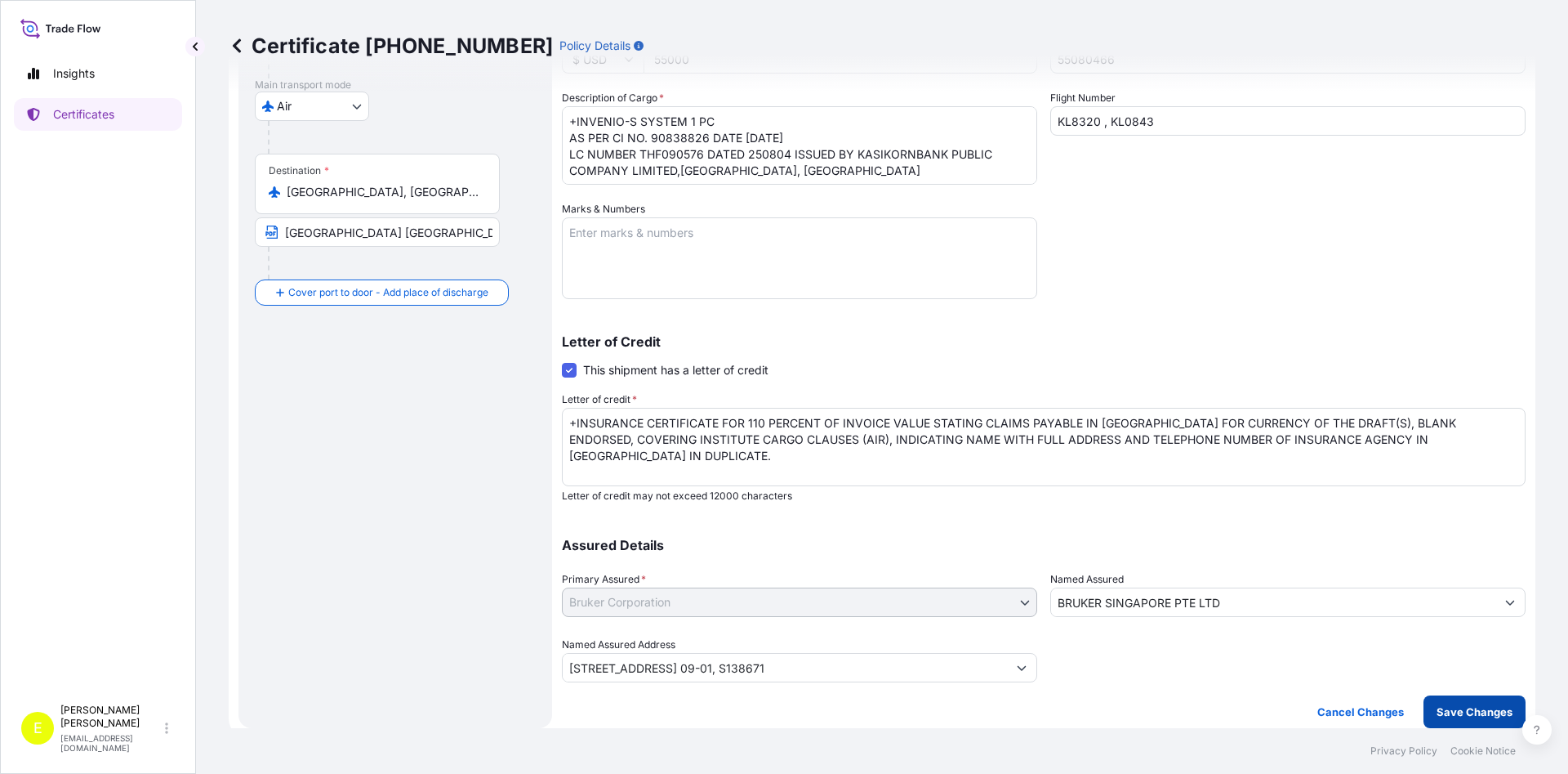
type input "[GEOGRAPHIC_DATA], [GEOGRAPHIC_DATA]"
click at [1464, 714] on p "Save Changes" at bounding box center [1474, 712] width 76 height 16
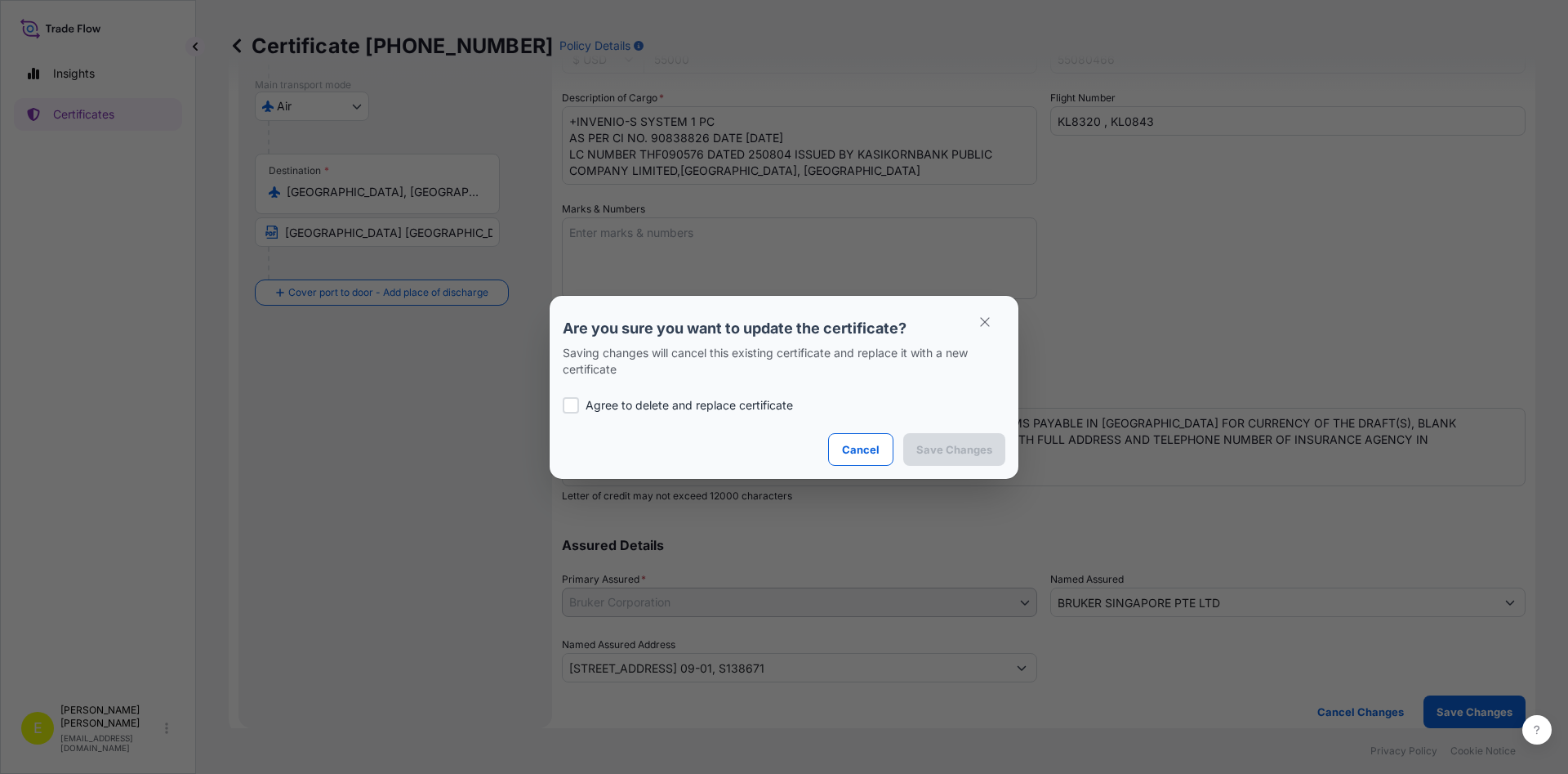
click at [647, 407] on p "Agree to delete and replace certificate" at bounding box center [689, 405] width 207 height 16
checkbox input "true"
click at [950, 451] on p "Save Changes" at bounding box center [954, 449] width 76 height 16
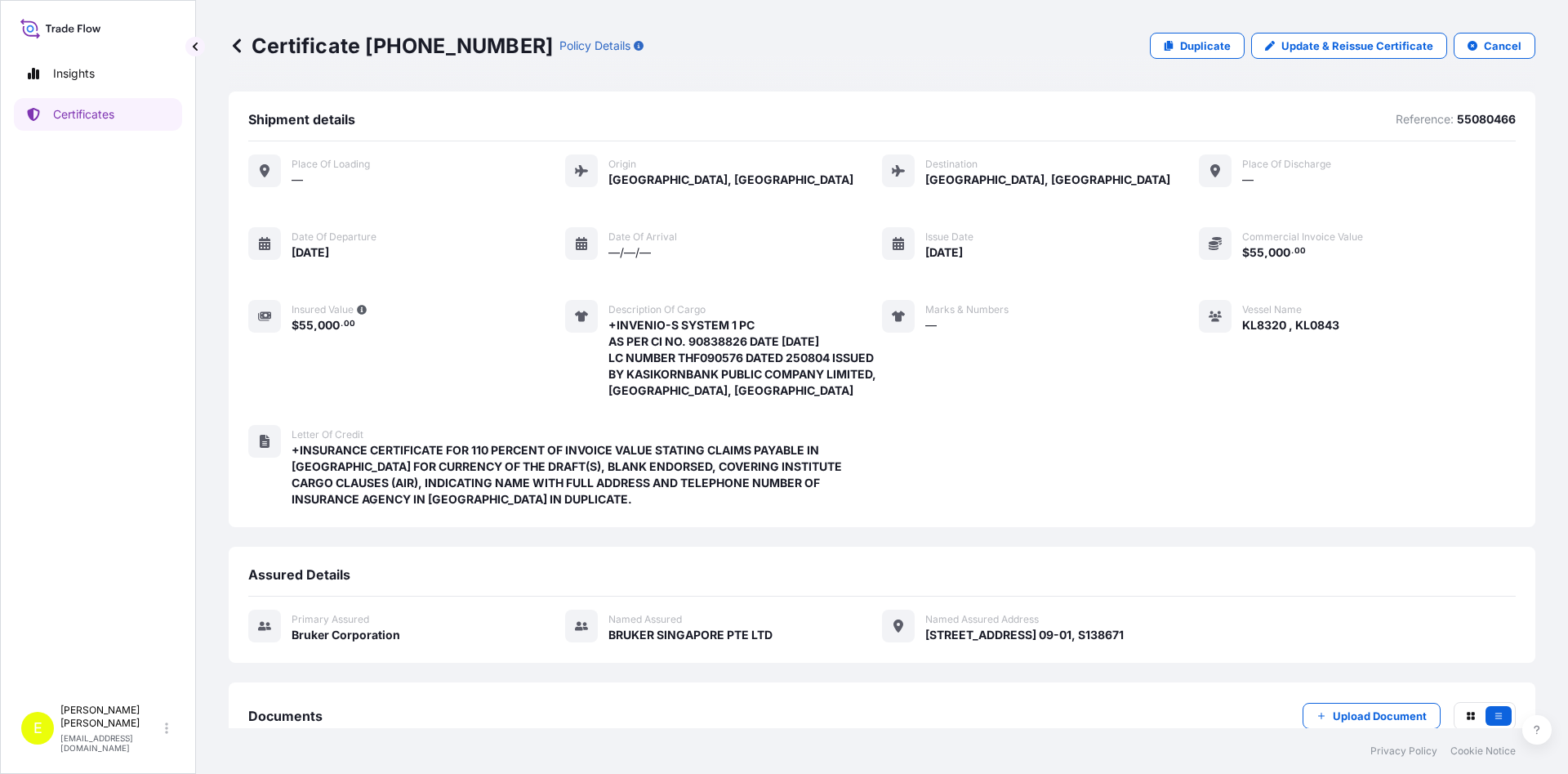
scroll to position [106, 0]
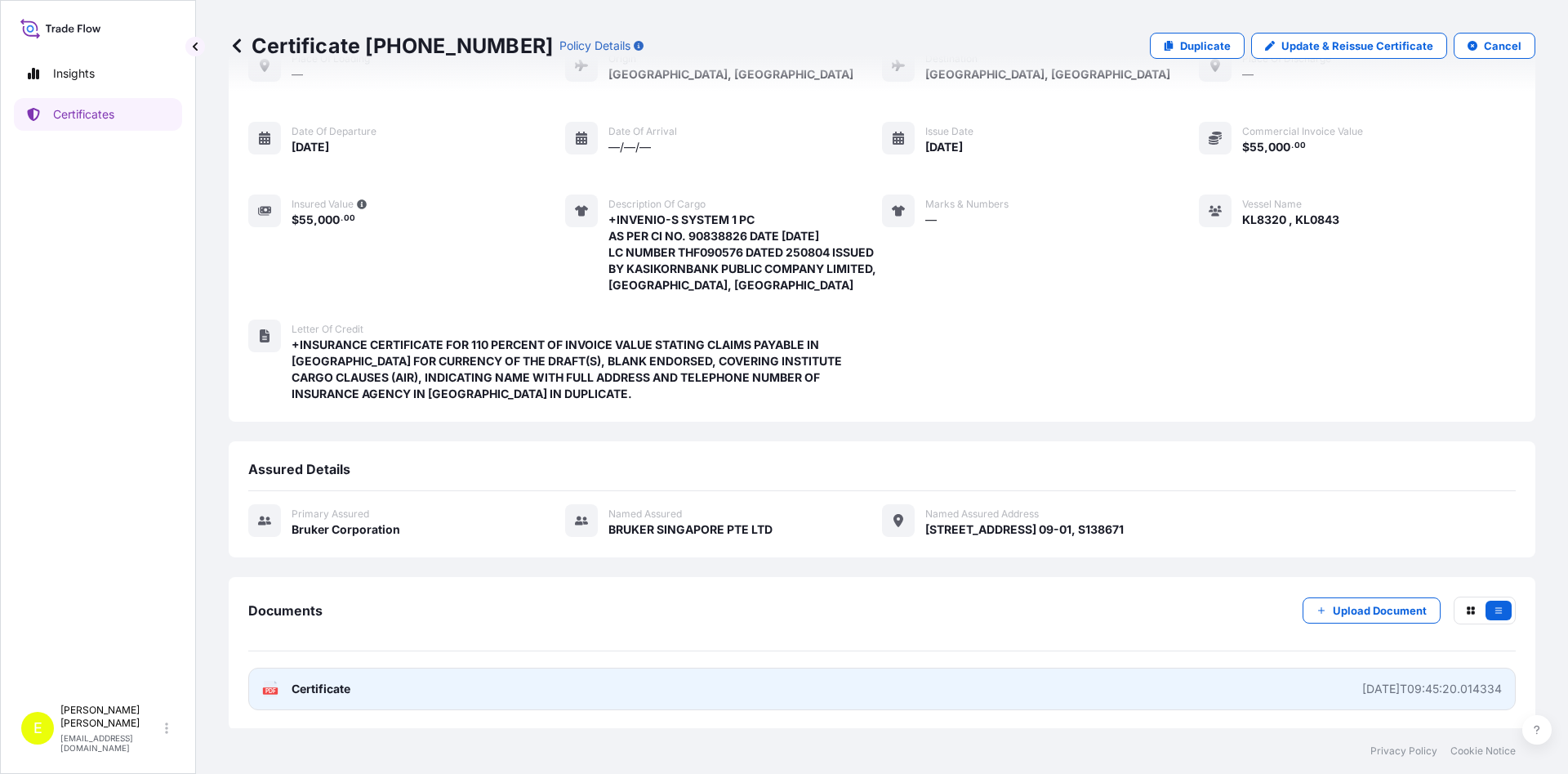
click at [363, 697] on link "PDF Certificate [DATE]T09:45:20.014334" at bounding box center [882, 688] width 1267 height 42
